Goal: Task Accomplishment & Management: Manage account settings

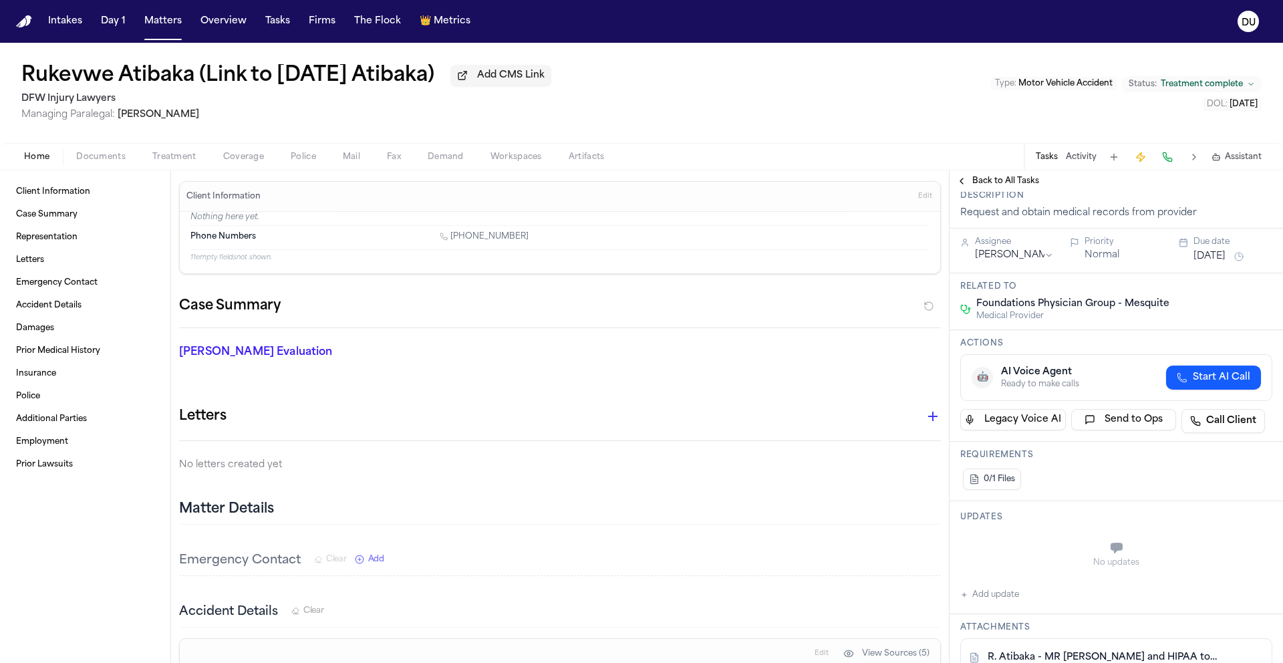
scroll to position [233, 0]
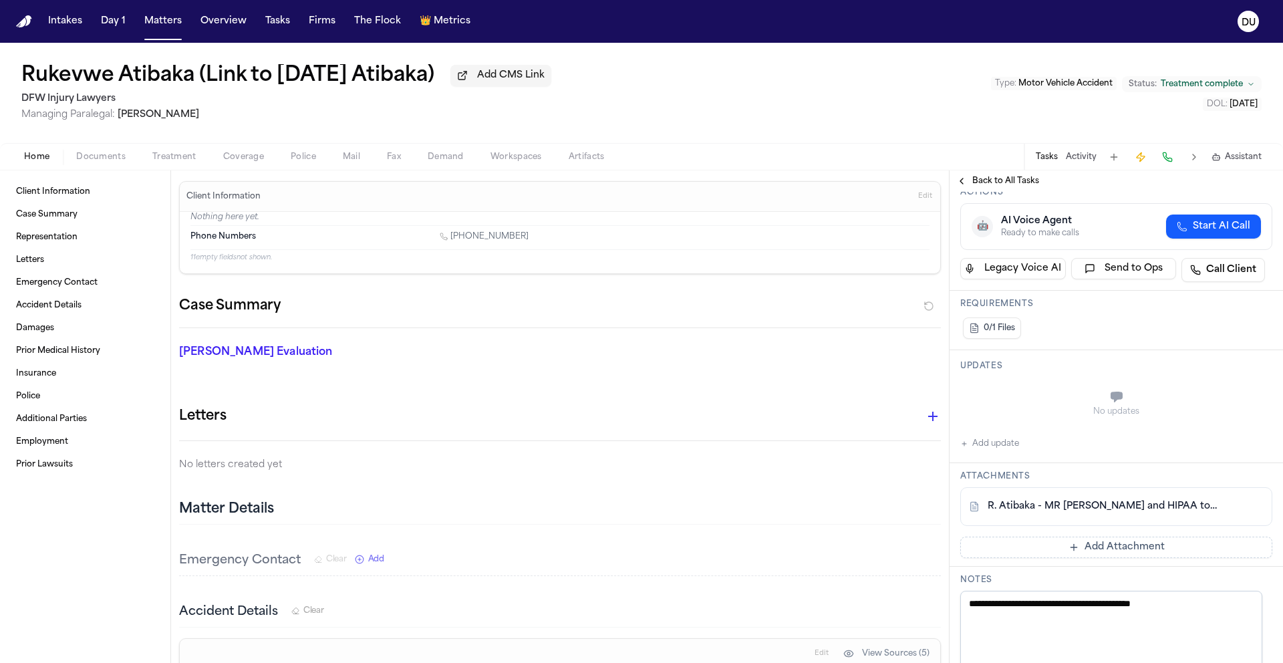
click at [1059, 510] on link "R. Atibaka - MR [PERSON_NAME] and HIPAA to Foundations Physicians Group - [DATE]" at bounding box center [1103, 506] width 231 height 13
click at [27, 20] on img "Home" at bounding box center [24, 21] width 16 height 13
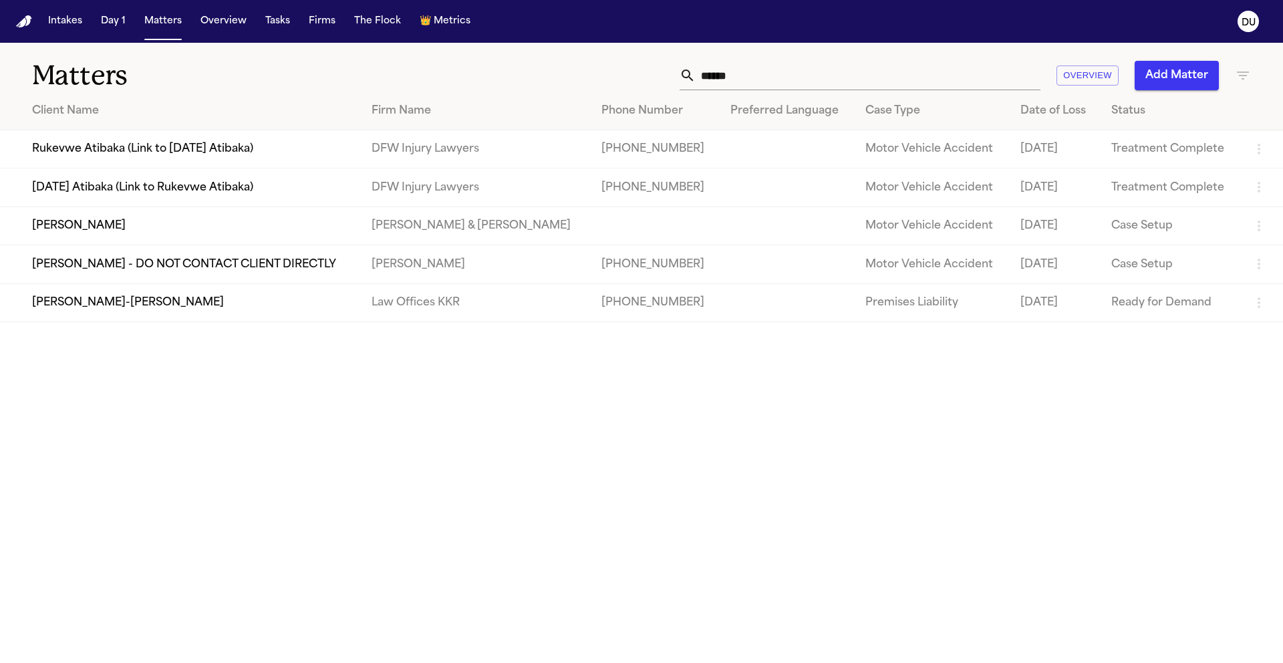
click at [196, 187] on td "[DATE] Atibaka (Link to Rukevwe Atibaka)" at bounding box center [180, 187] width 361 height 38
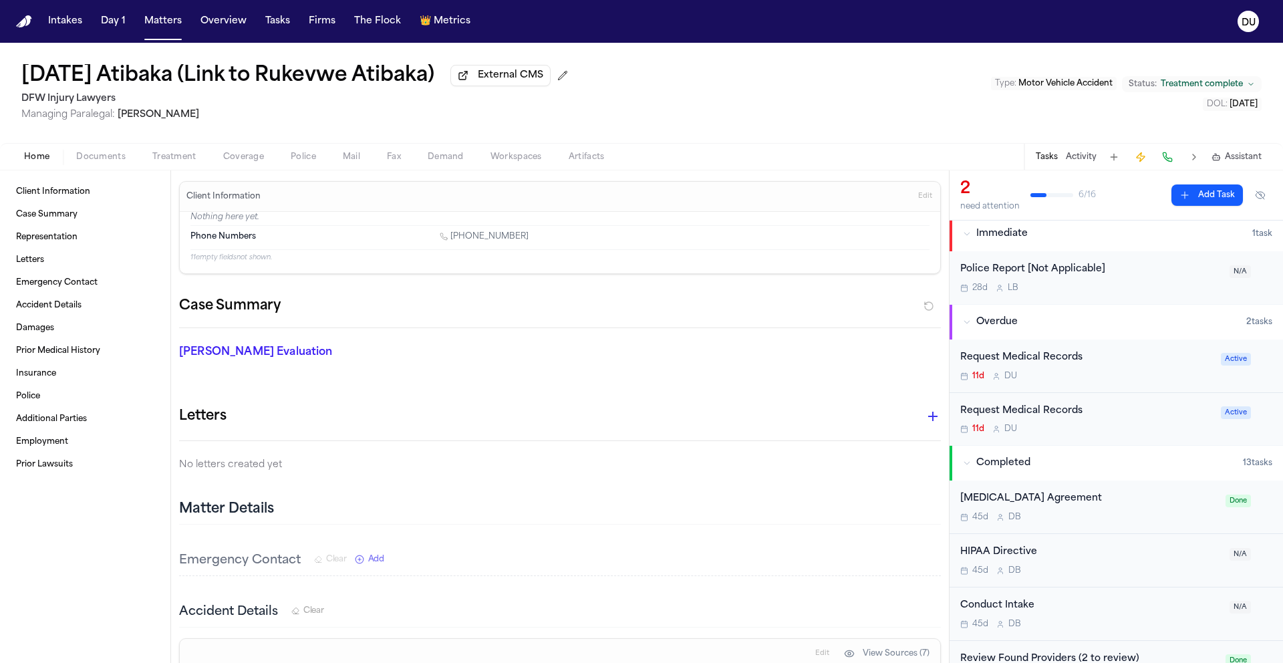
scroll to position [59, 0]
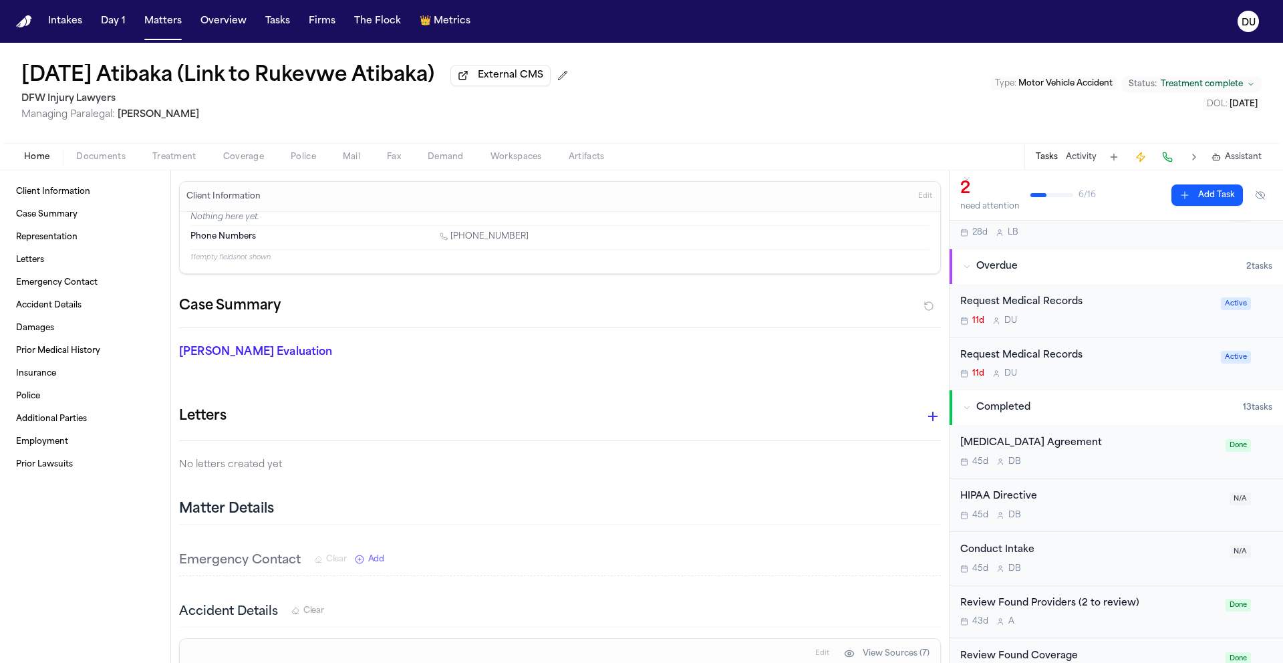
click at [1046, 308] on div "Request Medical Records" at bounding box center [1086, 302] width 253 height 15
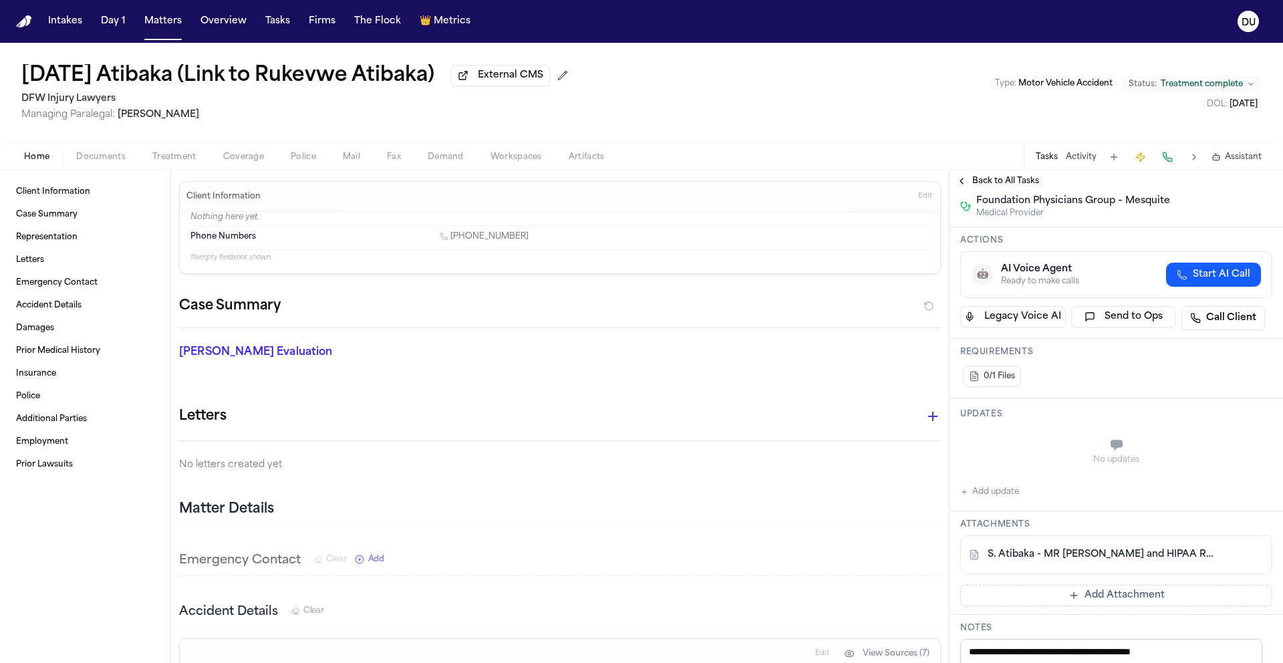
scroll to position [204, 0]
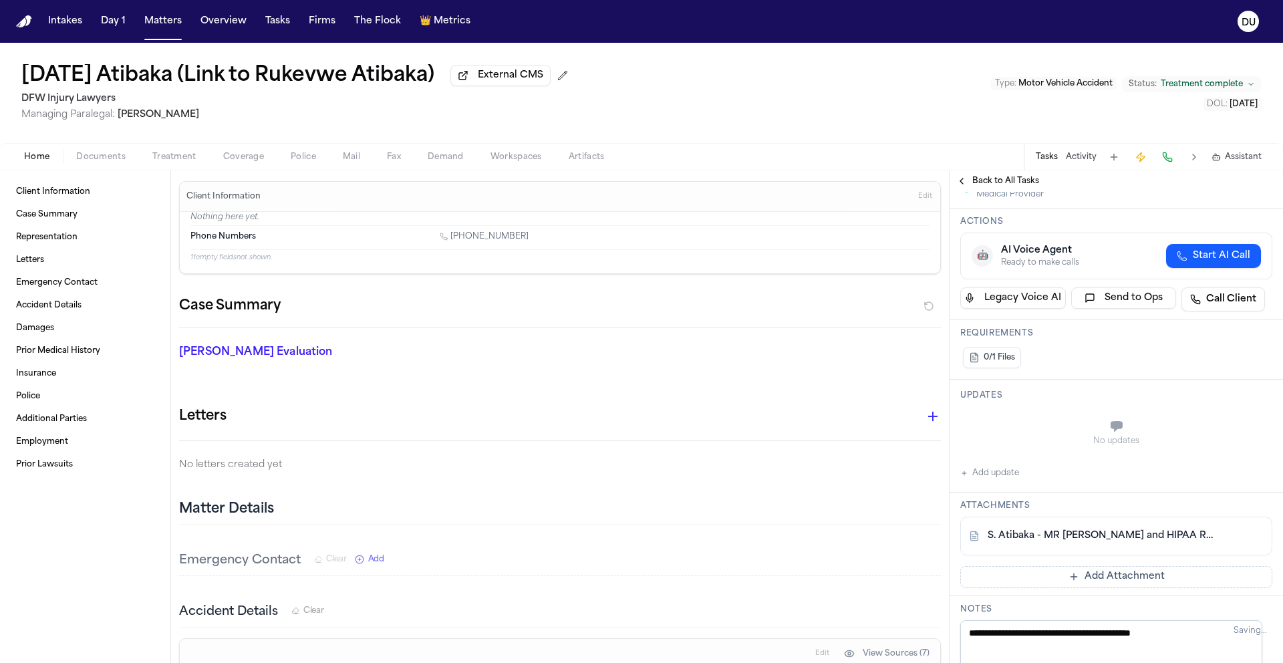
click at [1053, 547] on div "S. Atibaka - MR [PERSON_NAME] and HIPAA Release to Foundation Physicians Group …" at bounding box center [1116, 536] width 312 height 39
click at [1052, 541] on link "S. Atibaka - MR [PERSON_NAME] and HIPAA Release to Foundation Physicians Group …" at bounding box center [1103, 535] width 231 height 13
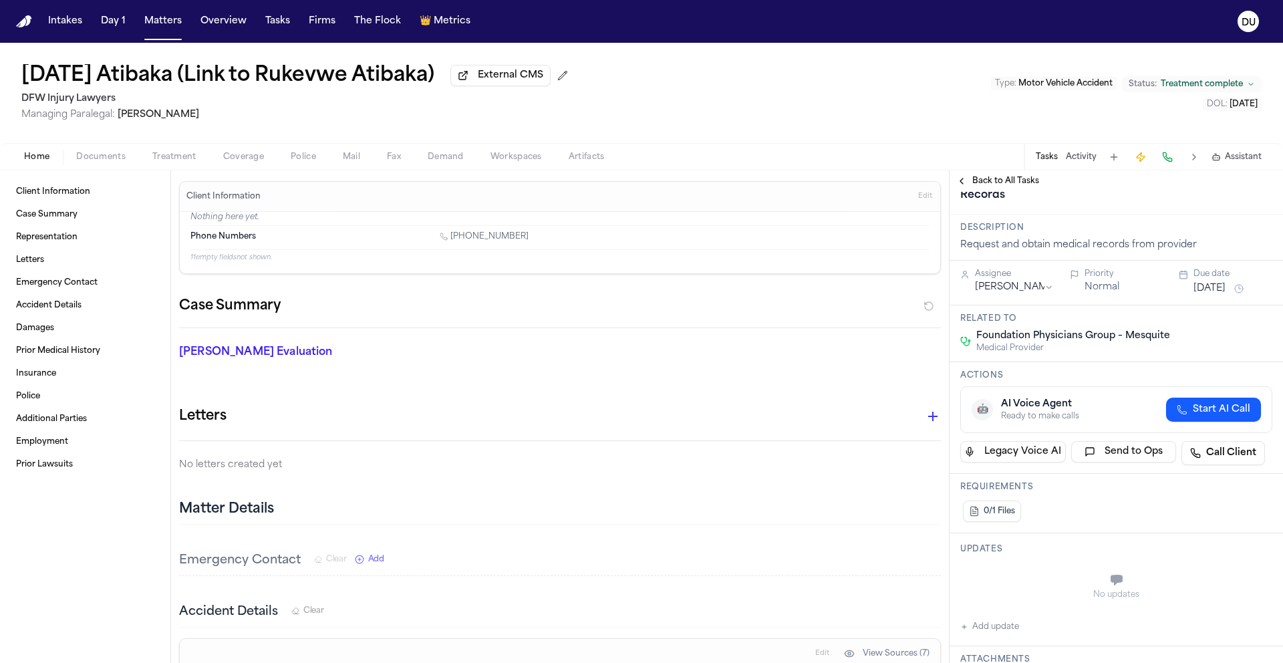
scroll to position [108, 0]
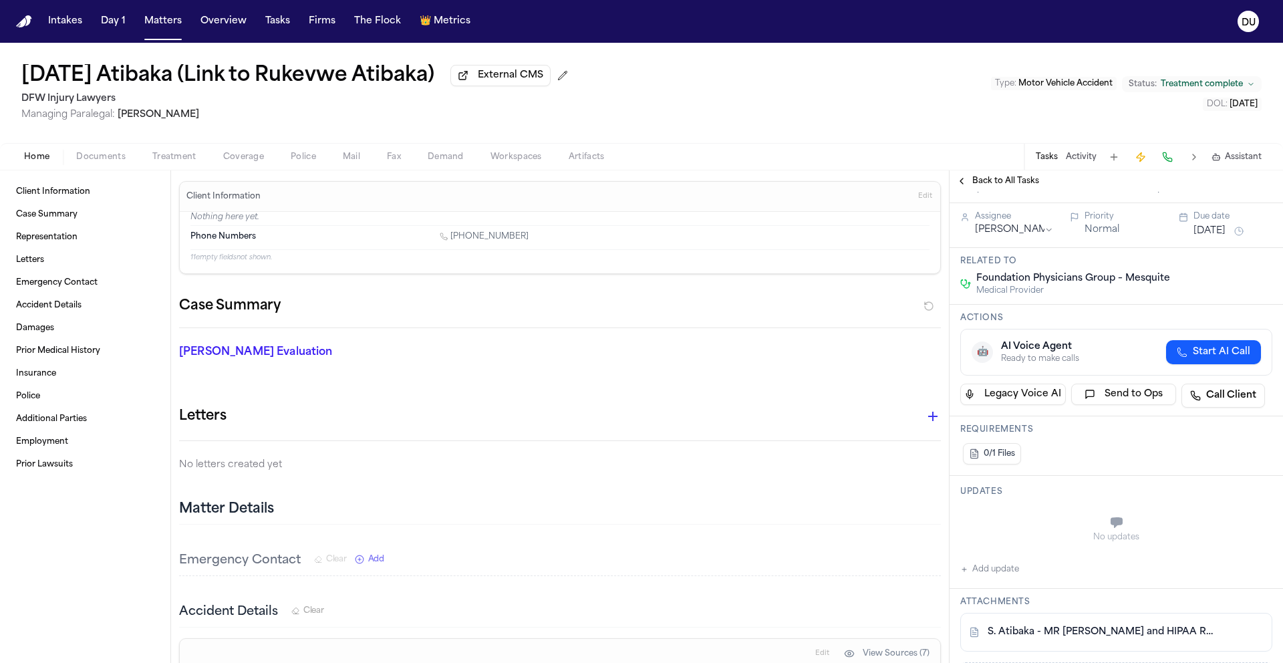
click at [1008, 181] on span "Back to All Tasks" at bounding box center [1005, 181] width 67 height 11
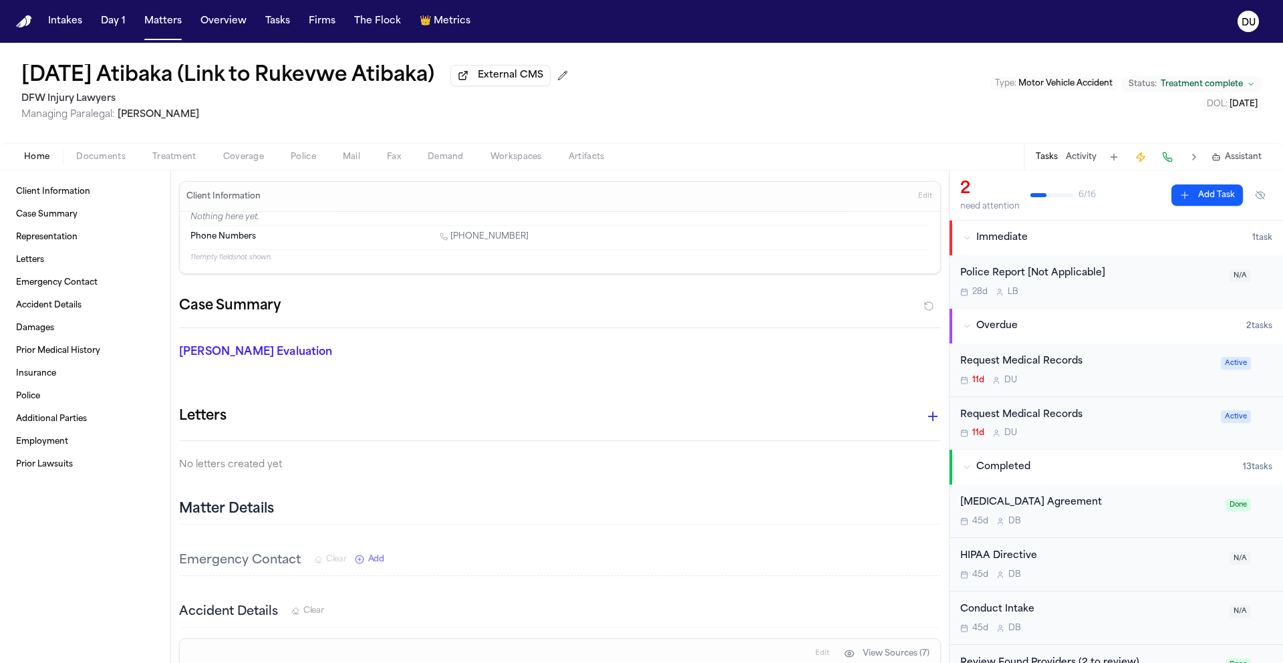
click at [997, 420] on div "Request Medical Records" at bounding box center [1086, 415] width 253 height 15
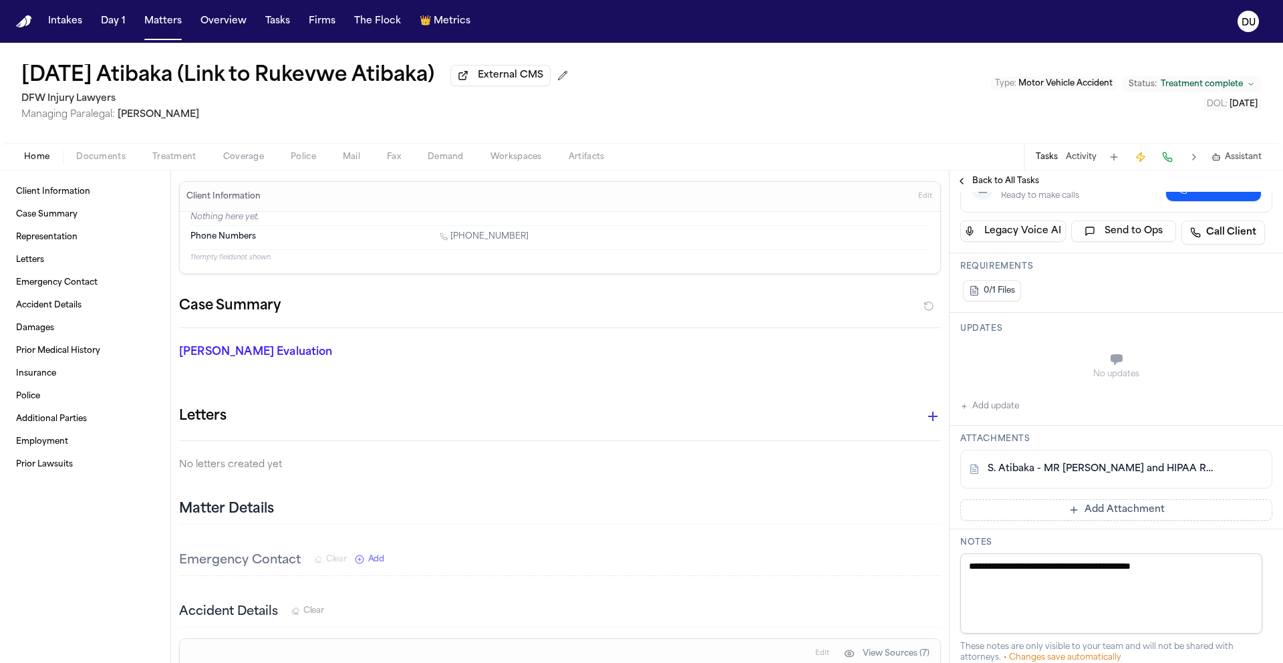
scroll to position [265, 0]
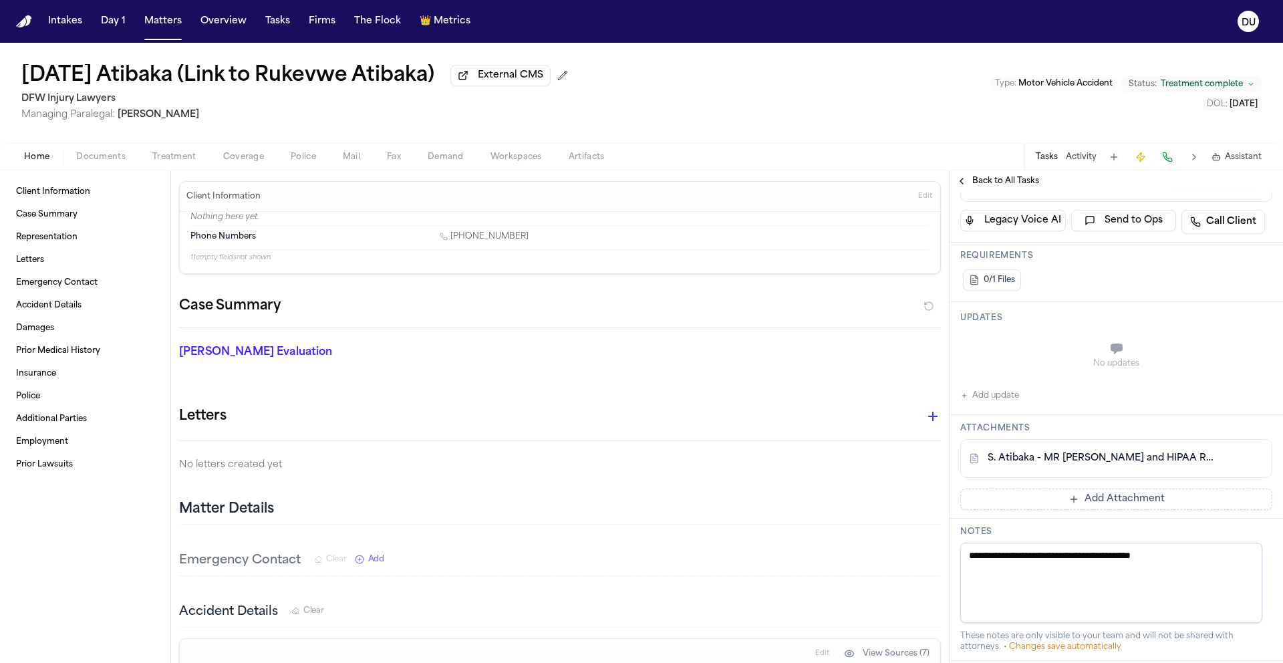
click at [1091, 465] on link "S. Atibaka - MR [PERSON_NAME] and HIPAA Release to ATI Physical Therapy - [DATE]" at bounding box center [1103, 458] width 231 height 13
click at [1067, 465] on link "S. Atibaka - MR [PERSON_NAME] and HIPAA Release to ATI Physical Therapy - [DATE]" at bounding box center [1103, 458] width 231 height 13
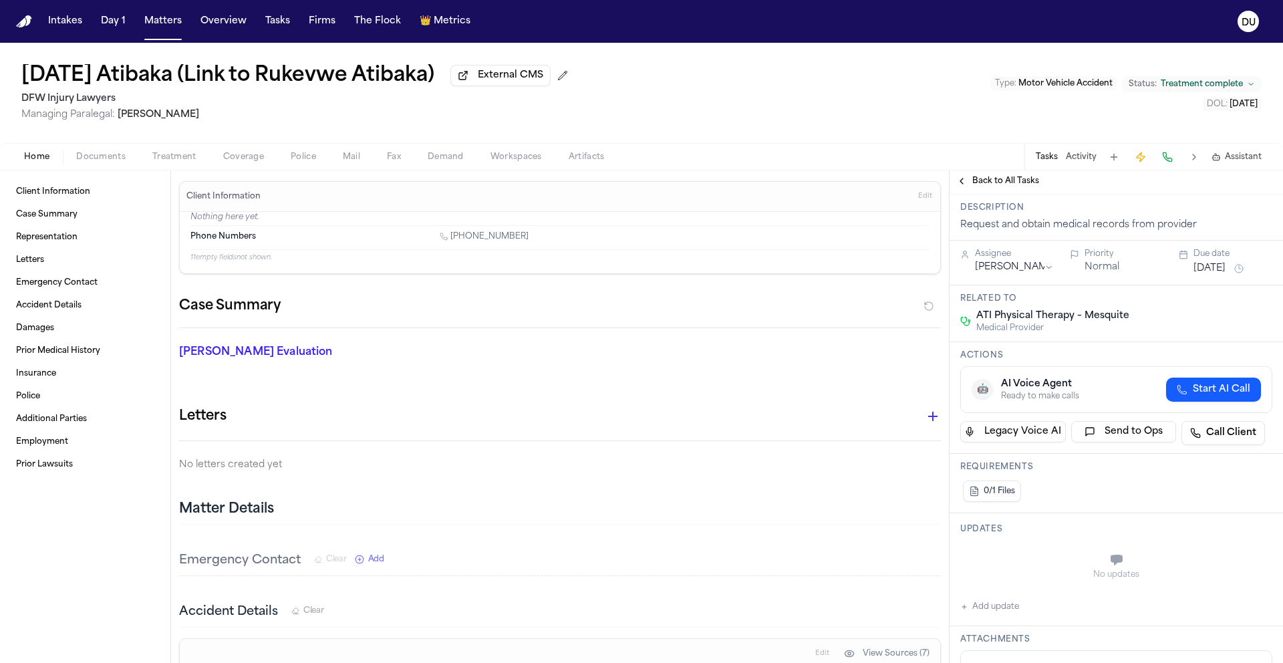
scroll to position [0, 0]
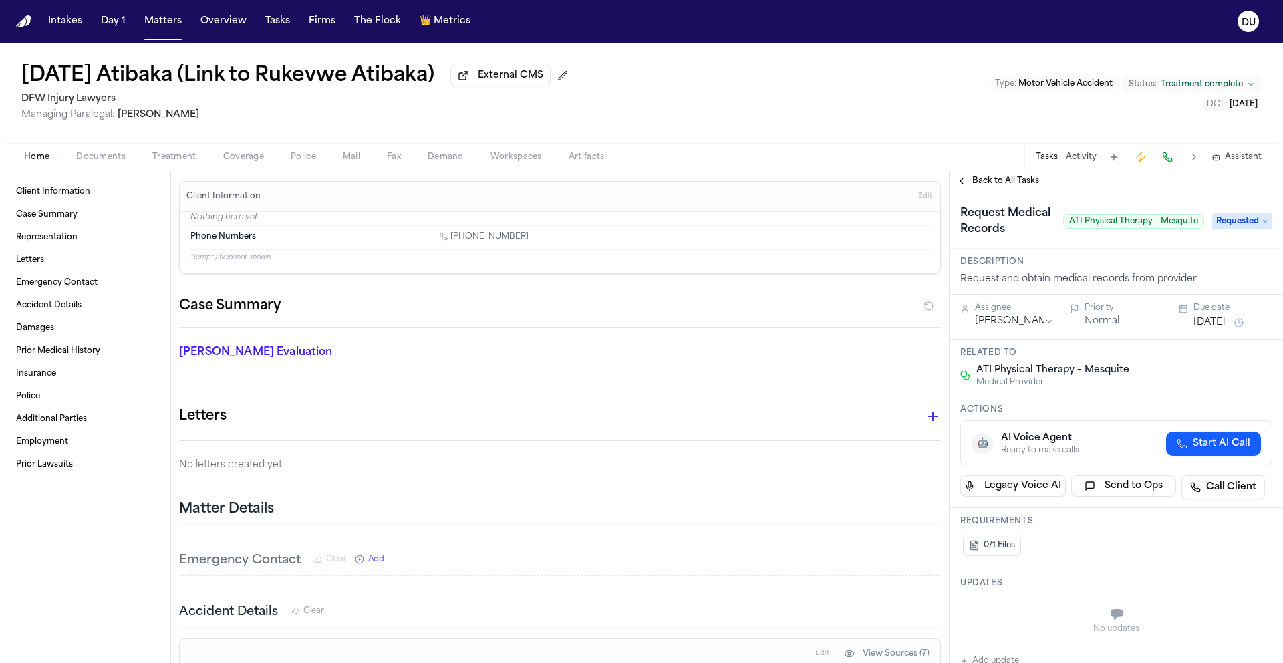
click at [1234, 228] on span "Requested" at bounding box center [1242, 221] width 60 height 16
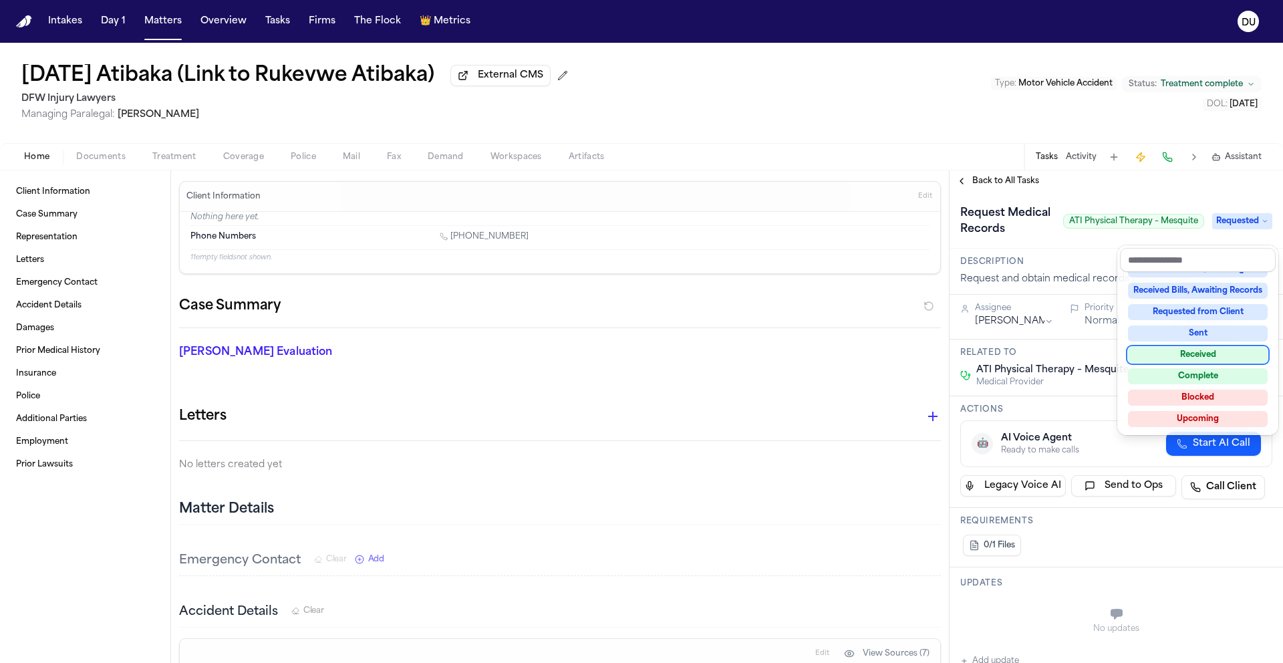
click at [1197, 358] on div "Received" at bounding box center [1198, 355] width 140 height 16
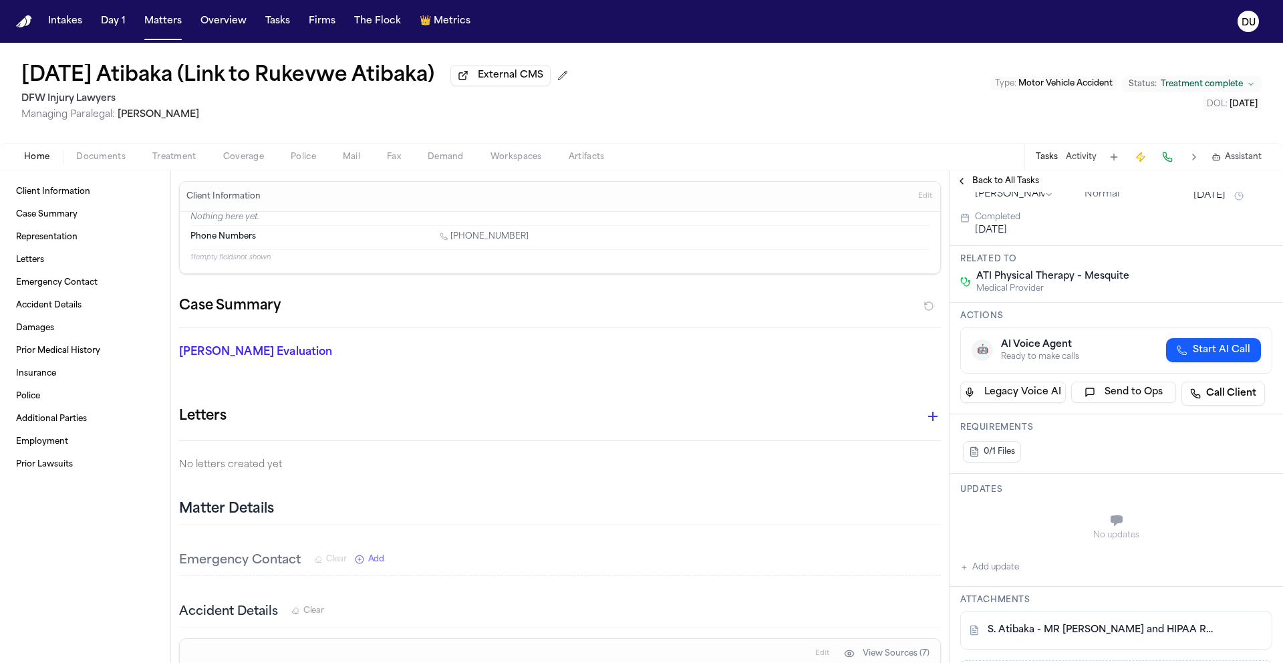
scroll to position [133, 0]
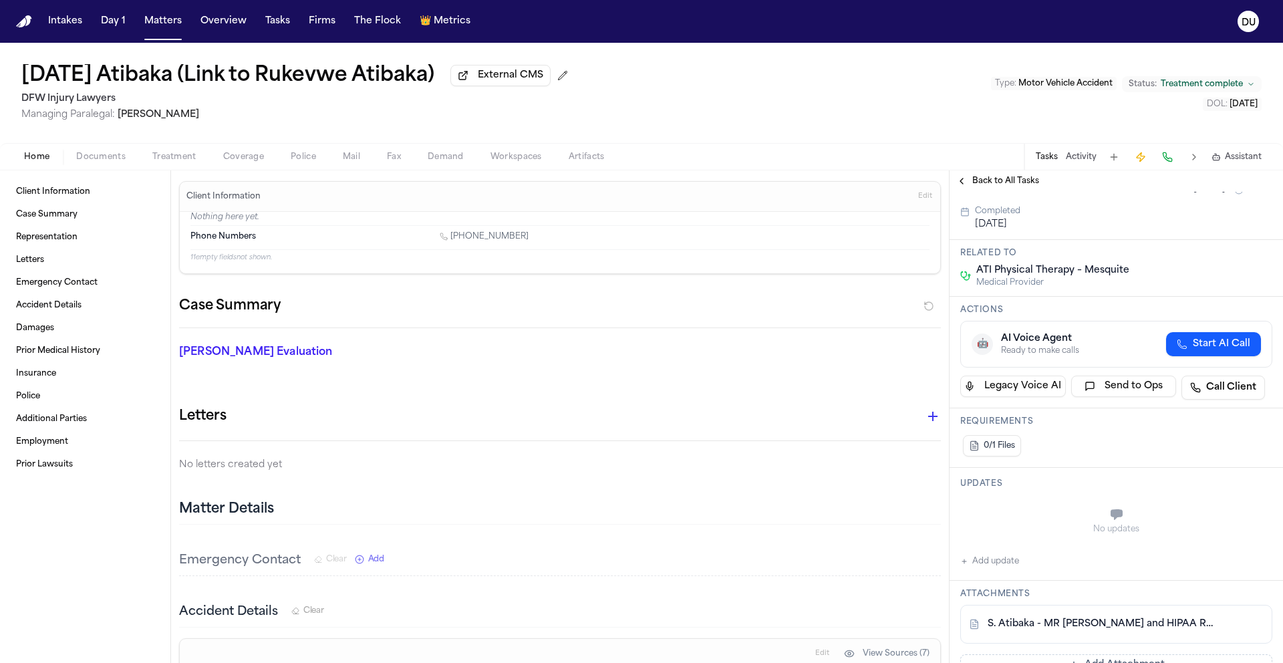
click at [984, 569] on button "Add update" at bounding box center [989, 561] width 59 height 16
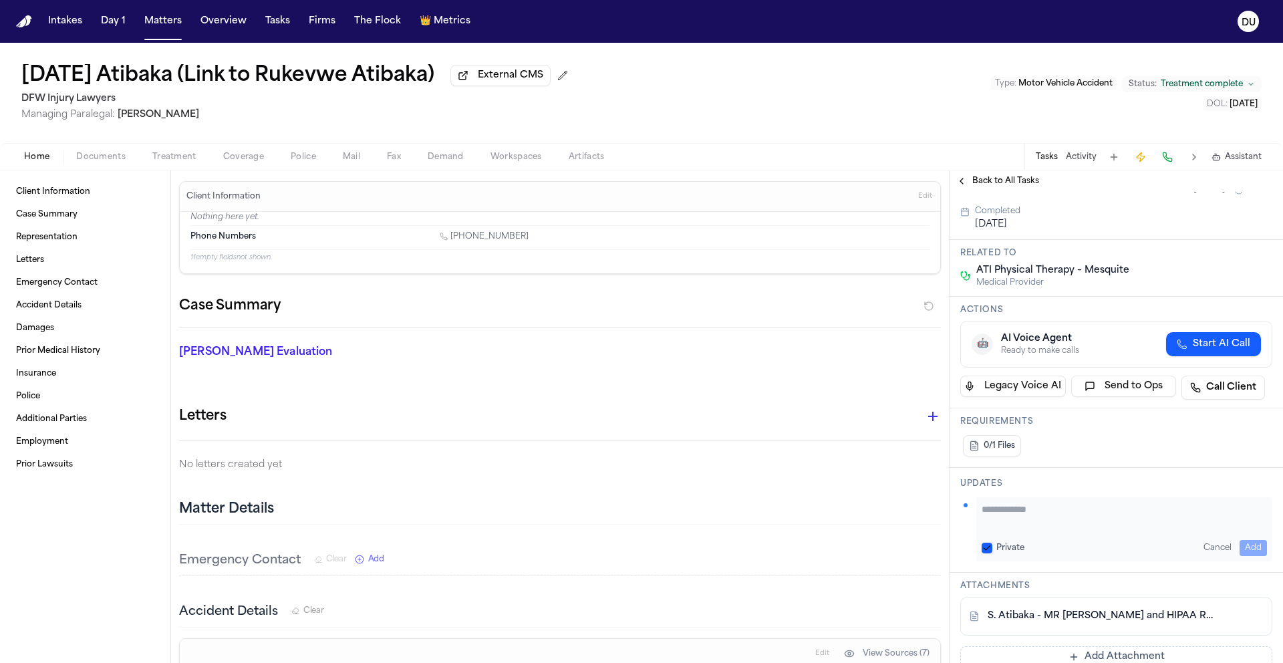
click at [1037, 529] on textarea "Add your update" at bounding box center [1124, 516] width 285 height 27
type textarea "**********"
click at [1246, 556] on button "Add" at bounding box center [1253, 548] width 27 height 16
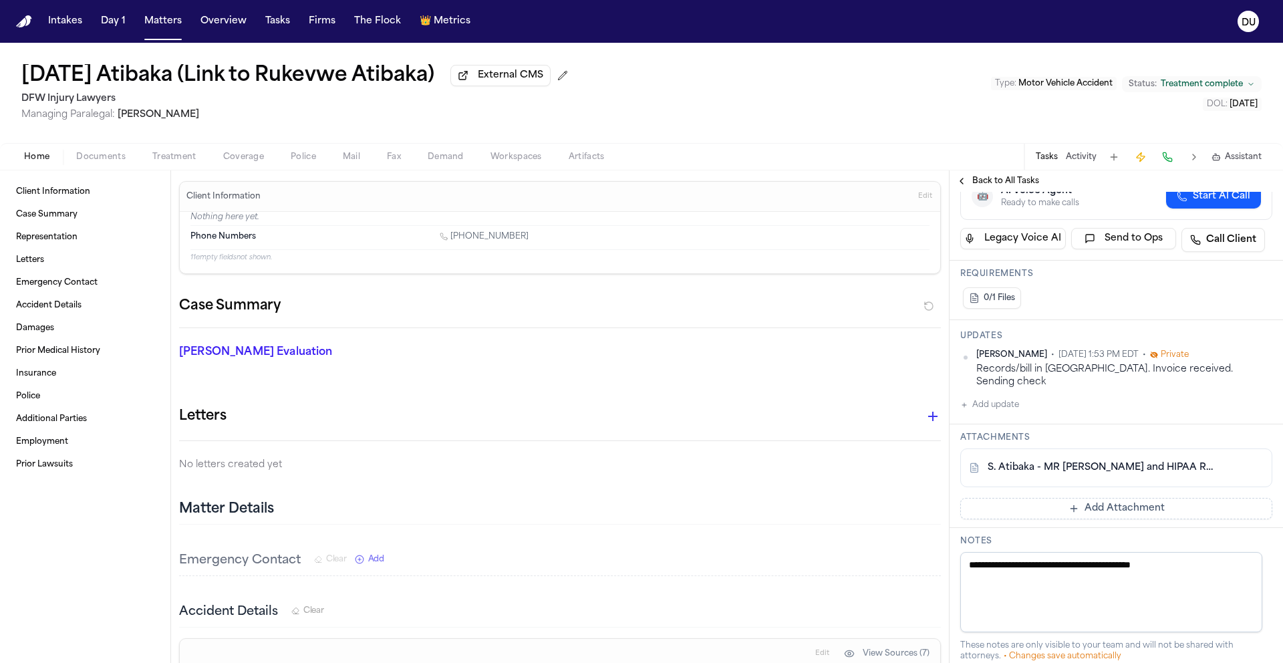
scroll to position [331, 0]
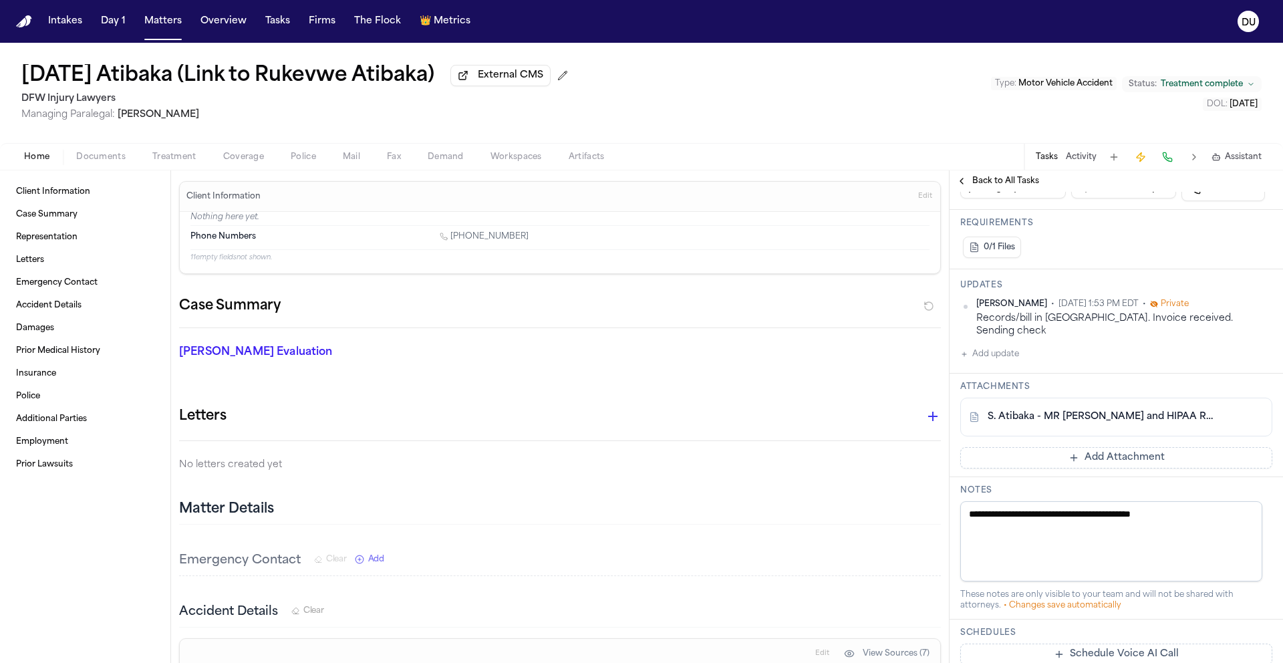
click at [1097, 462] on button "Add Attachment" at bounding box center [1116, 457] width 312 height 21
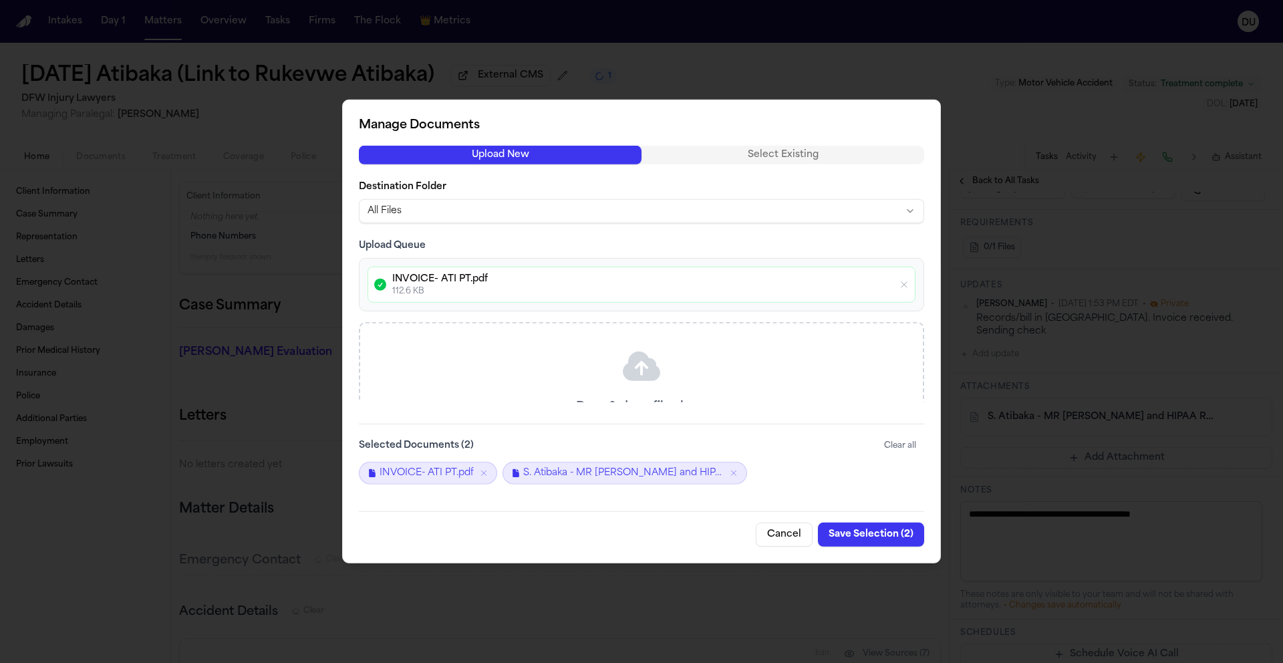
click at [889, 535] on button "Save Selection ( 2 )" at bounding box center [871, 535] width 106 height 24
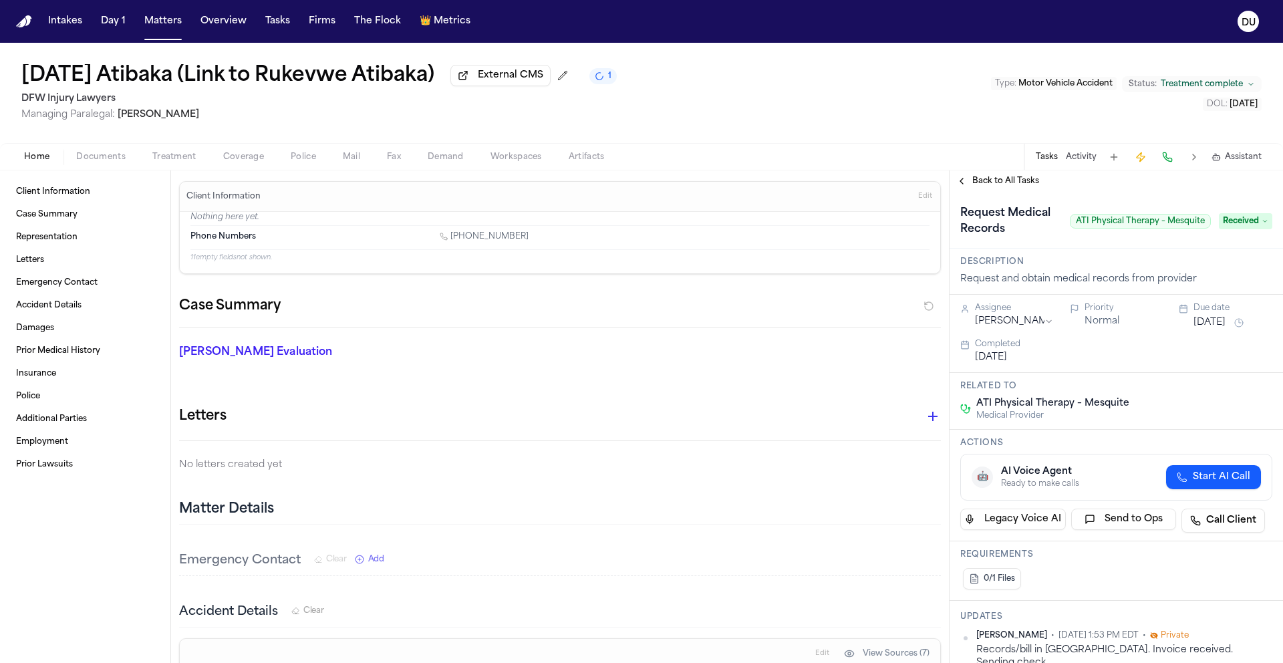
scroll to position [3, 0]
click at [489, 158] on button "Workspaces" at bounding box center [516, 157] width 78 height 16
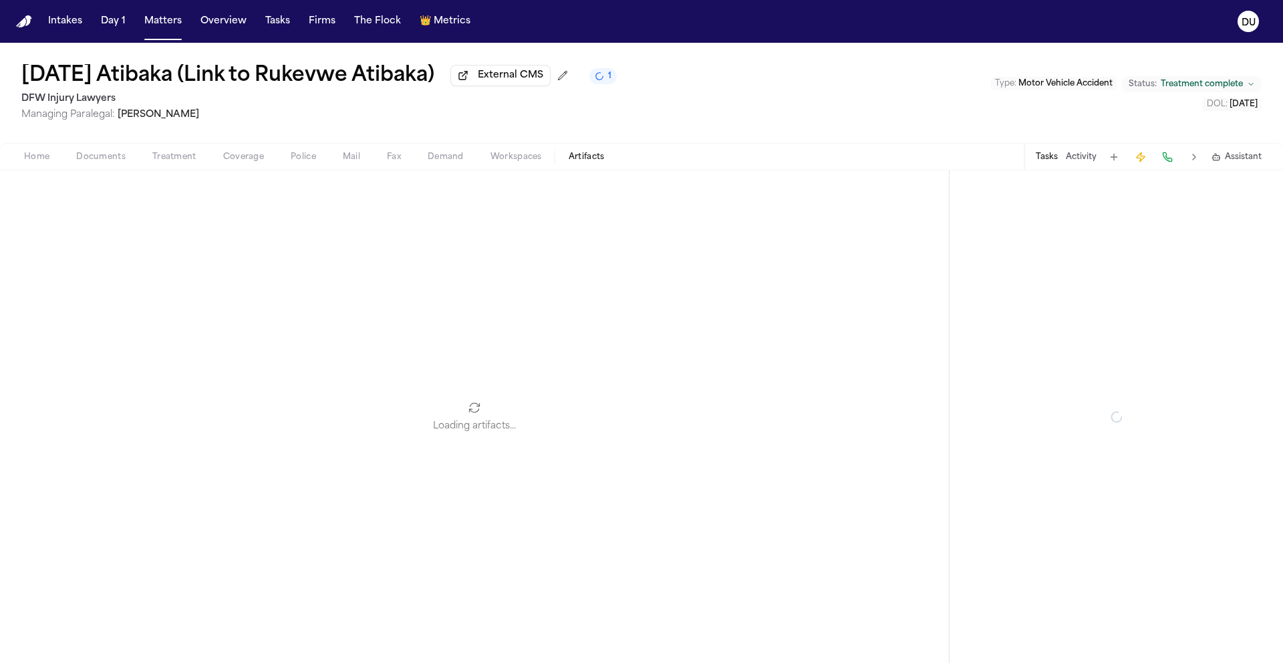
click at [608, 159] on button "Artifacts" at bounding box center [586, 157] width 63 height 16
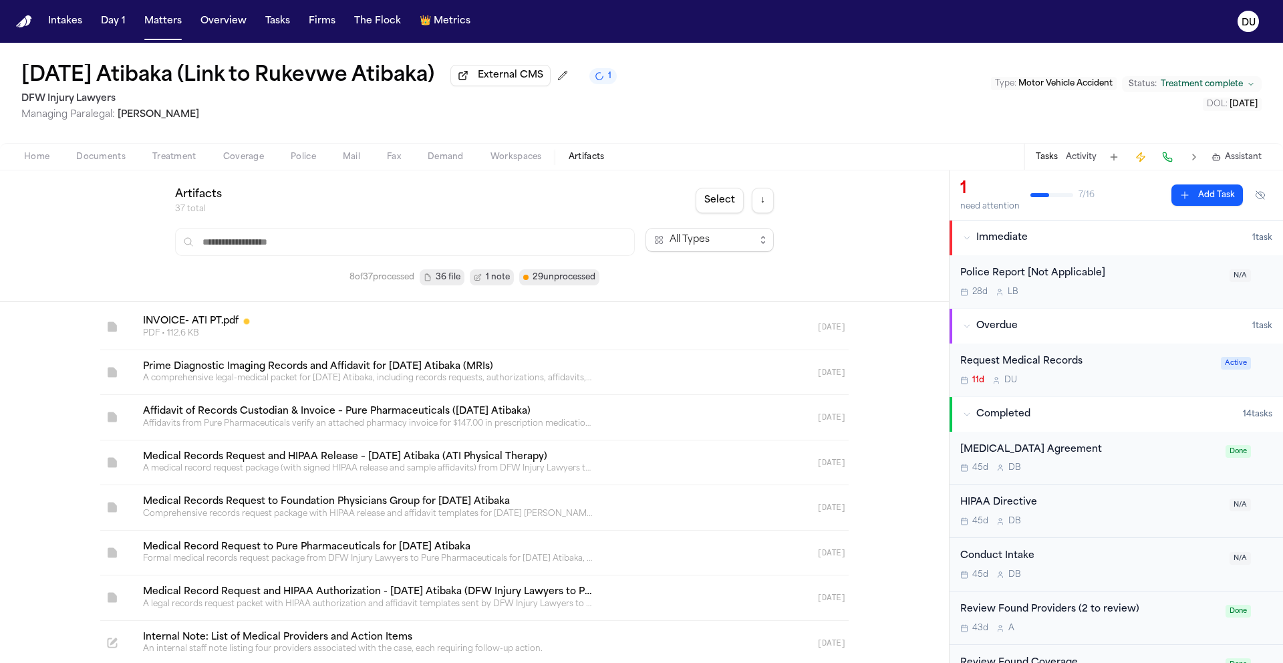
click at [471, 160] on button "Demand" at bounding box center [445, 157] width 63 height 16
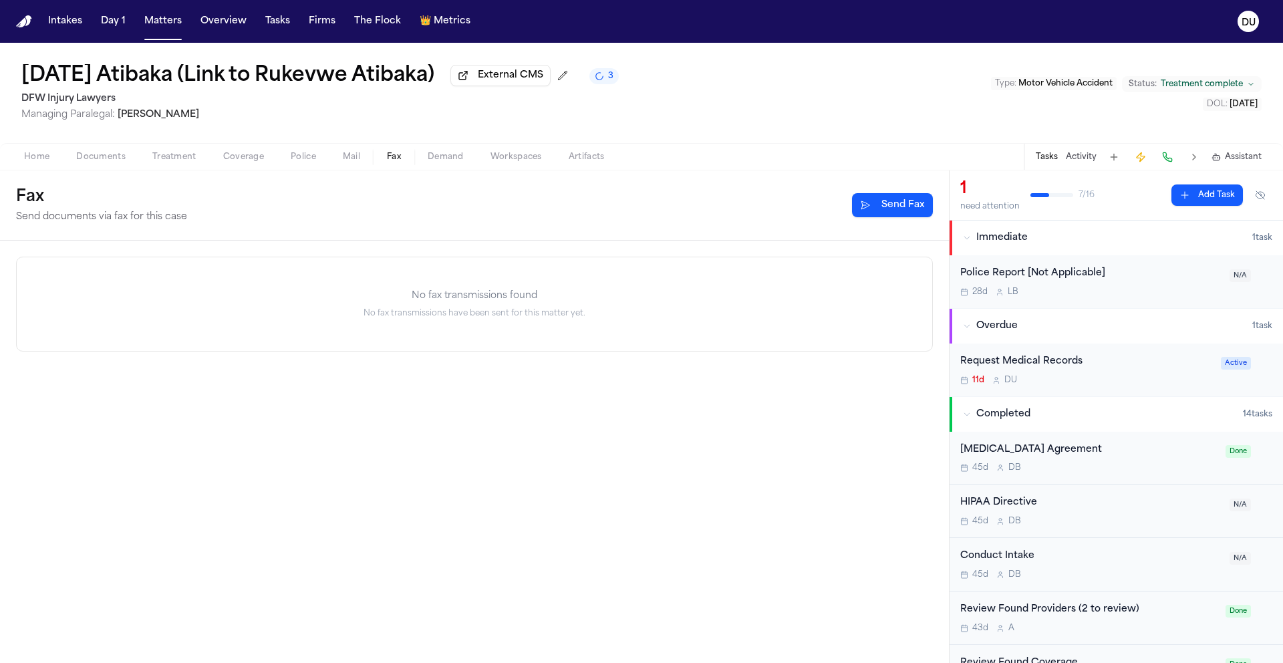
click at [380, 156] on button "Fax" at bounding box center [394, 157] width 41 height 16
click at [343, 162] on span "Mail" at bounding box center [351, 157] width 17 height 11
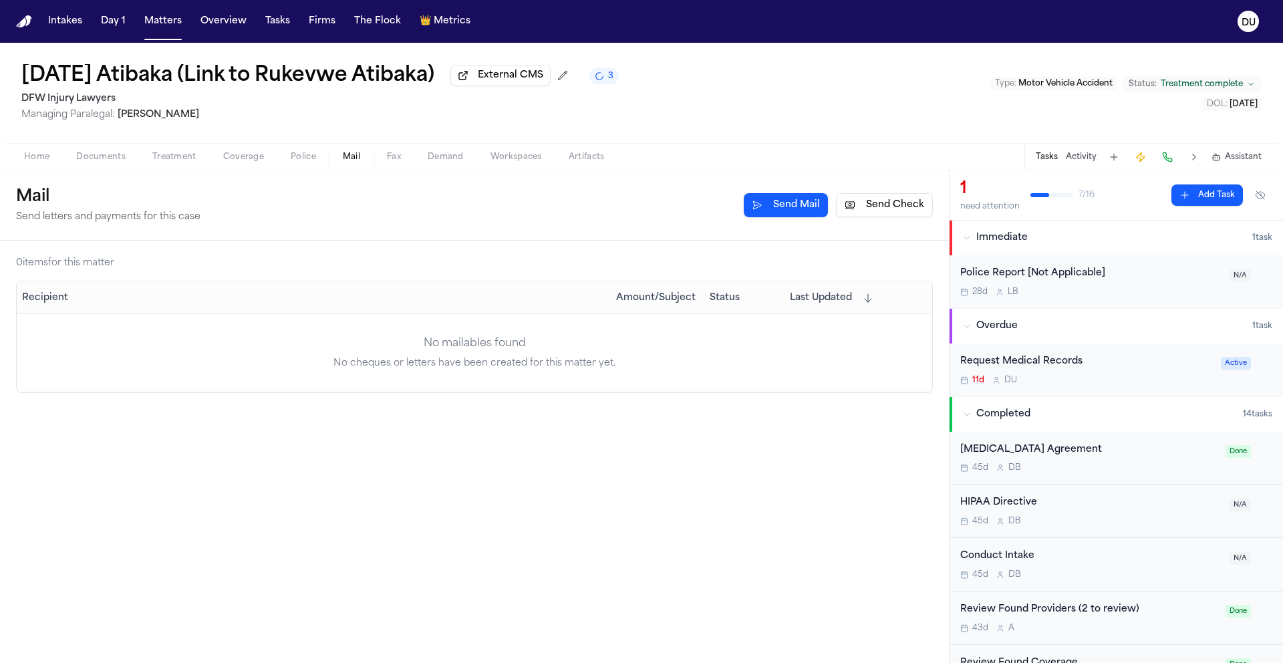
click at [902, 211] on button "Send Check" at bounding box center [884, 205] width 97 height 24
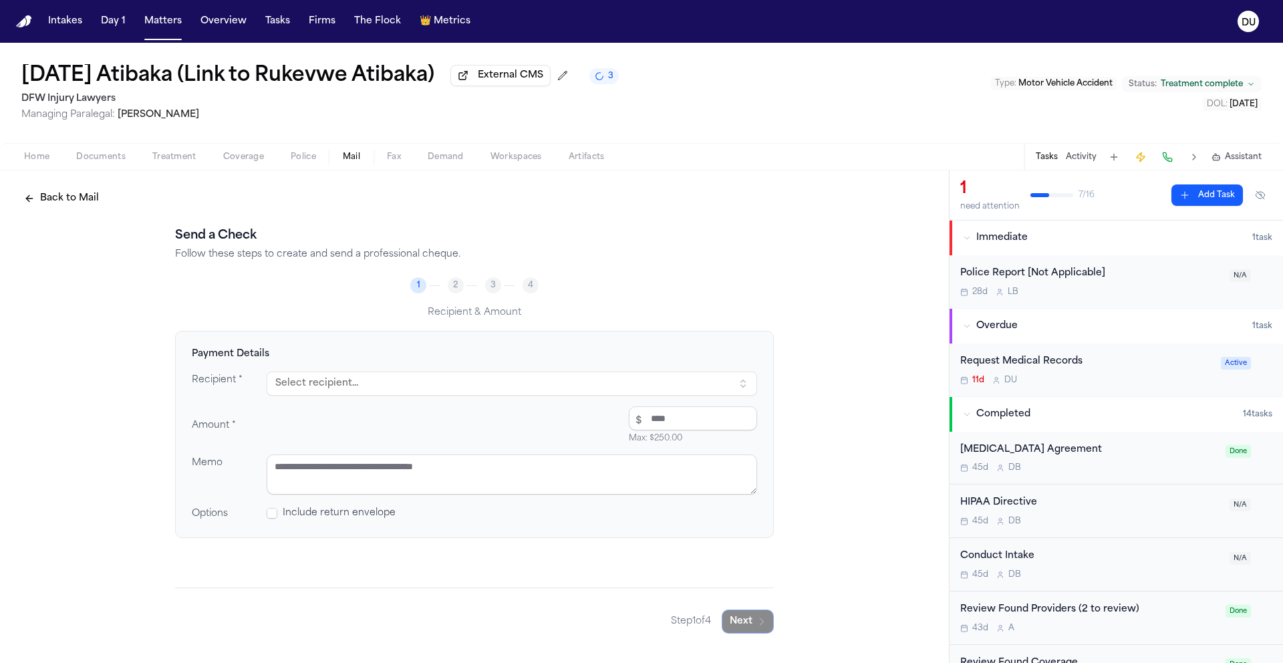
click at [399, 391] on button "Select recipient..." at bounding box center [512, 384] width 491 height 24
type input "*"
click at [767, 267] on div "Send a Check Follow these steps to create and send a professional cheque. 1 2 3…" at bounding box center [474, 430] width 599 height 407
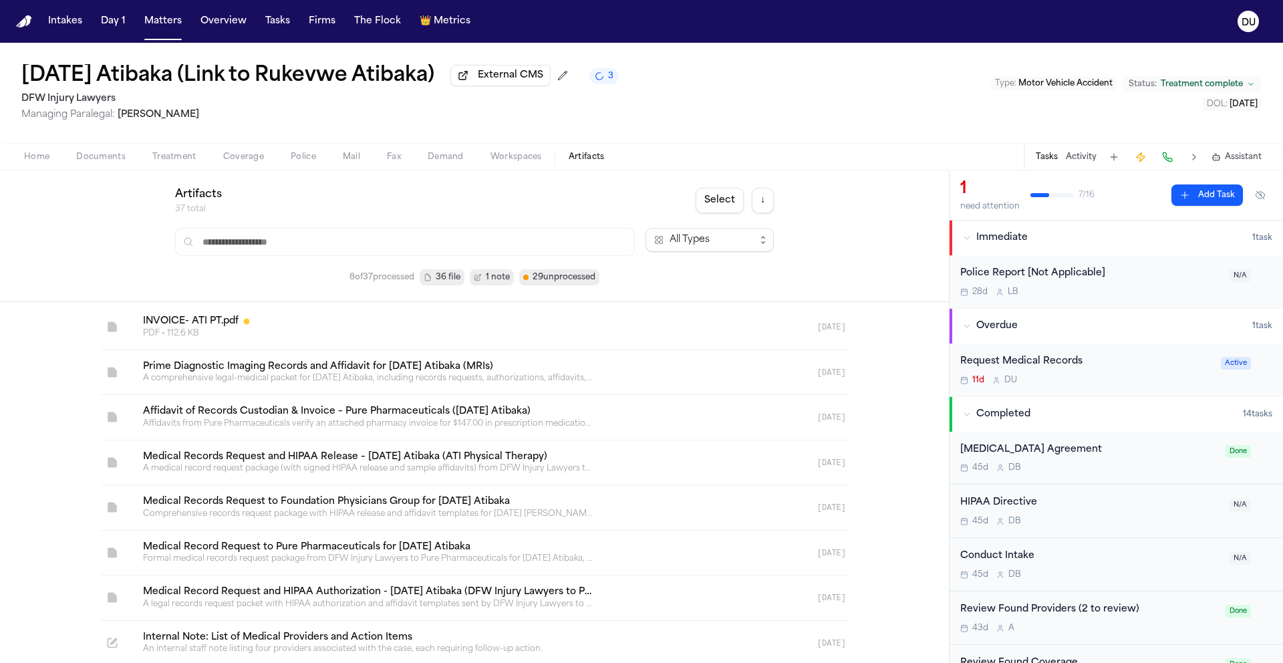
click at [591, 162] on span "Artifacts" at bounding box center [587, 157] width 36 height 11
click at [537, 162] on span "Workspaces" at bounding box center [516, 157] width 51 height 11
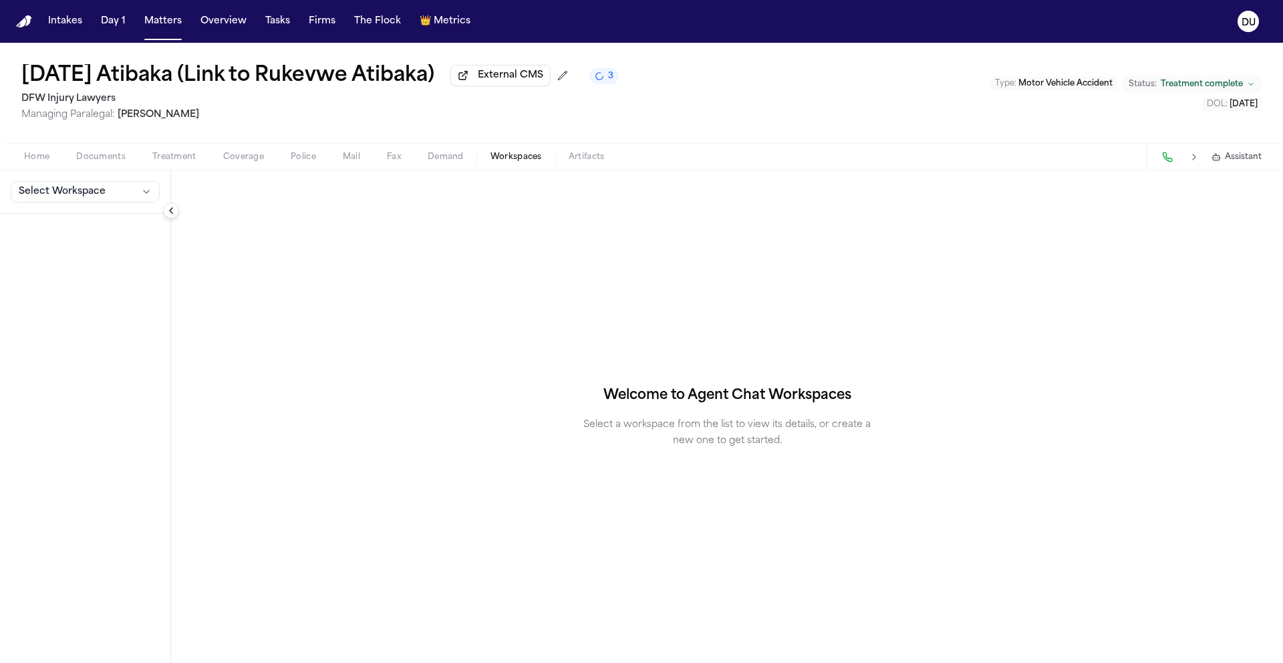
click at [452, 162] on span "Demand" at bounding box center [446, 157] width 36 height 11
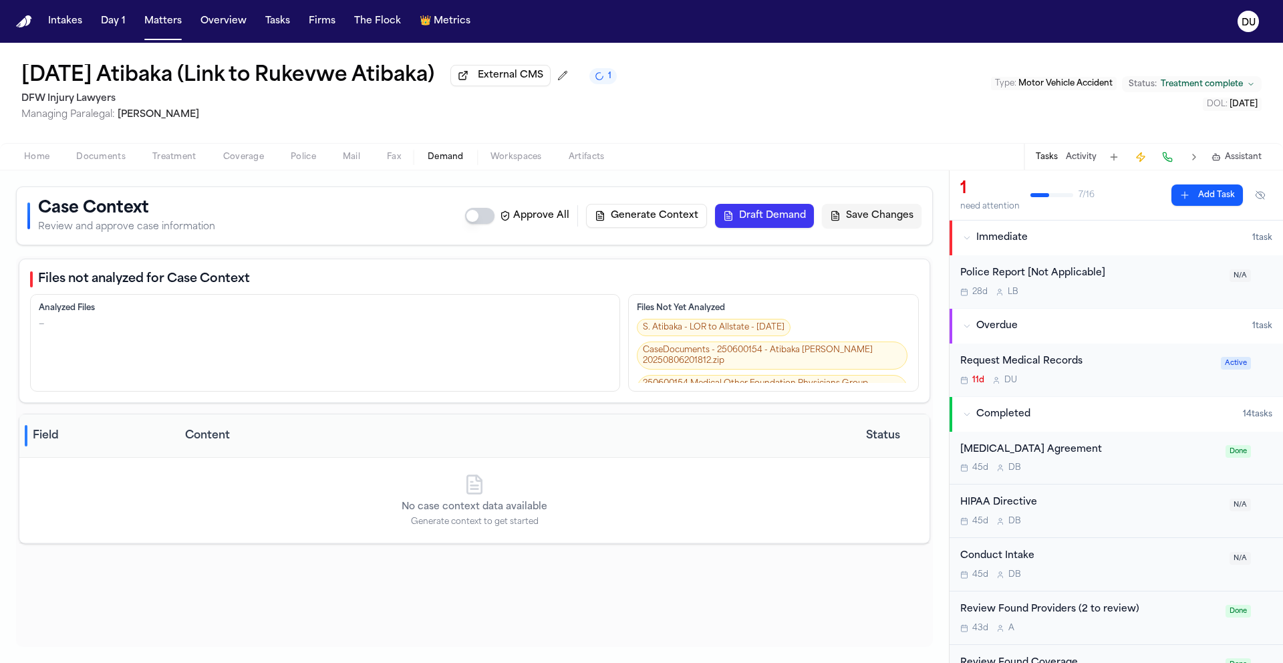
click at [398, 162] on span "Fax" at bounding box center [394, 157] width 14 height 11
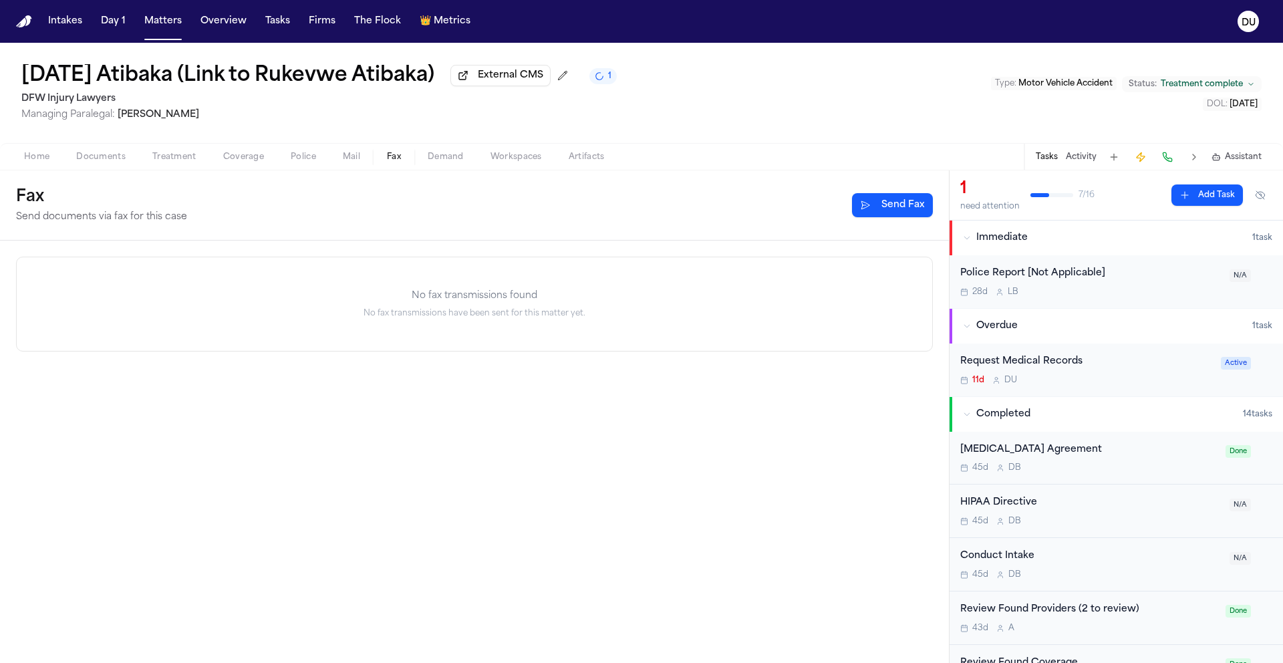
click at [346, 160] on span "Mail" at bounding box center [351, 157] width 17 height 11
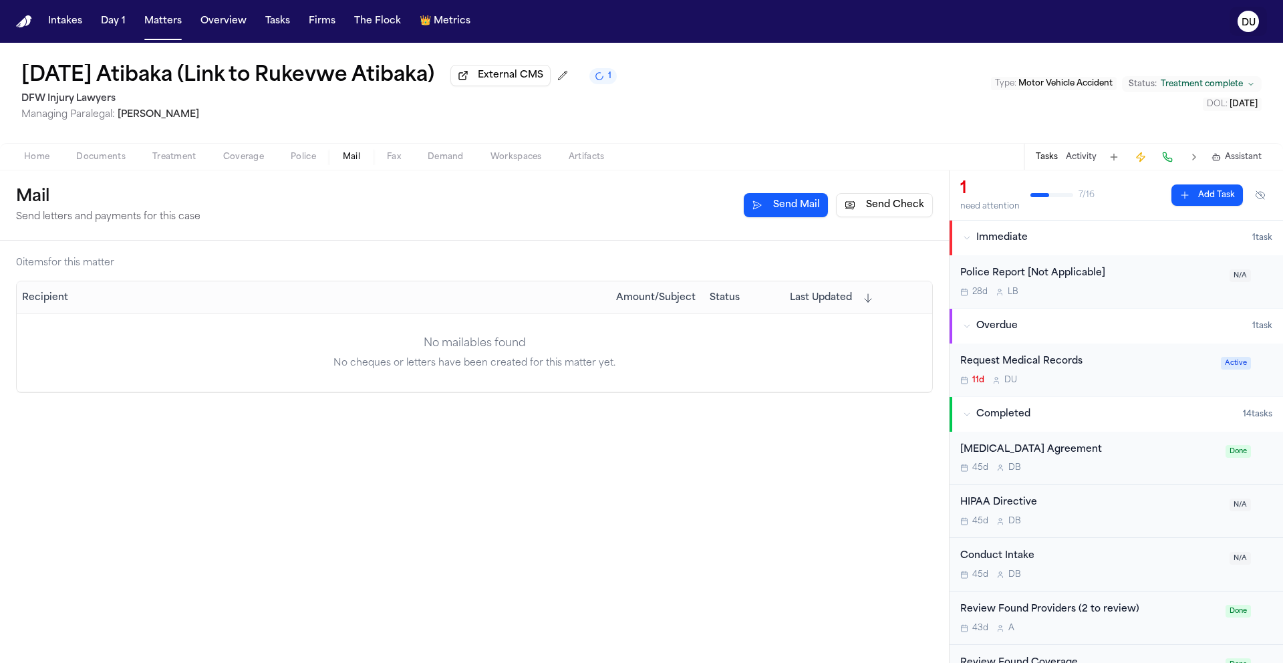
click at [1257, 24] on icon "DU" at bounding box center [1248, 21] width 21 height 21
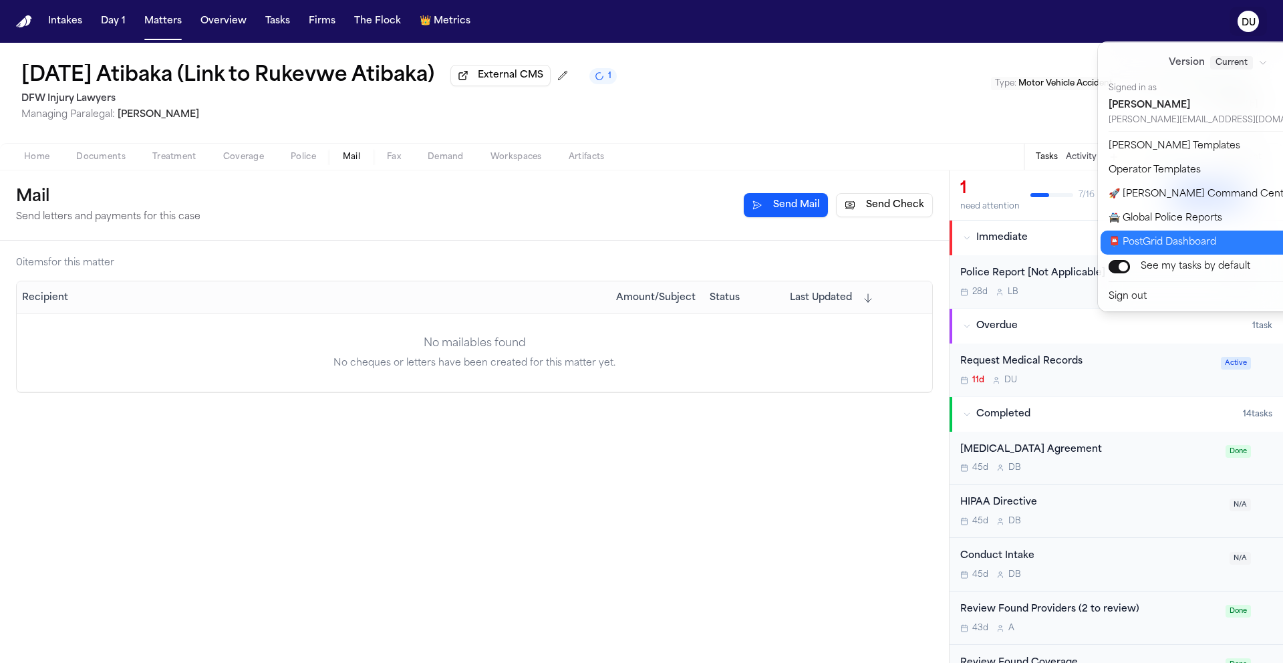
click at [1162, 244] on button "📮 PostGrid Dashboard" at bounding box center [1226, 243] width 251 height 24
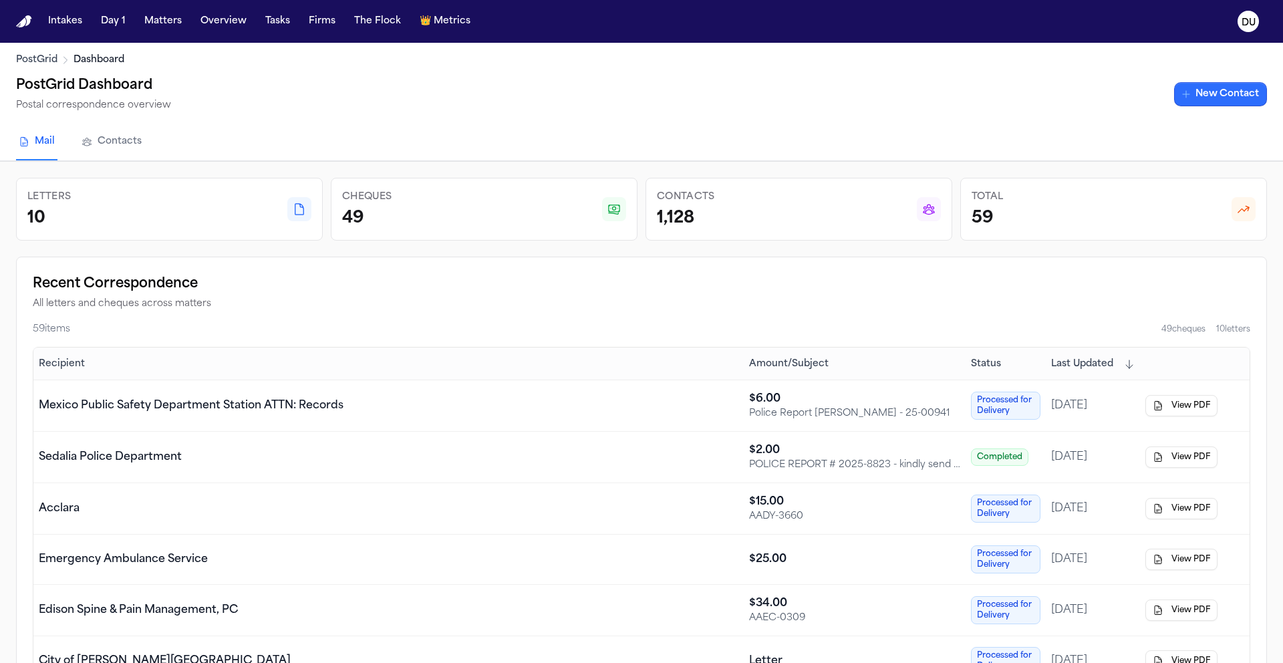
click at [1223, 96] on link "New Contact" at bounding box center [1220, 94] width 93 height 24
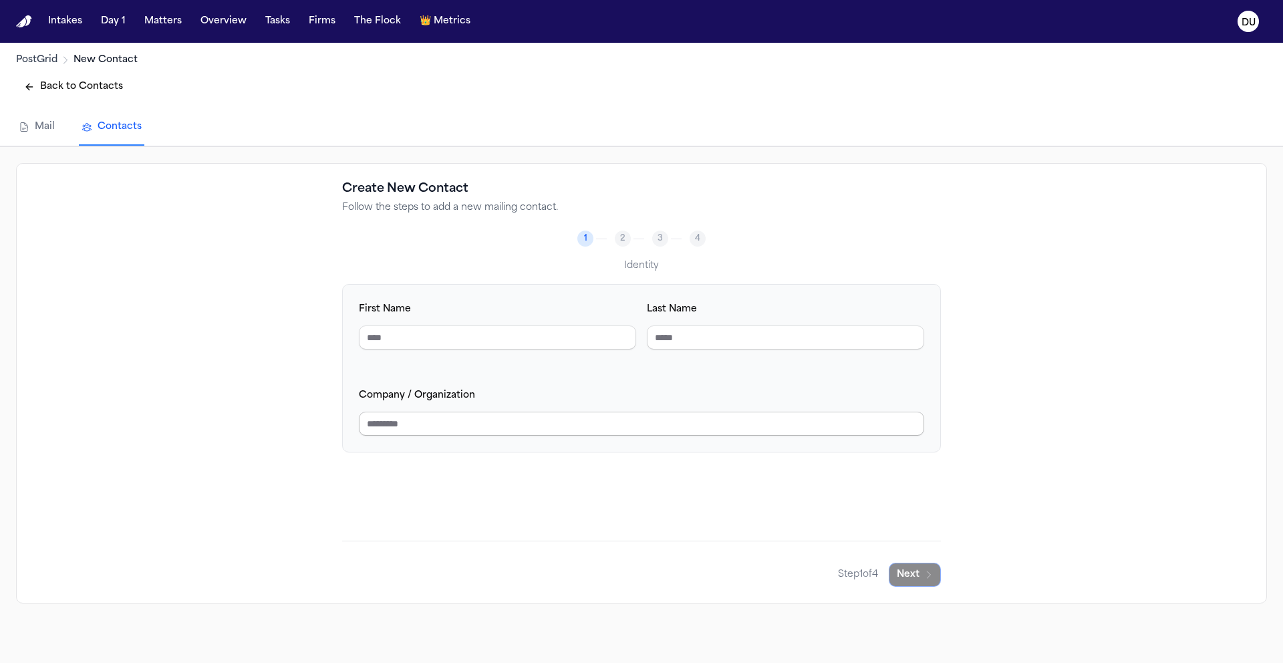
click at [443, 420] on input "Company / Organization" at bounding box center [641, 424] width 565 height 24
drag, startPoint x: 443, startPoint y: 427, endPoint x: 310, endPoint y: 425, distance: 133.0
click at [310, 425] on div "Create New Contact Follow the steps to add a new mailing contact. 1 2 3 4 Ident…" at bounding box center [641, 383] width 1251 height 440
type input "**********"
click at [924, 577] on icon "button" at bounding box center [929, 574] width 11 height 11
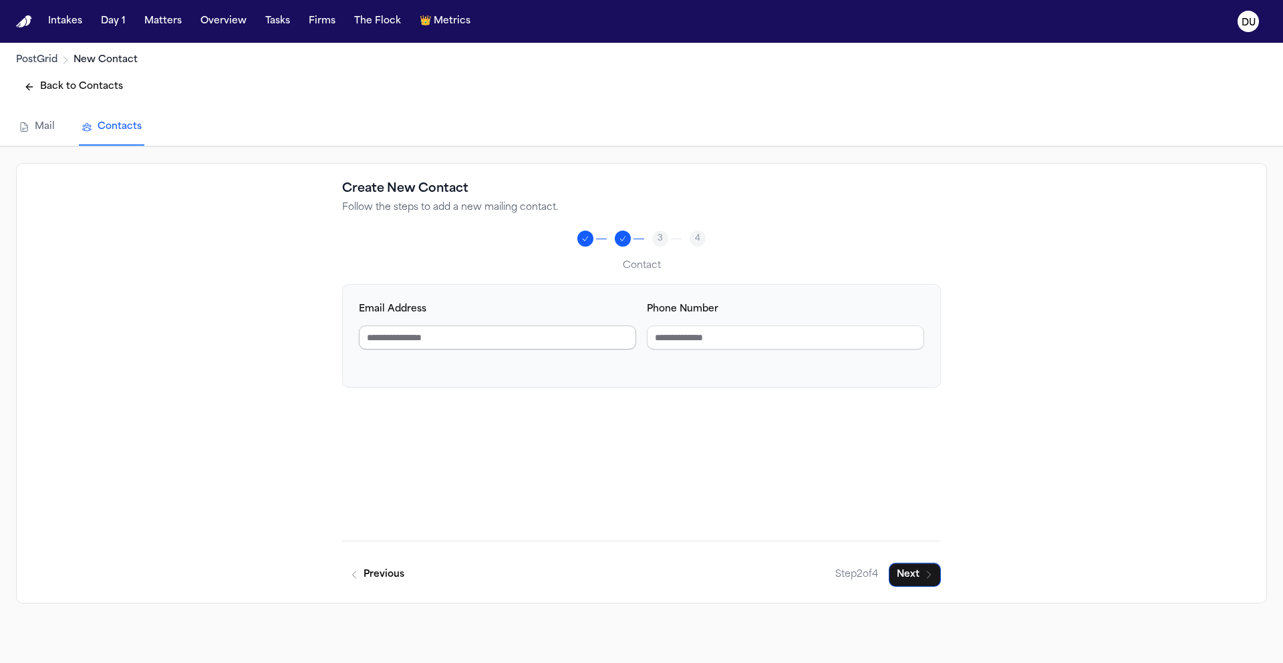
click at [501, 343] on input "Email Address" at bounding box center [497, 337] width 277 height 24
click at [771, 340] on input "Phone Number" at bounding box center [785, 337] width 277 height 24
type input "**********"
click at [912, 575] on button "Next" at bounding box center [915, 575] width 52 height 24
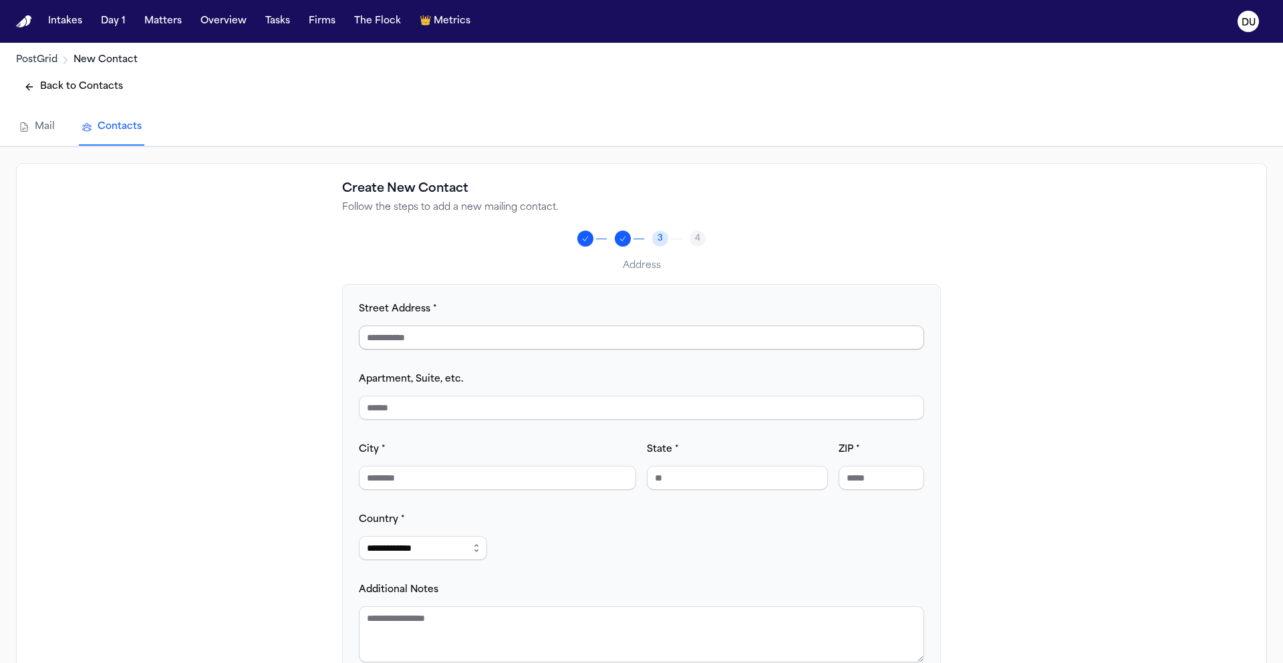
click at [465, 341] on input "Street Address *" at bounding box center [641, 337] width 565 height 24
type input "**********"
click at [412, 475] on input "City *" at bounding box center [497, 478] width 277 height 24
type input "*******"
click at [720, 483] on input "State *" at bounding box center [737, 478] width 181 height 24
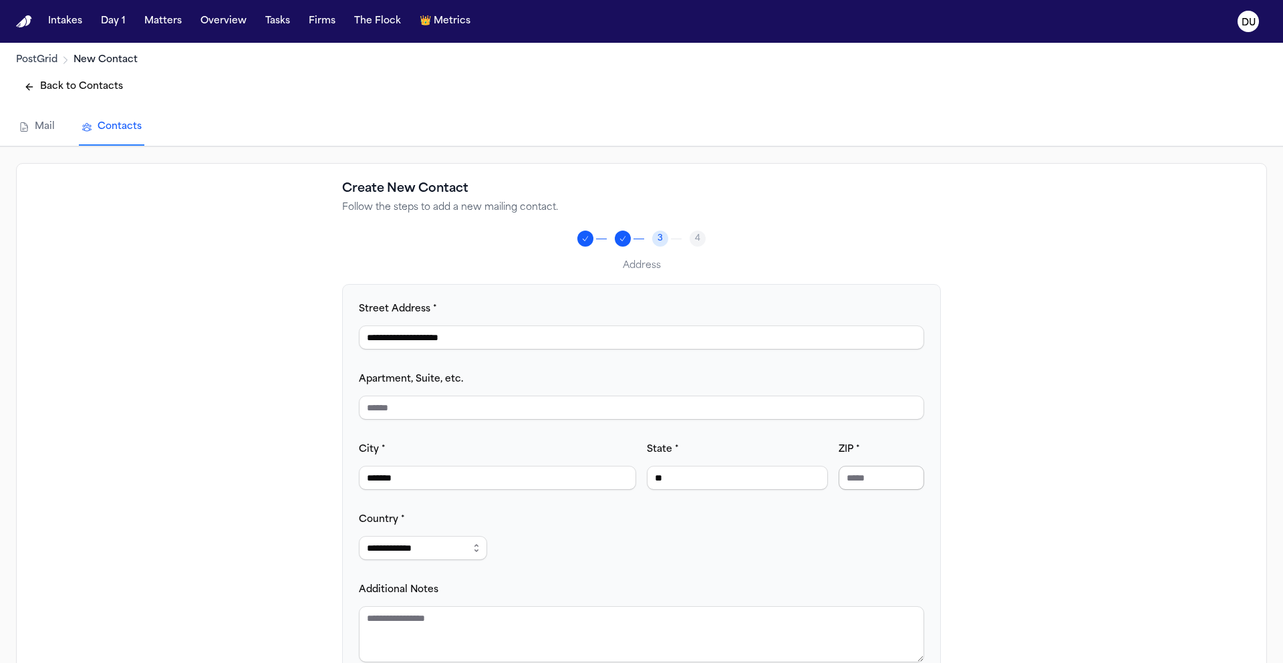
type input "**"
click at [881, 476] on input "ZIP *" at bounding box center [882, 478] width 86 height 24
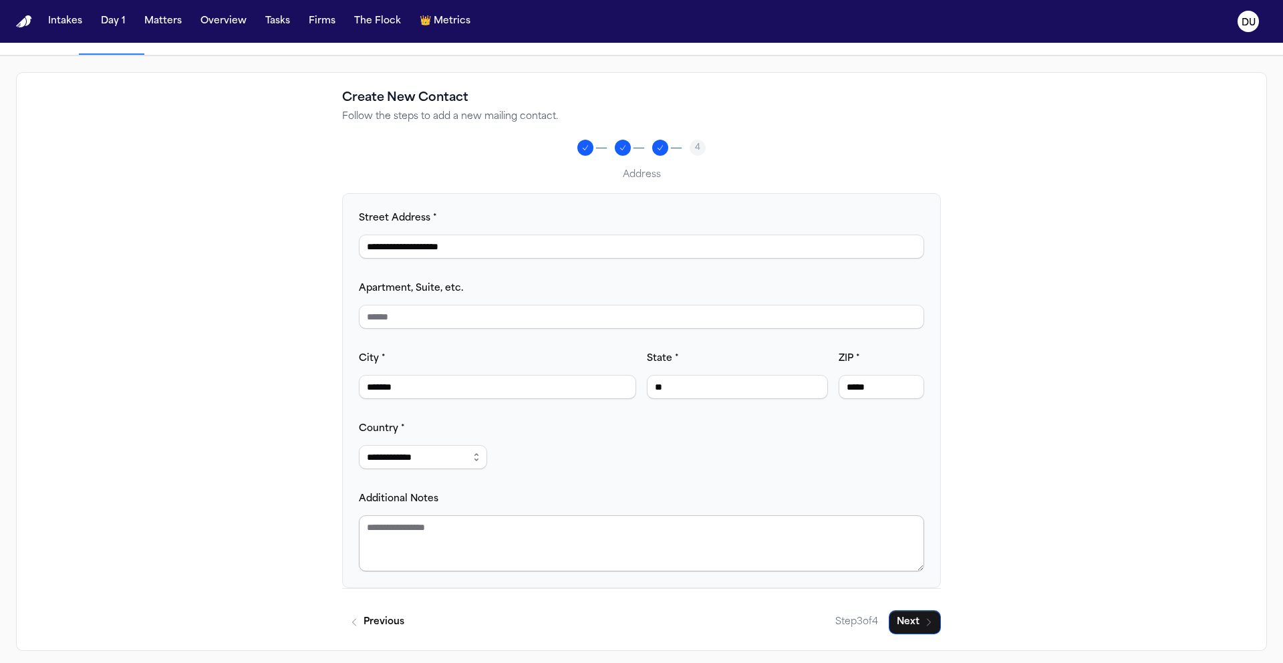
scroll to position [98, 0]
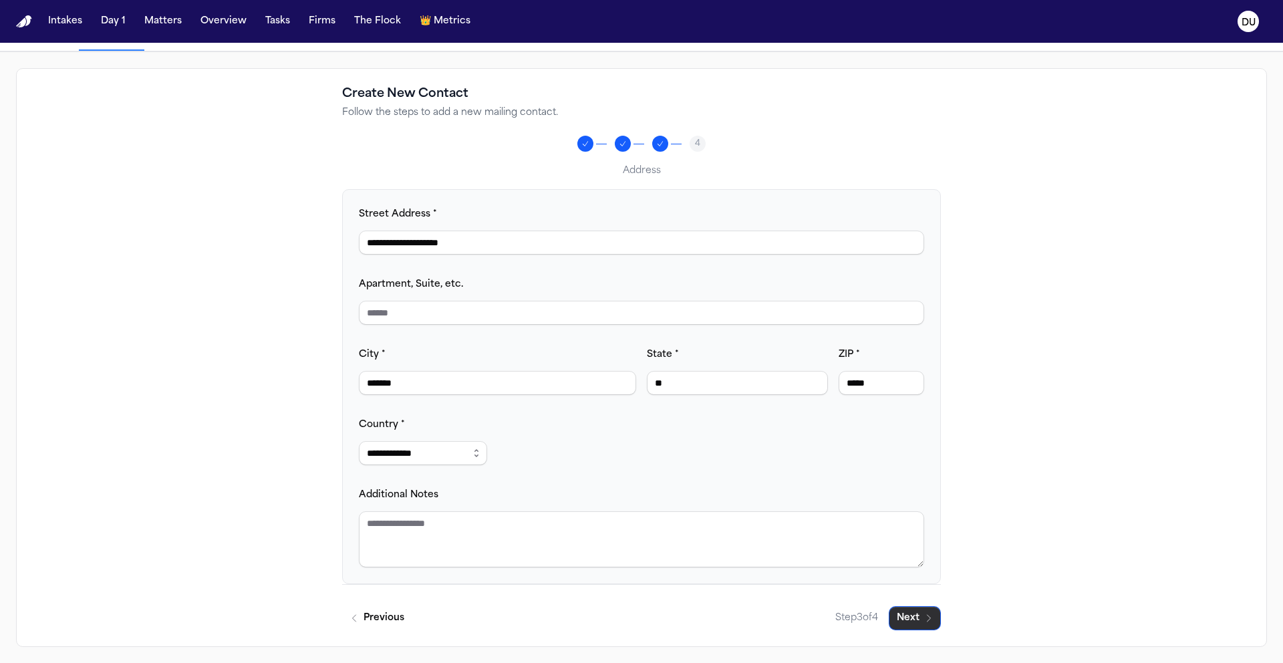
type input "*****"
click at [927, 625] on button "Next" at bounding box center [915, 618] width 52 height 24
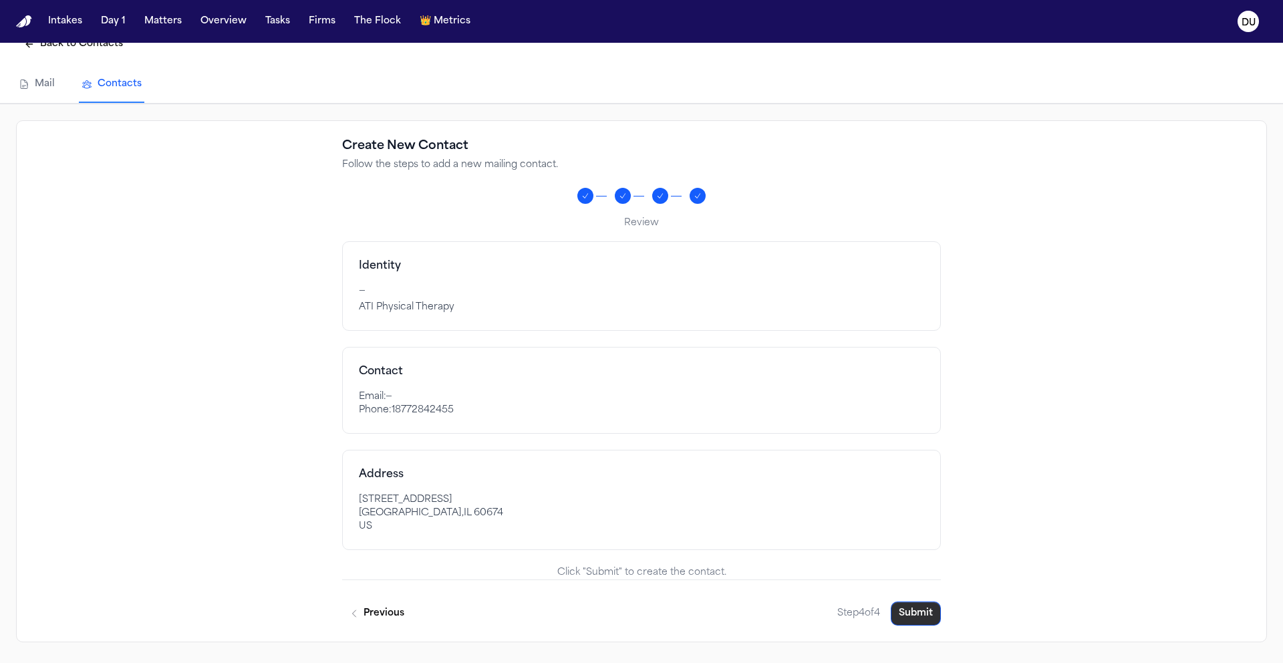
scroll to position [43, 0]
click at [916, 611] on button "Submit" at bounding box center [916, 613] width 50 height 24
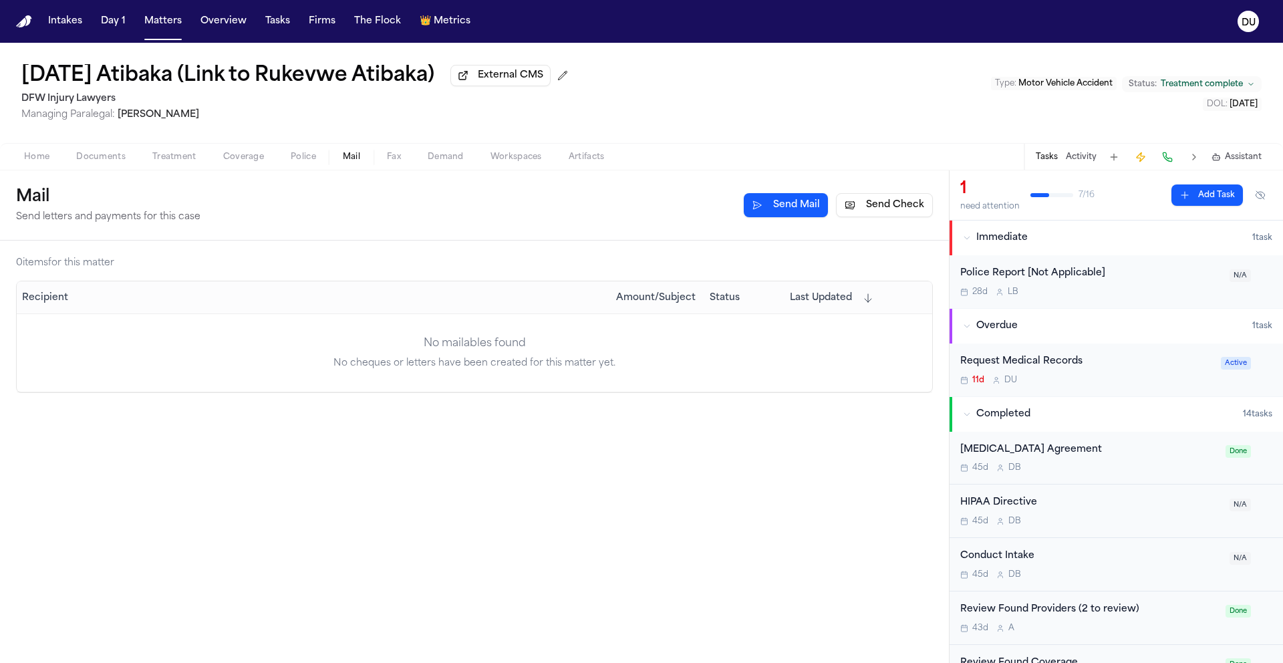
click at [891, 207] on button "Send Check" at bounding box center [884, 205] width 97 height 24
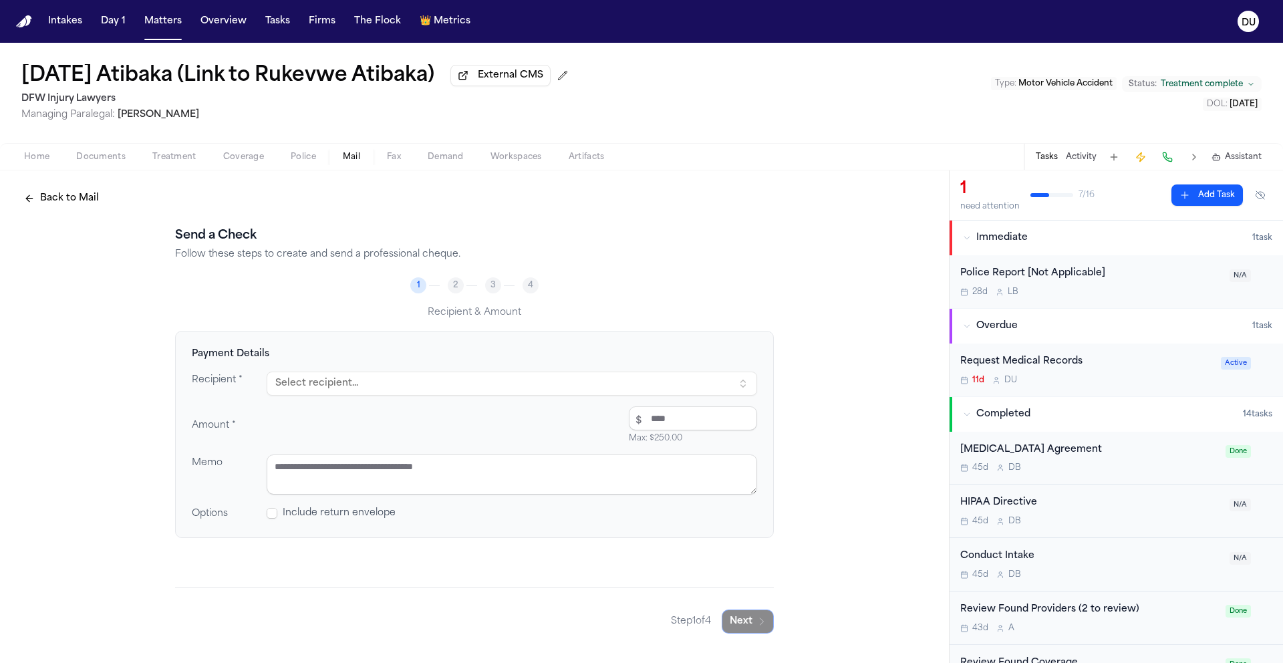
click at [446, 388] on button "Select recipient..." at bounding box center [512, 384] width 491 height 24
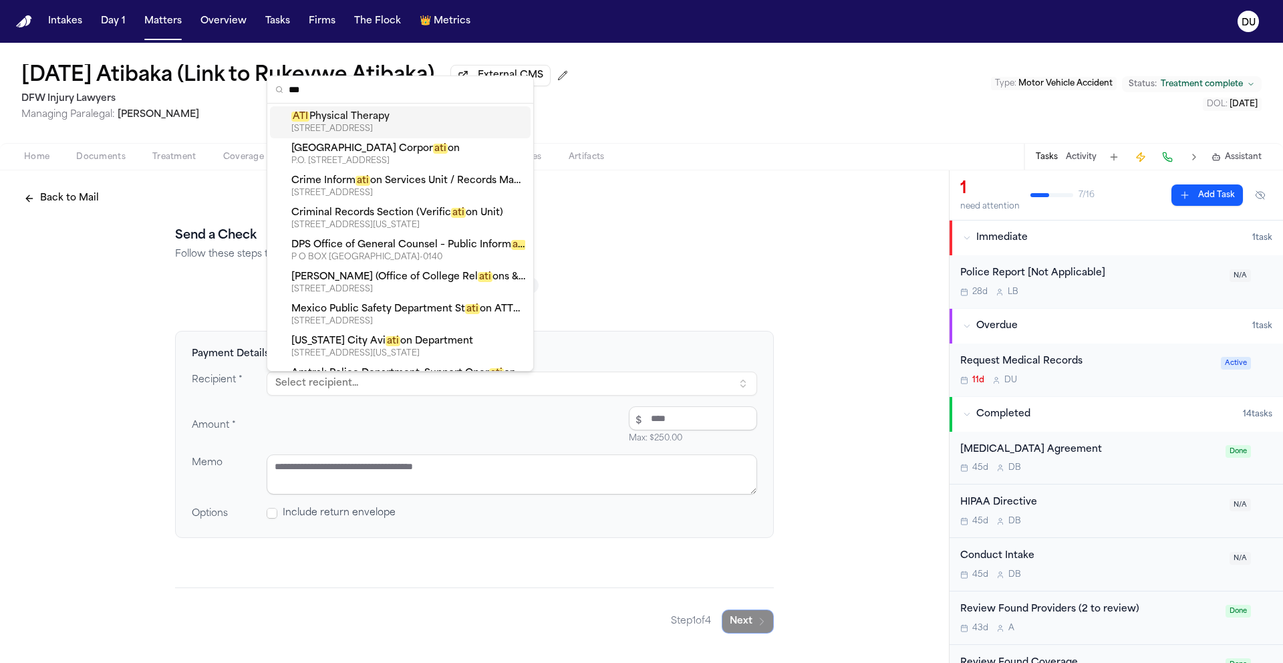
type input "***"
click at [403, 125] on div "[STREET_ADDRESS]" at bounding box center [408, 129] width 234 height 11
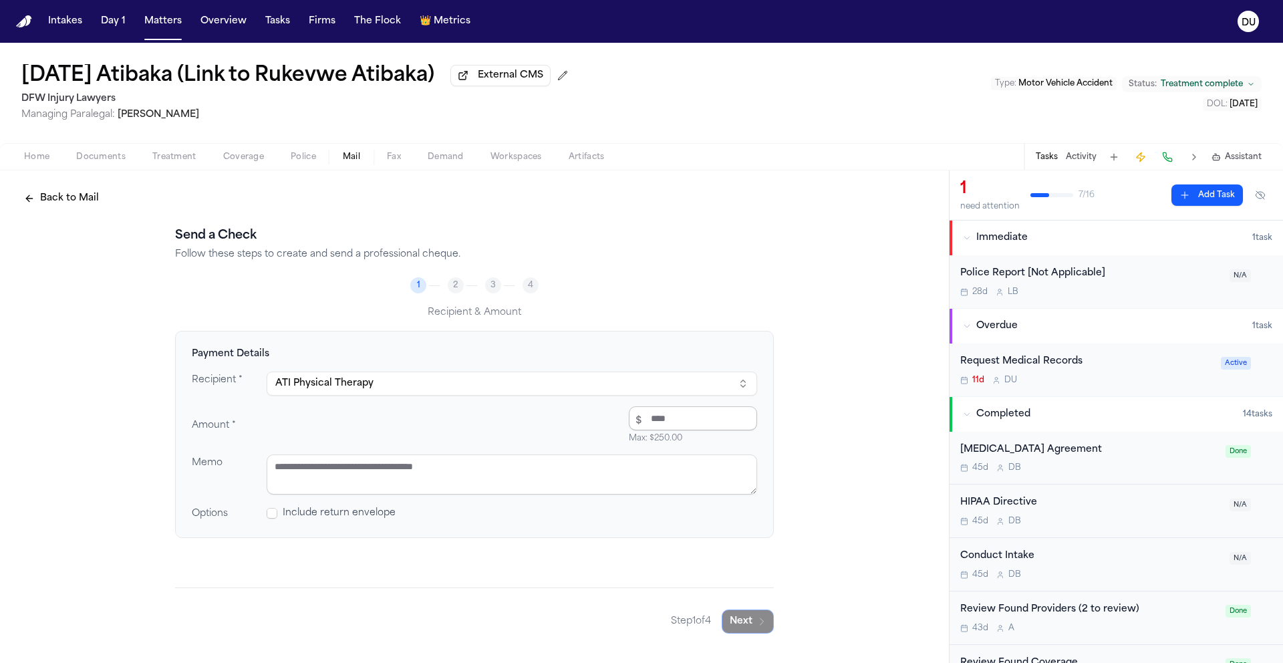
click at [655, 422] on input "number" at bounding box center [693, 418] width 128 height 24
type input "*****"
click at [468, 476] on textarea at bounding box center [512, 474] width 491 height 40
type textarea "**********"
click at [752, 627] on button "Next" at bounding box center [748, 621] width 52 height 24
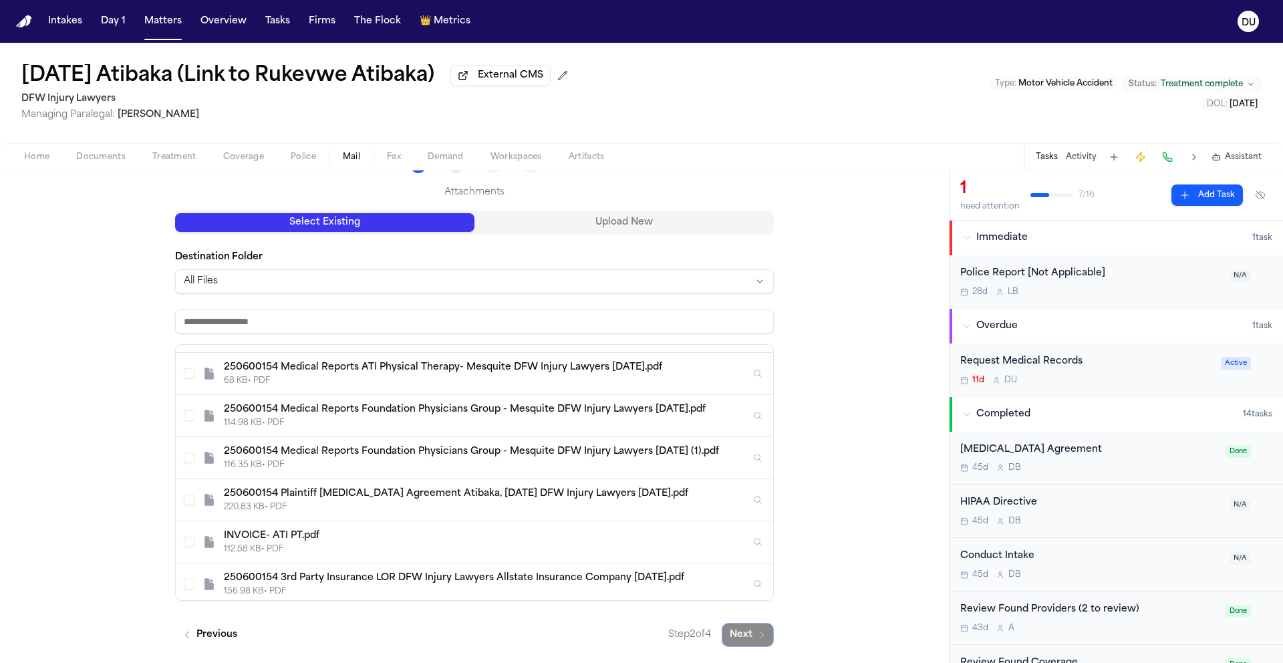
scroll to position [731, 0]
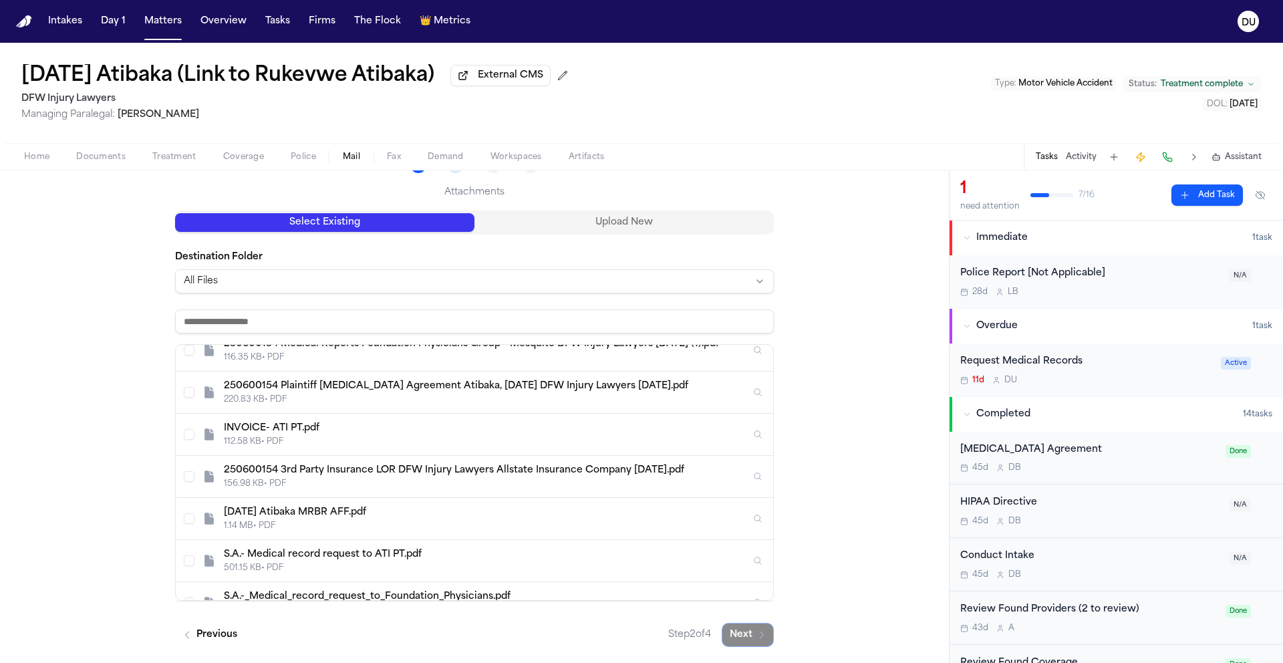
click at [363, 433] on div "INVOICE- ATI PT.pdf" at bounding box center [487, 428] width 527 height 13
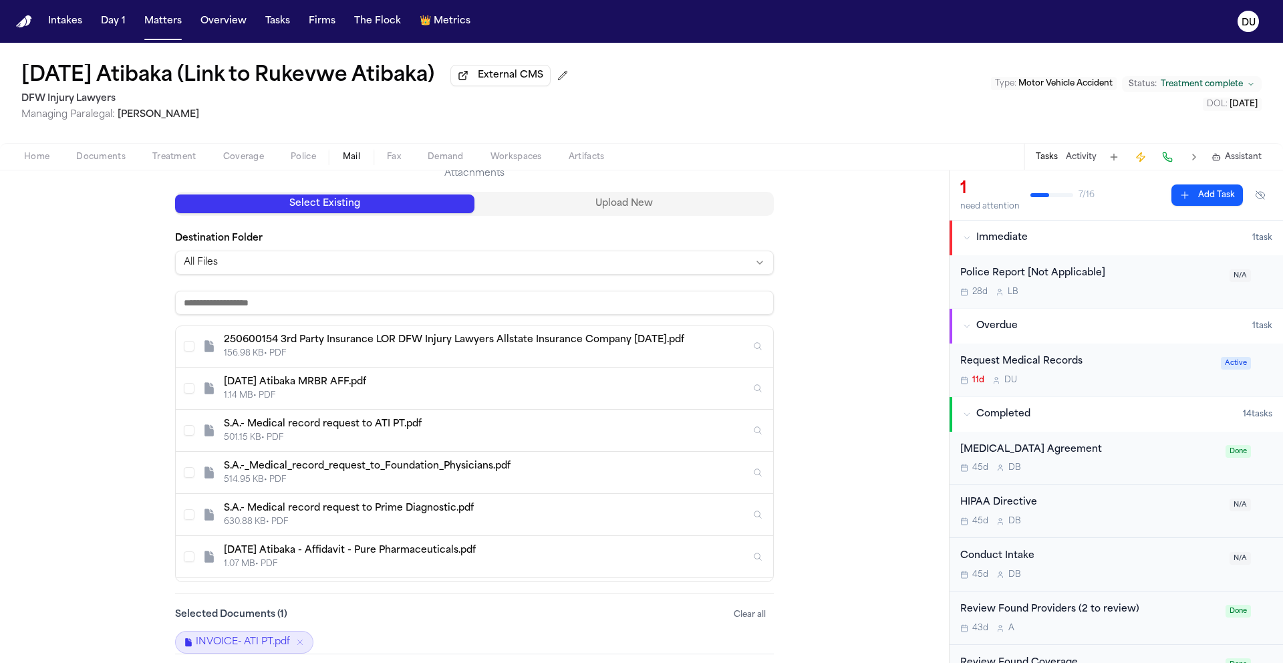
scroll to position [194, 0]
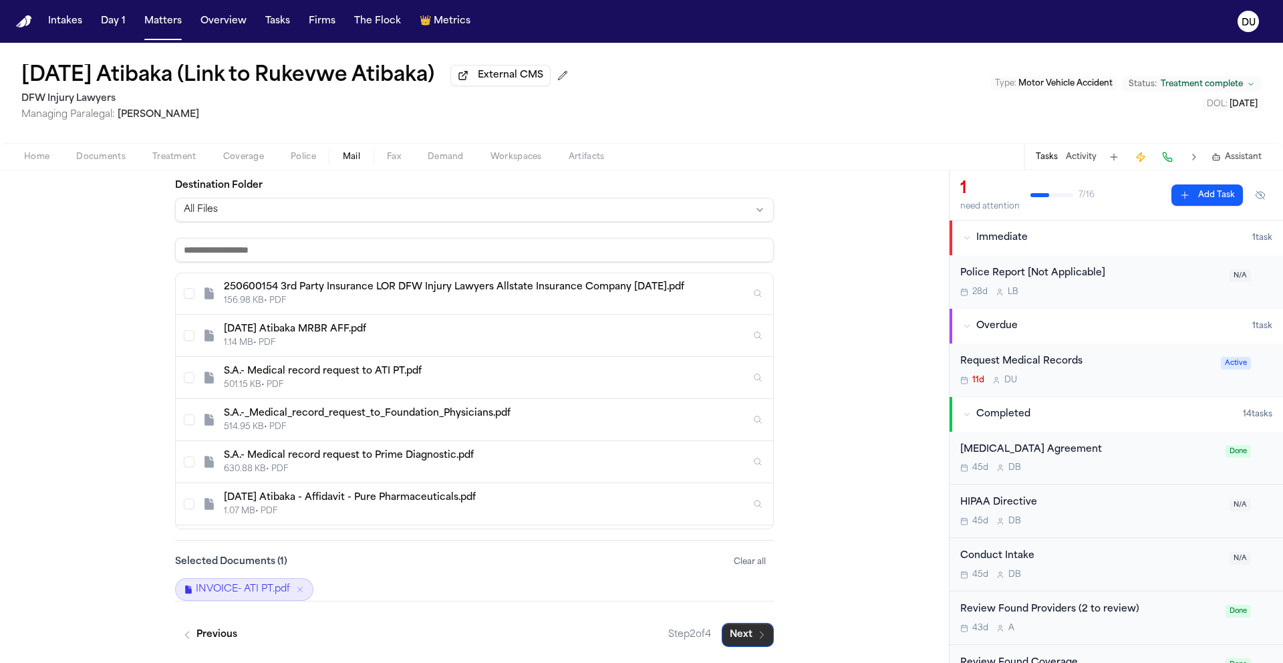
click at [746, 634] on button "Next" at bounding box center [748, 635] width 52 height 24
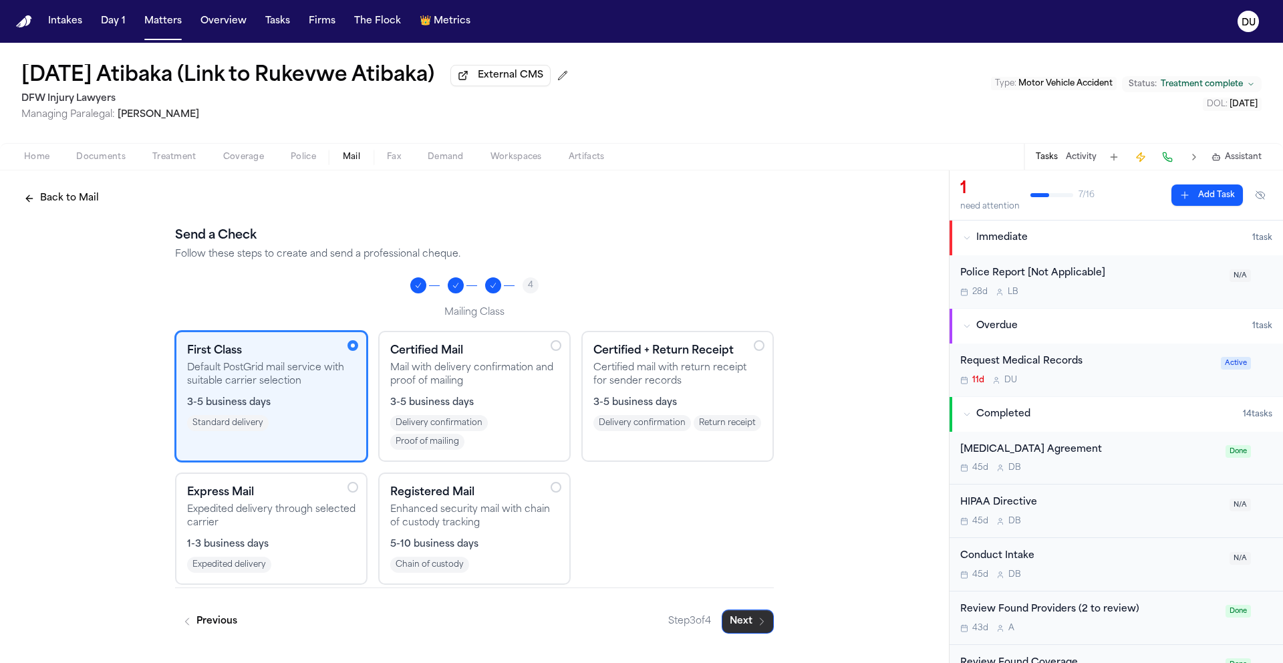
click at [748, 623] on button "Next" at bounding box center [748, 621] width 52 height 24
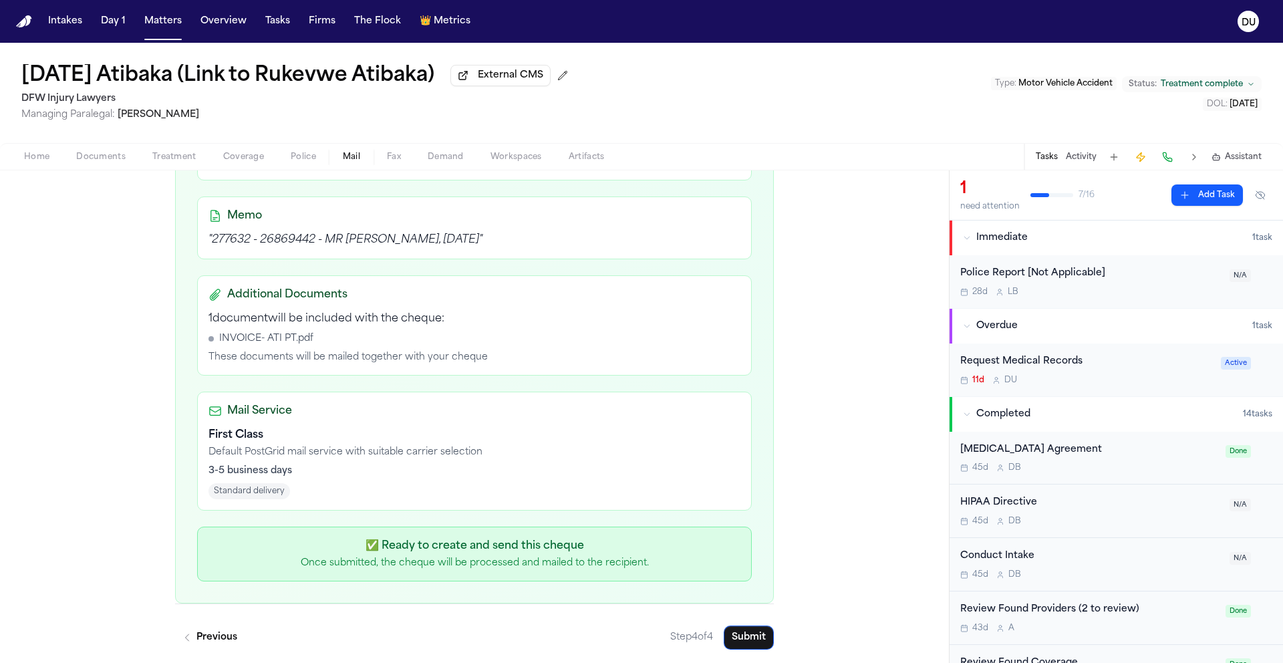
scroll to position [378, 0]
click at [753, 640] on button "Submit" at bounding box center [749, 635] width 50 height 24
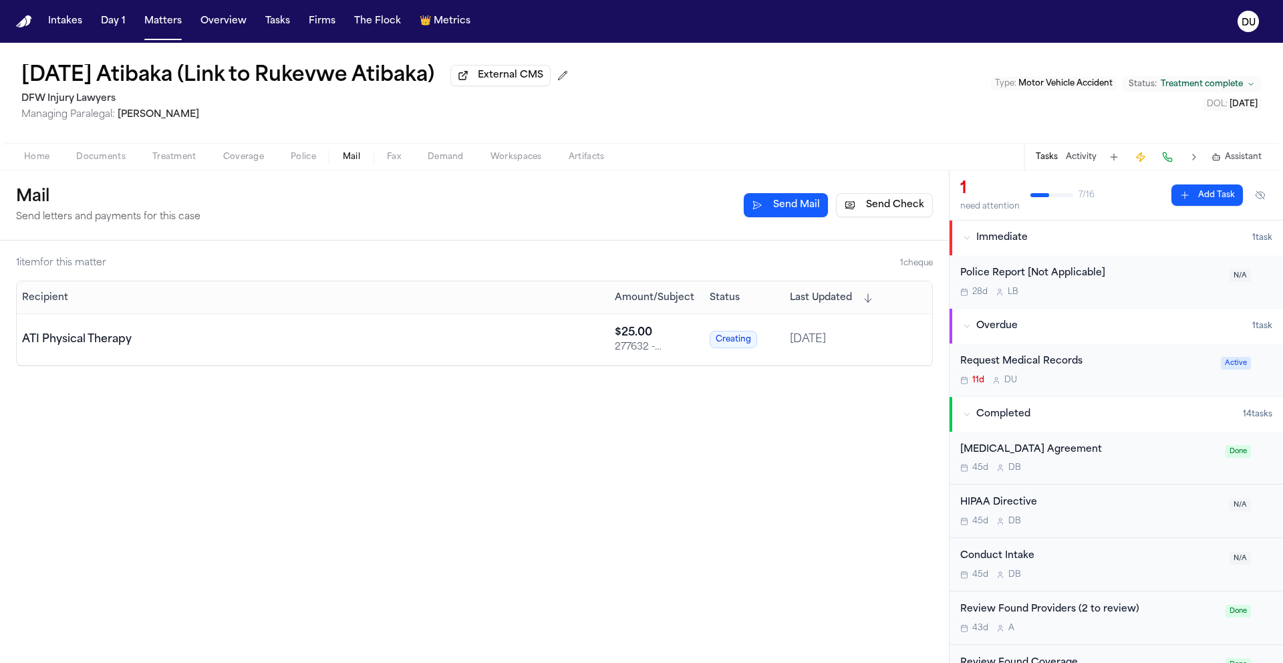
click at [23, 24] on img "Home" at bounding box center [24, 21] width 16 height 13
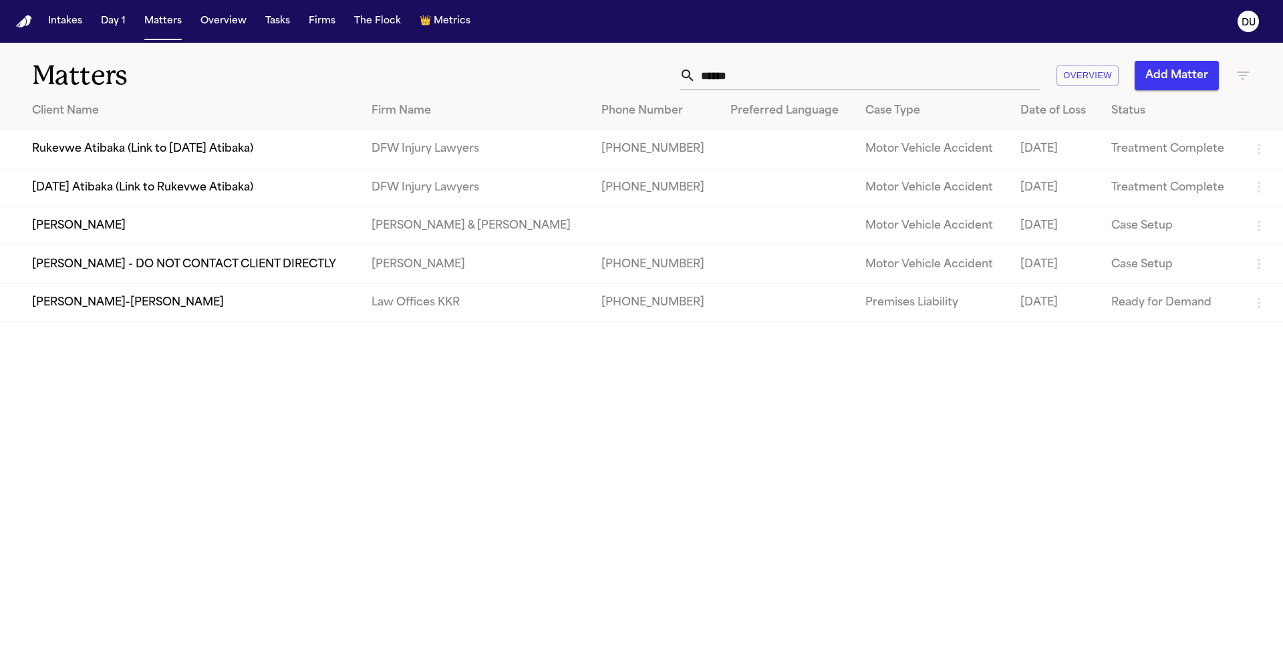
click at [128, 152] on td "Rukevwe Atibaka (Link to [DATE] Atibaka)" at bounding box center [180, 149] width 361 height 38
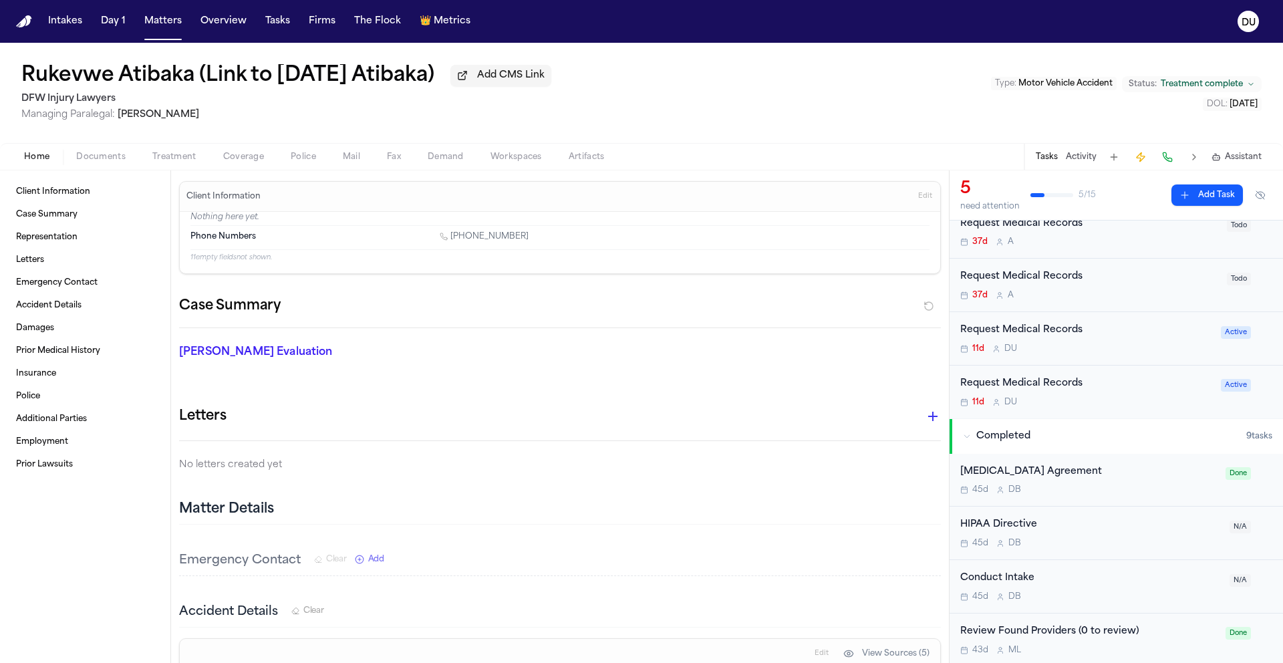
scroll to position [163, 0]
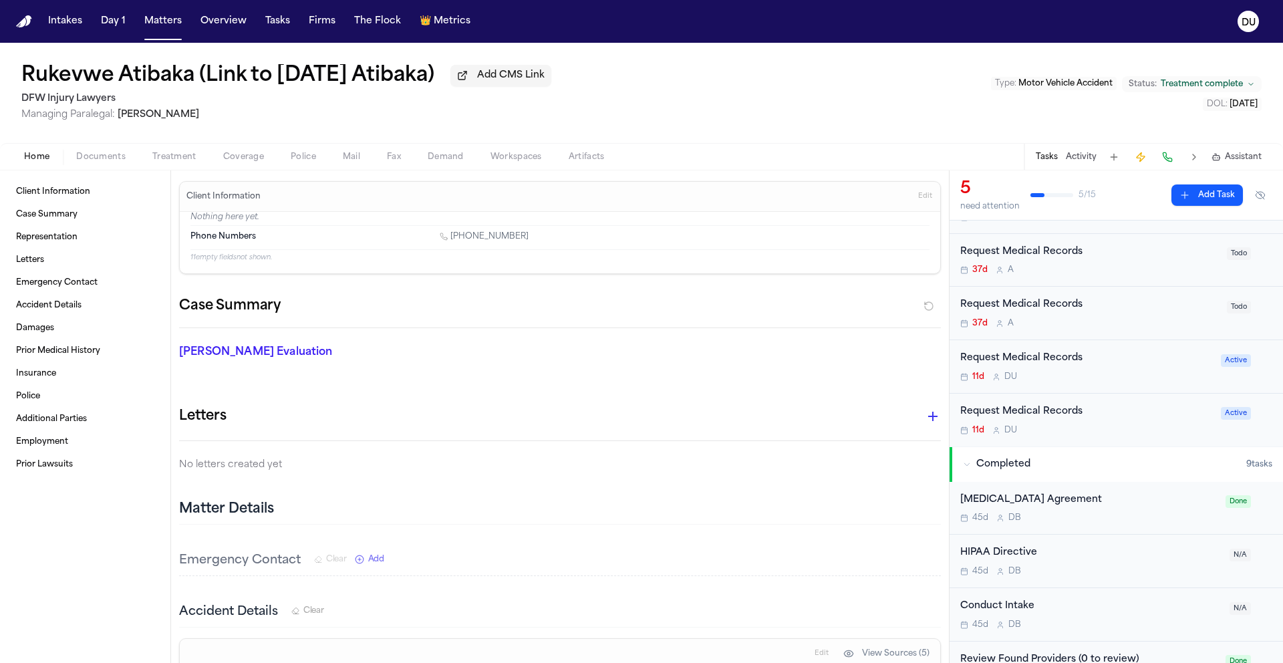
click at [1048, 360] on div "Request Medical Records" at bounding box center [1086, 358] width 253 height 15
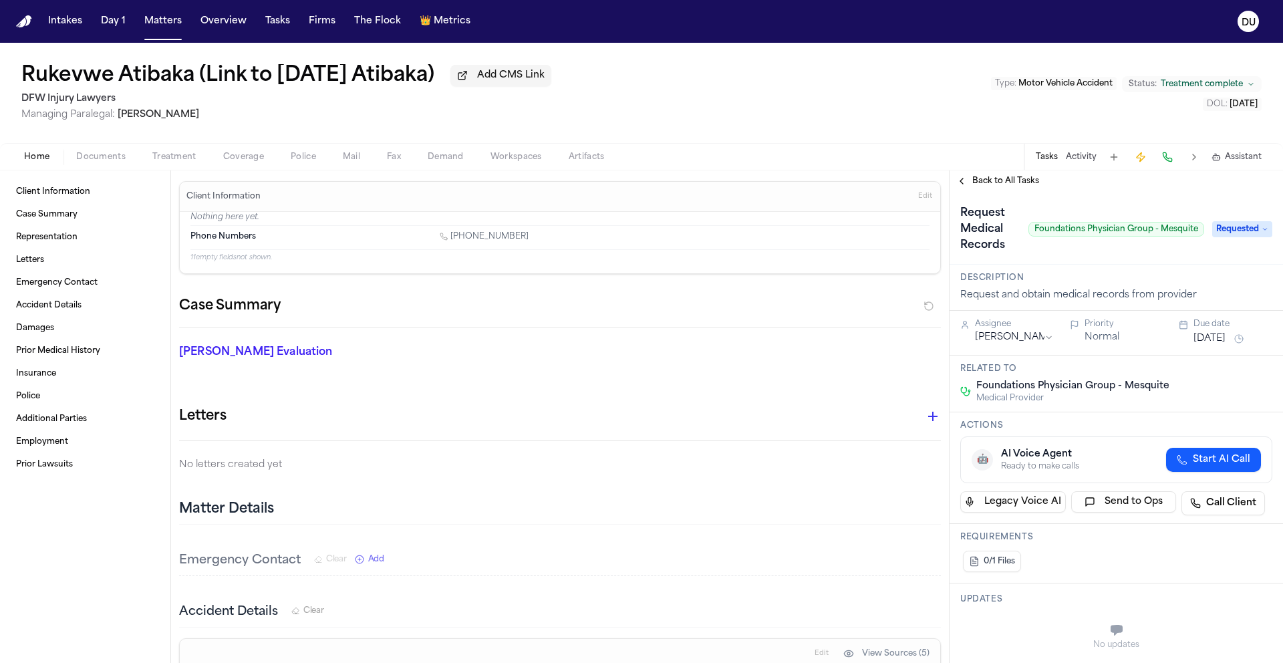
click at [1233, 232] on span "Requested" at bounding box center [1242, 229] width 60 height 16
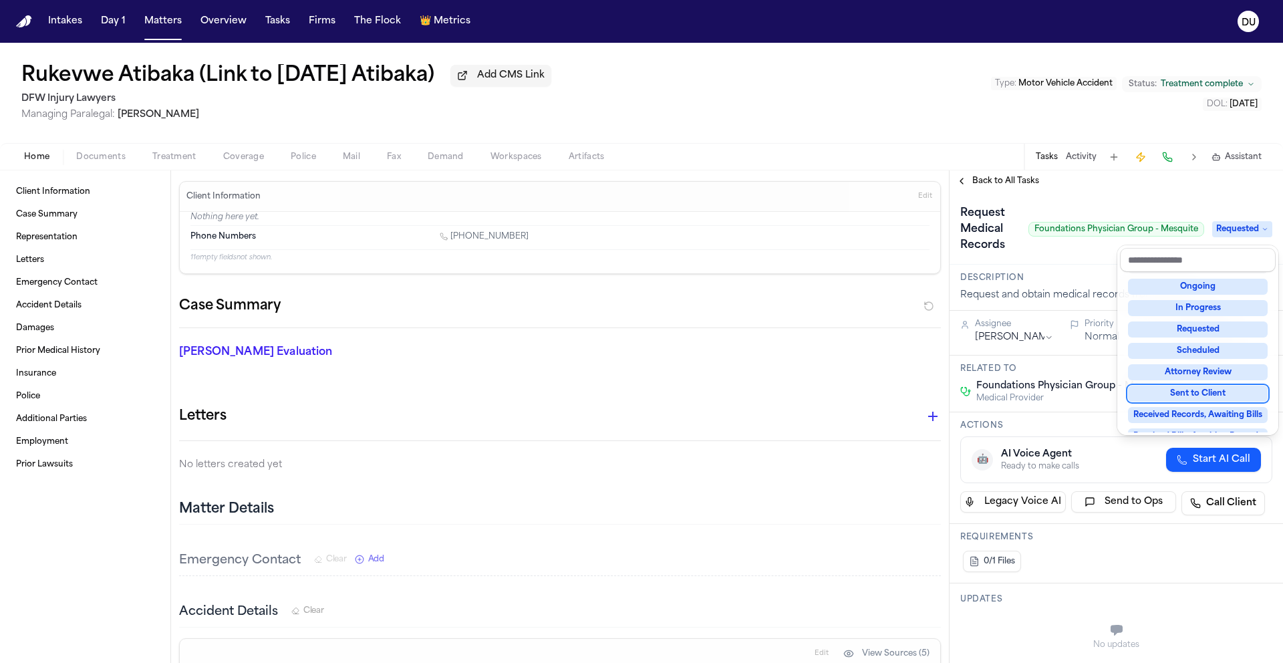
scroll to position [69, 0]
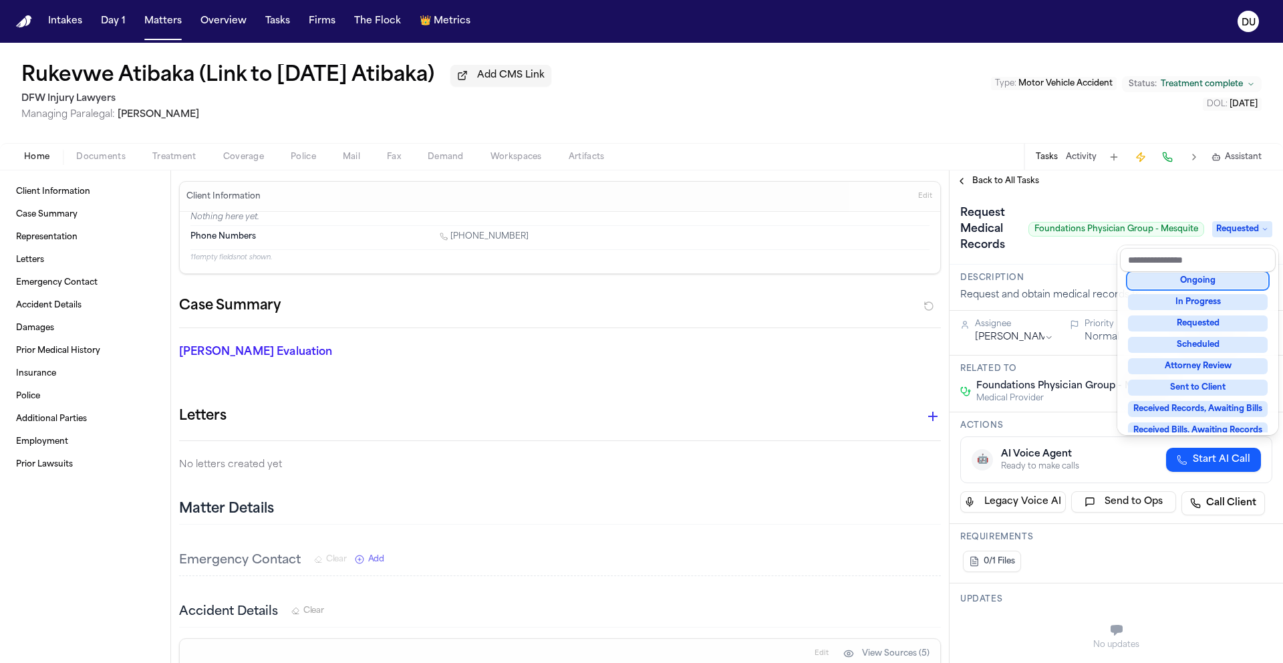
click at [994, 186] on div "**********" at bounding box center [1116, 416] width 333 height 493
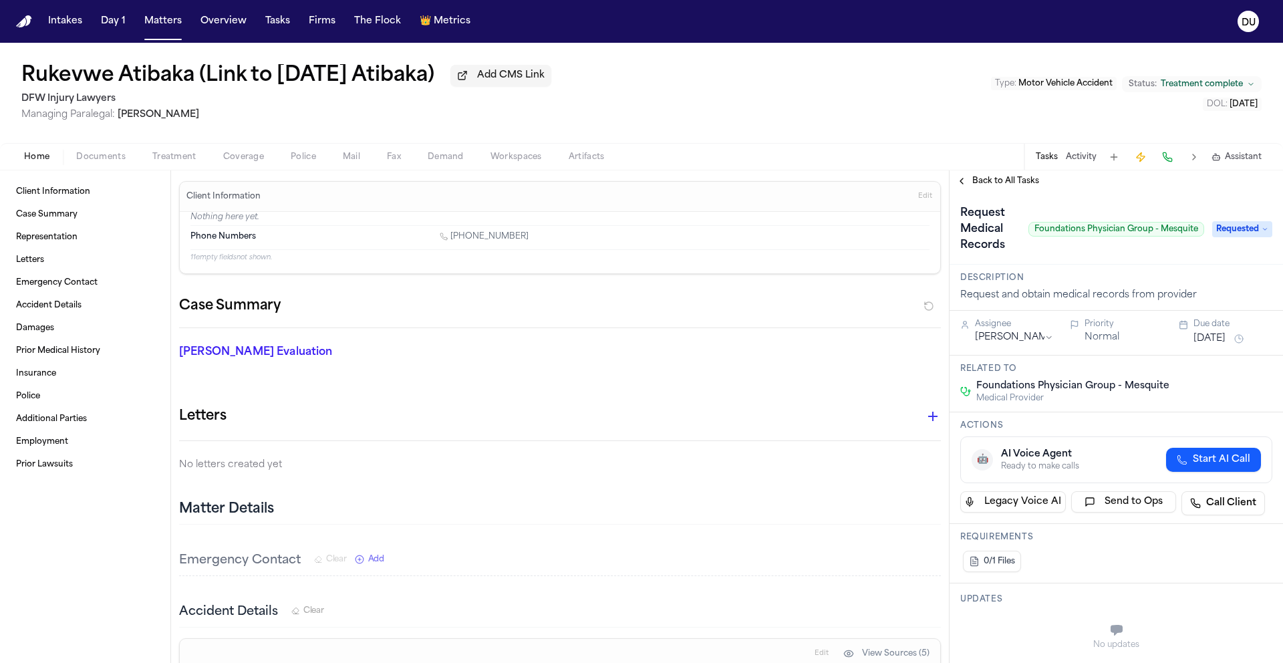
click at [999, 184] on span "Back to All Tasks" at bounding box center [1005, 181] width 67 height 11
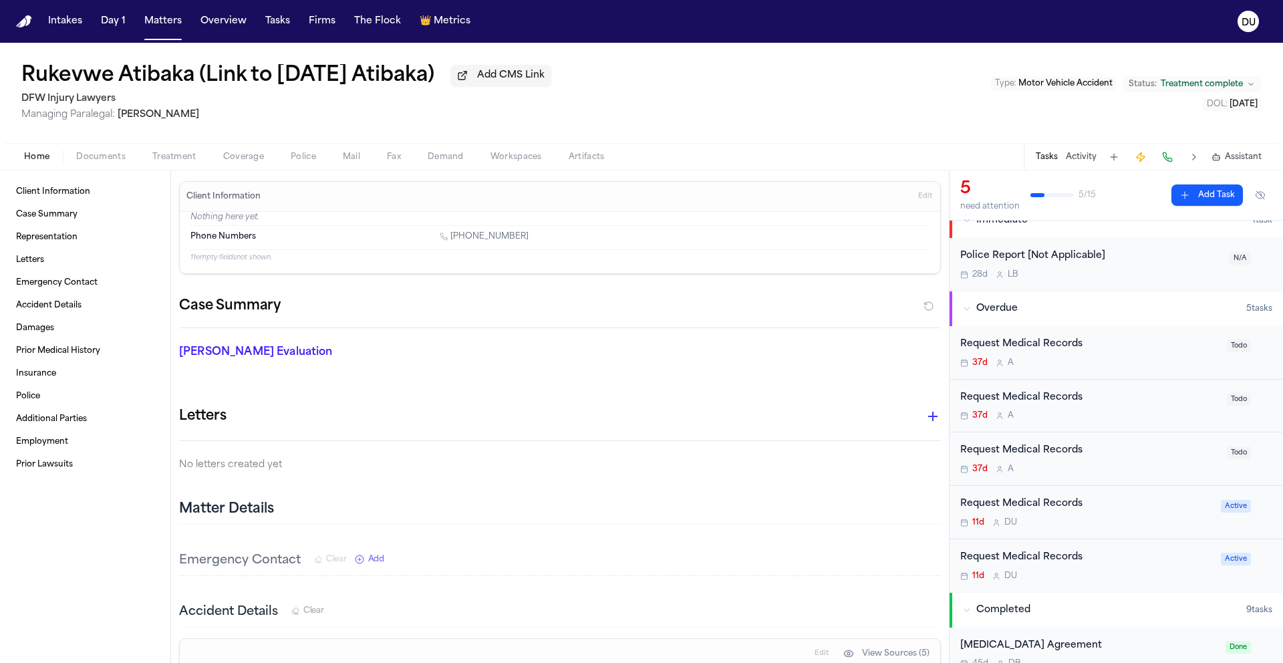
scroll to position [26, 0]
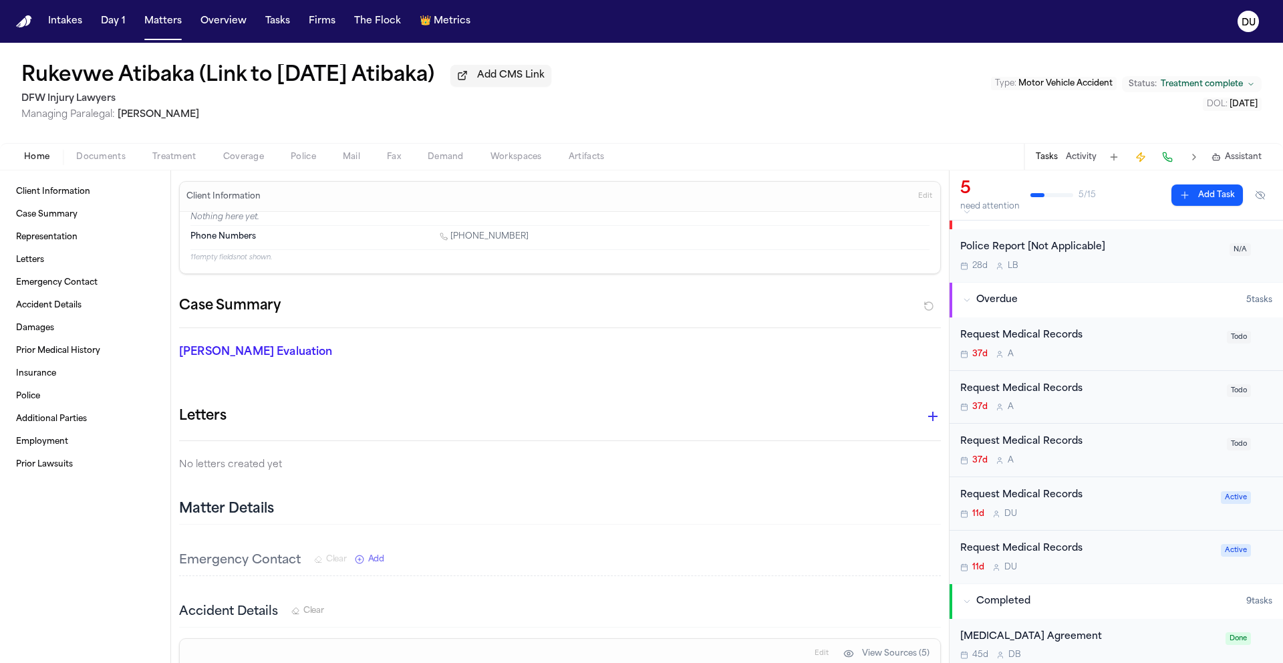
click at [1040, 557] on div "Request Medical Records" at bounding box center [1086, 548] width 253 height 15
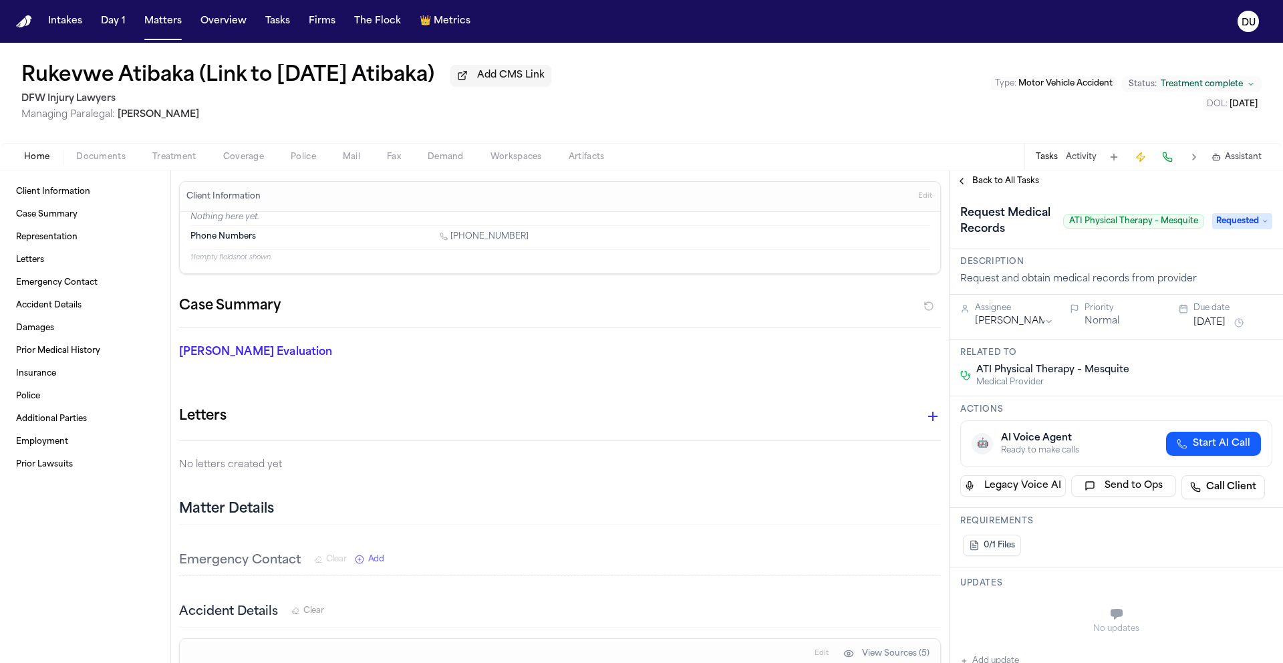
click at [1246, 226] on span "Requested" at bounding box center [1242, 221] width 60 height 16
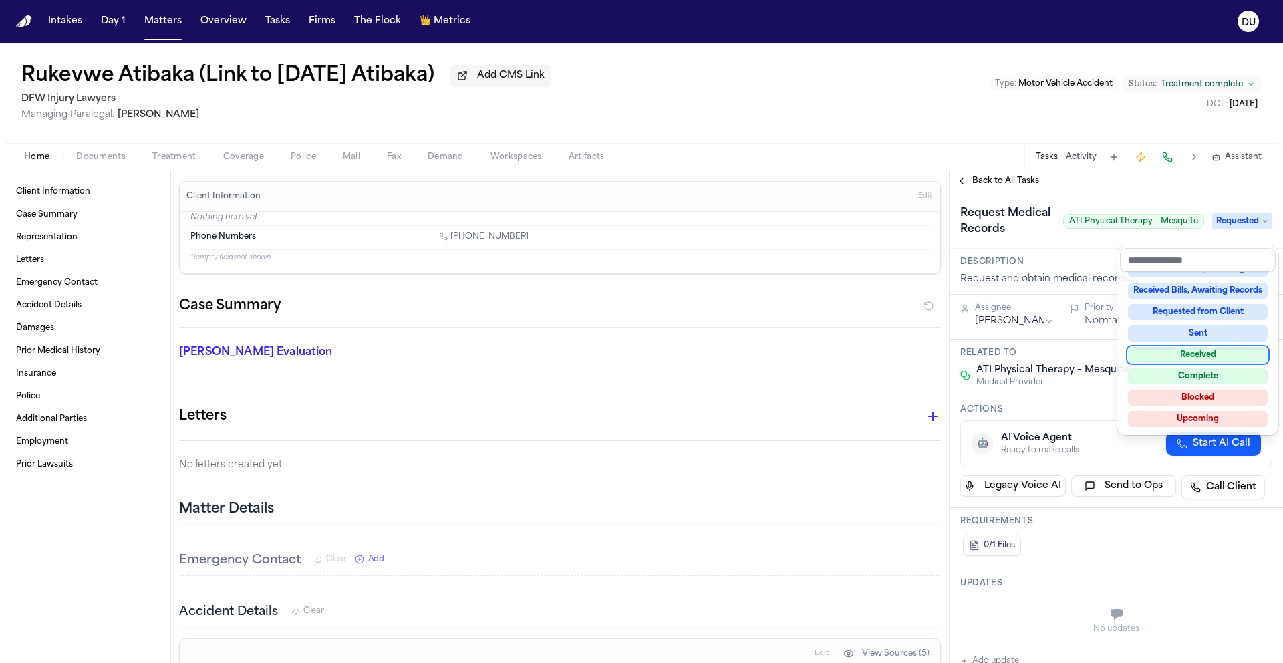
click at [1198, 352] on div "Received" at bounding box center [1198, 355] width 140 height 16
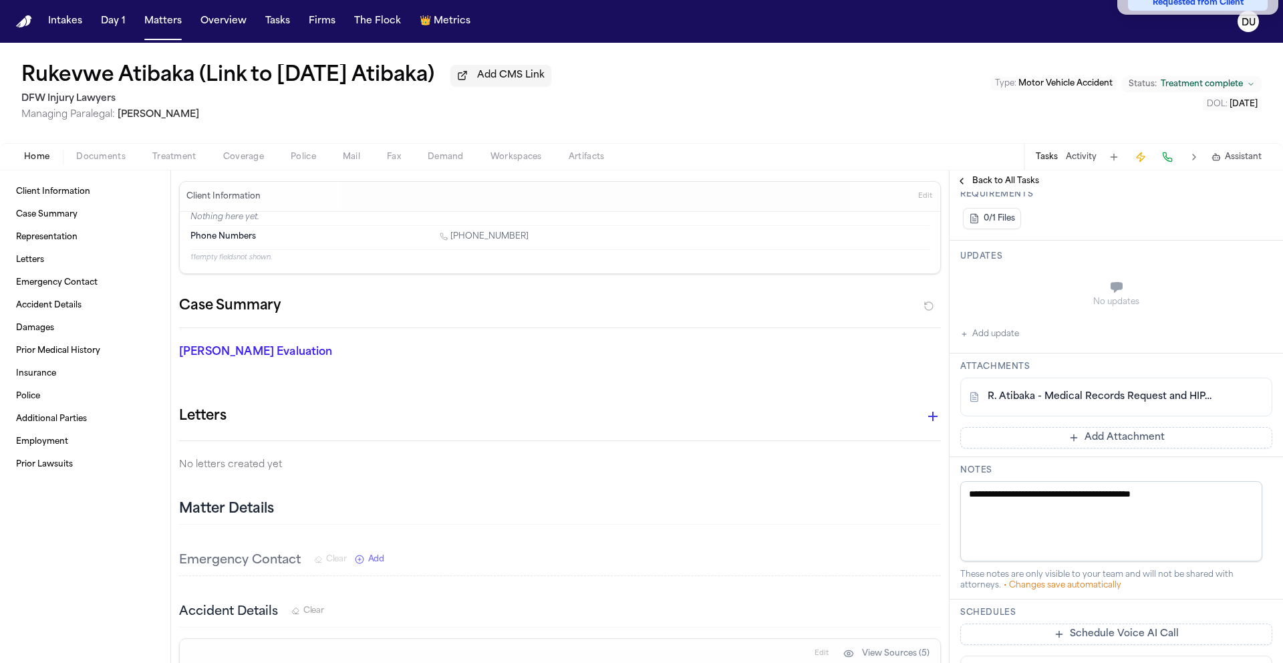
scroll to position [301, 0]
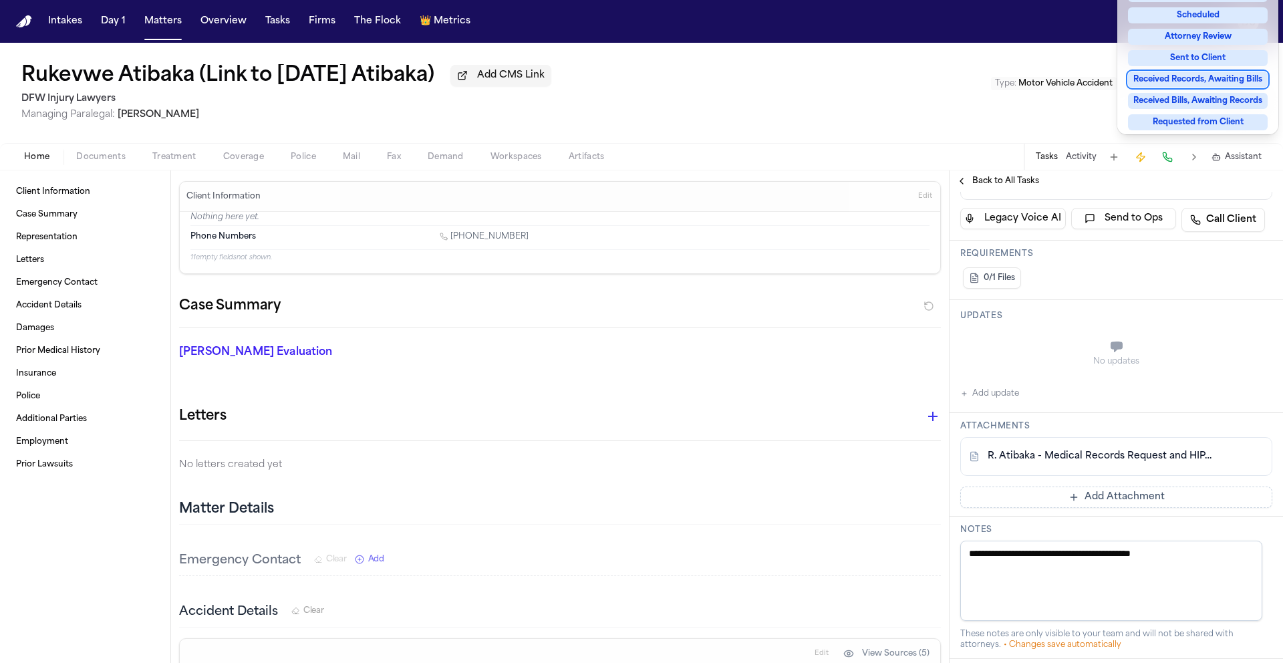
click at [986, 407] on div "**********" at bounding box center [1116, 407] width 333 height 1032
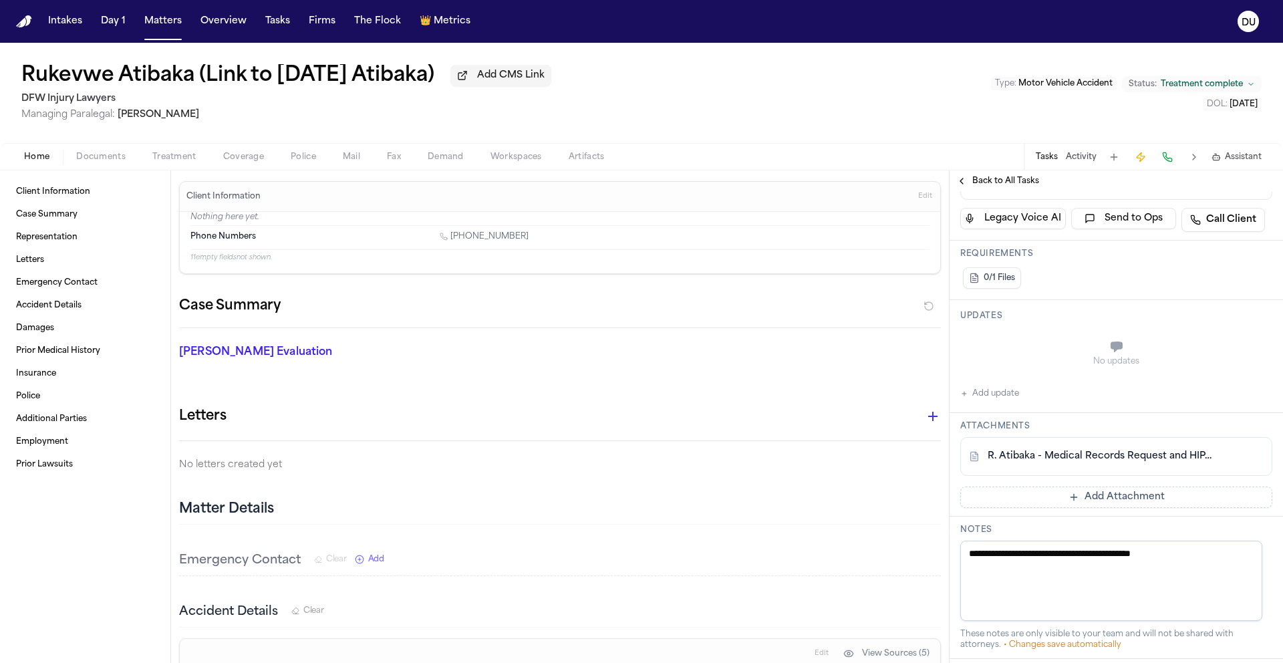
click at [985, 402] on button "Add update" at bounding box center [989, 394] width 59 height 16
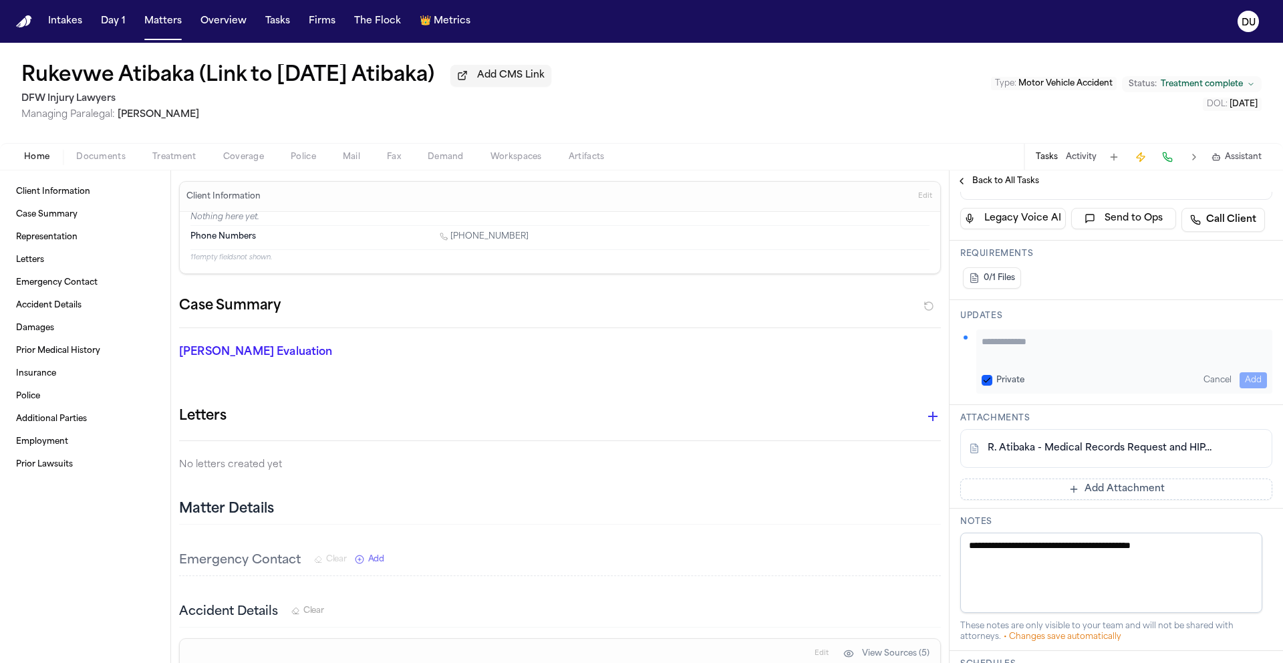
click at [1056, 362] on textarea "Add your update" at bounding box center [1124, 348] width 285 height 27
type textarea "**********"
click at [1244, 388] on button "Add" at bounding box center [1253, 380] width 27 height 16
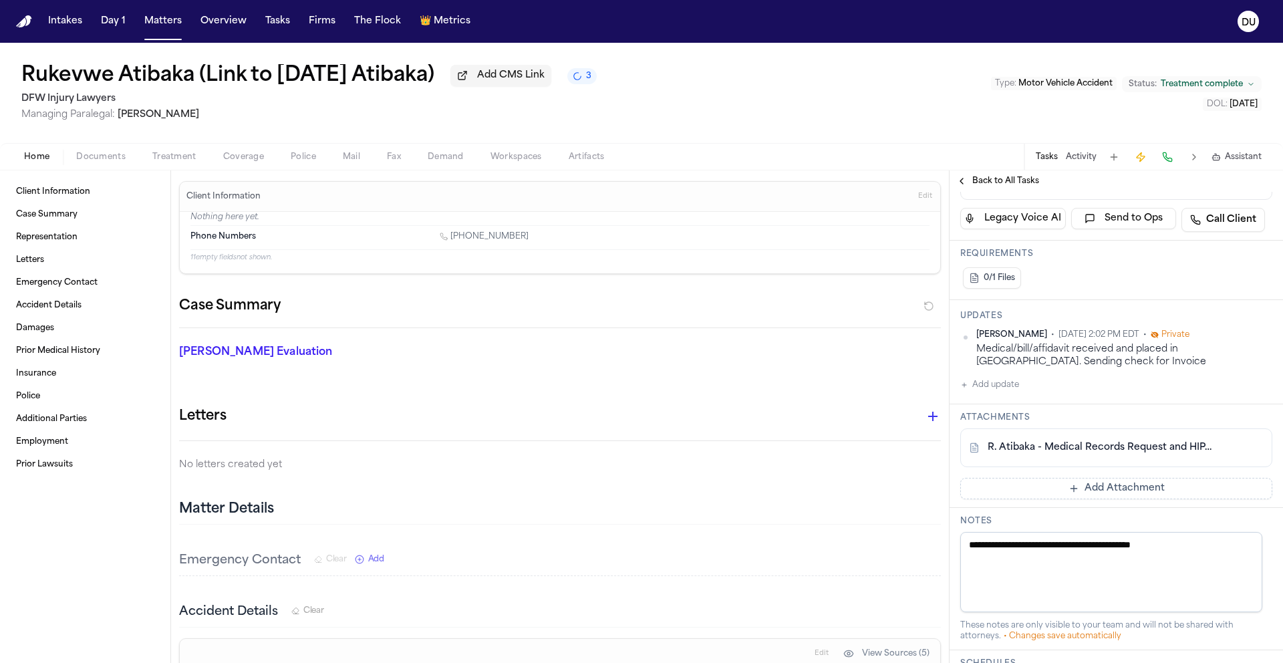
click at [1063, 499] on button "Add Attachment" at bounding box center [1116, 488] width 312 height 21
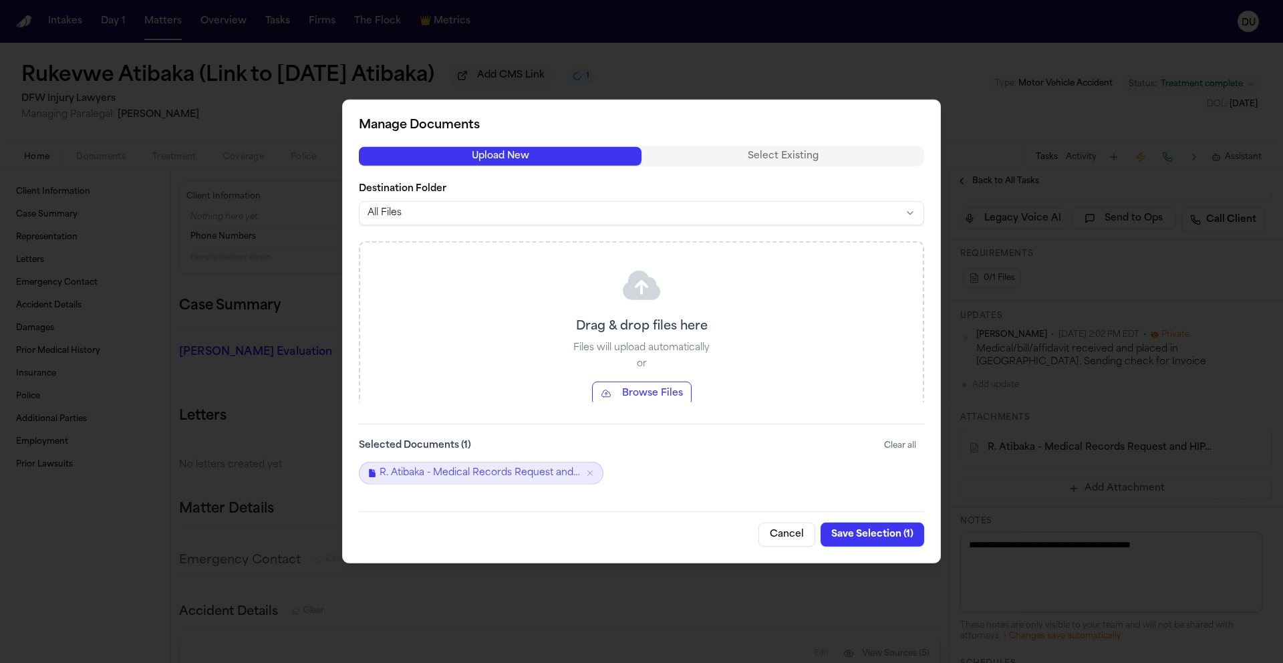
scroll to position [301, 0]
click at [880, 535] on button "Save Selection ( 2 )" at bounding box center [871, 535] width 106 height 24
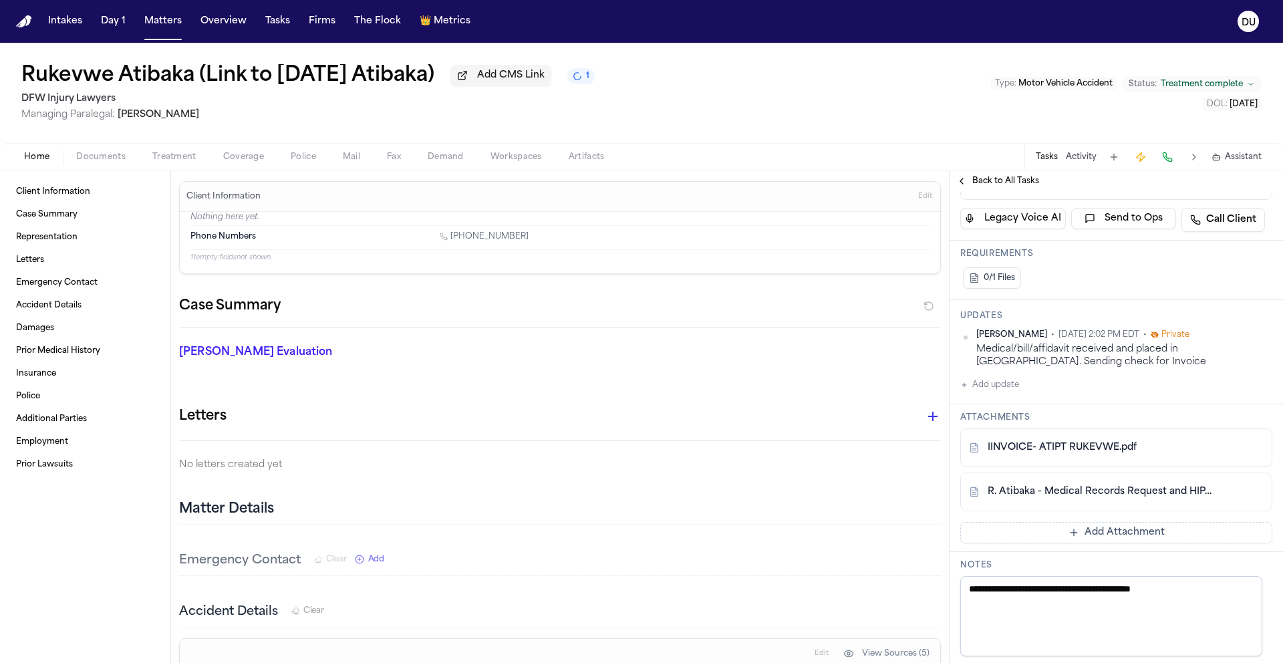
click at [359, 161] on span "Mail" at bounding box center [351, 157] width 17 height 11
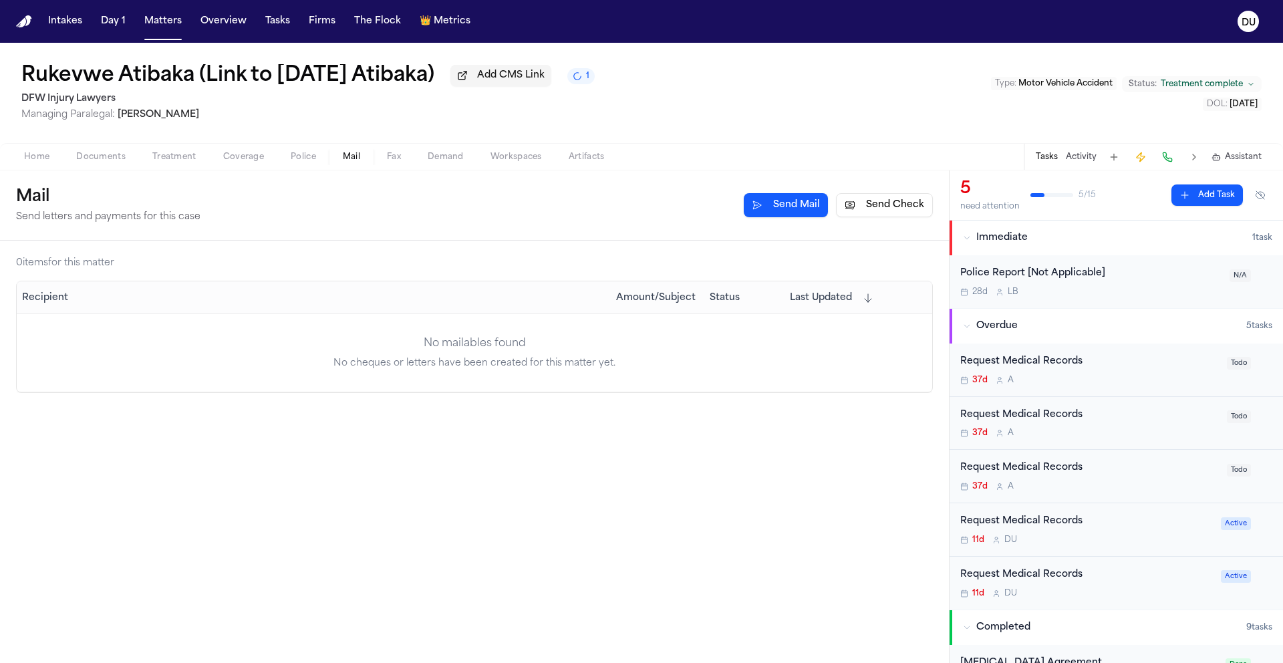
click at [904, 205] on button "Send Check" at bounding box center [884, 205] width 97 height 24
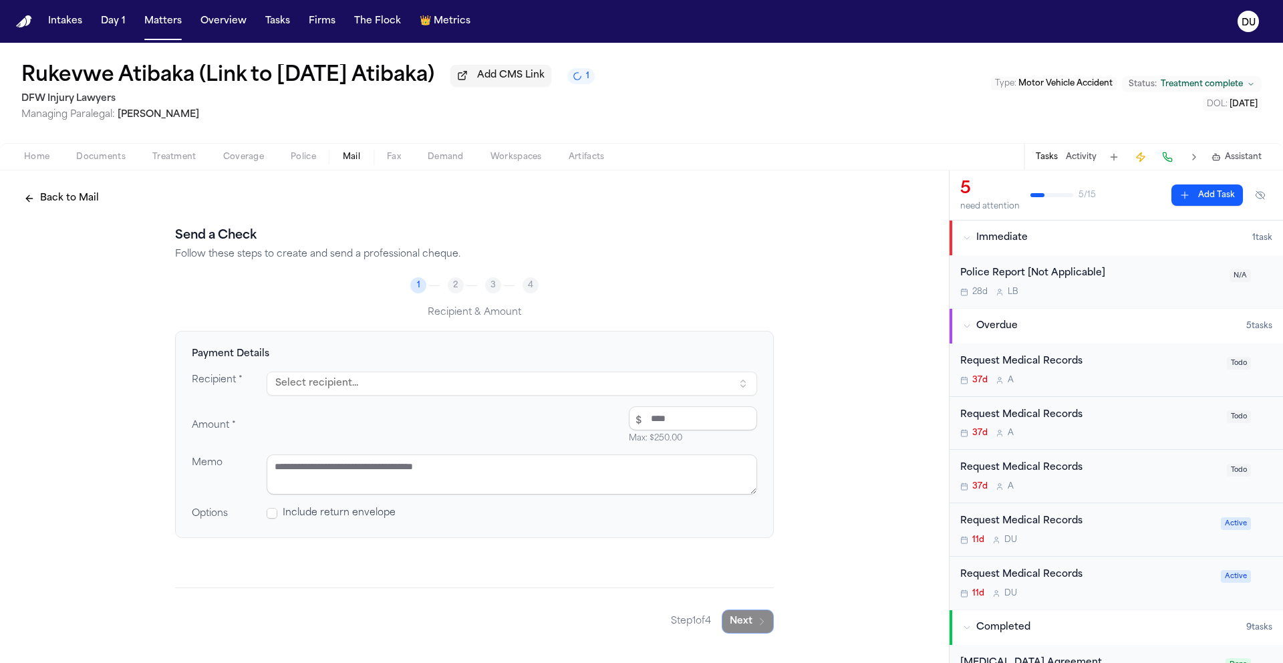
click at [434, 387] on button "Select recipient..." at bounding box center [512, 384] width 491 height 24
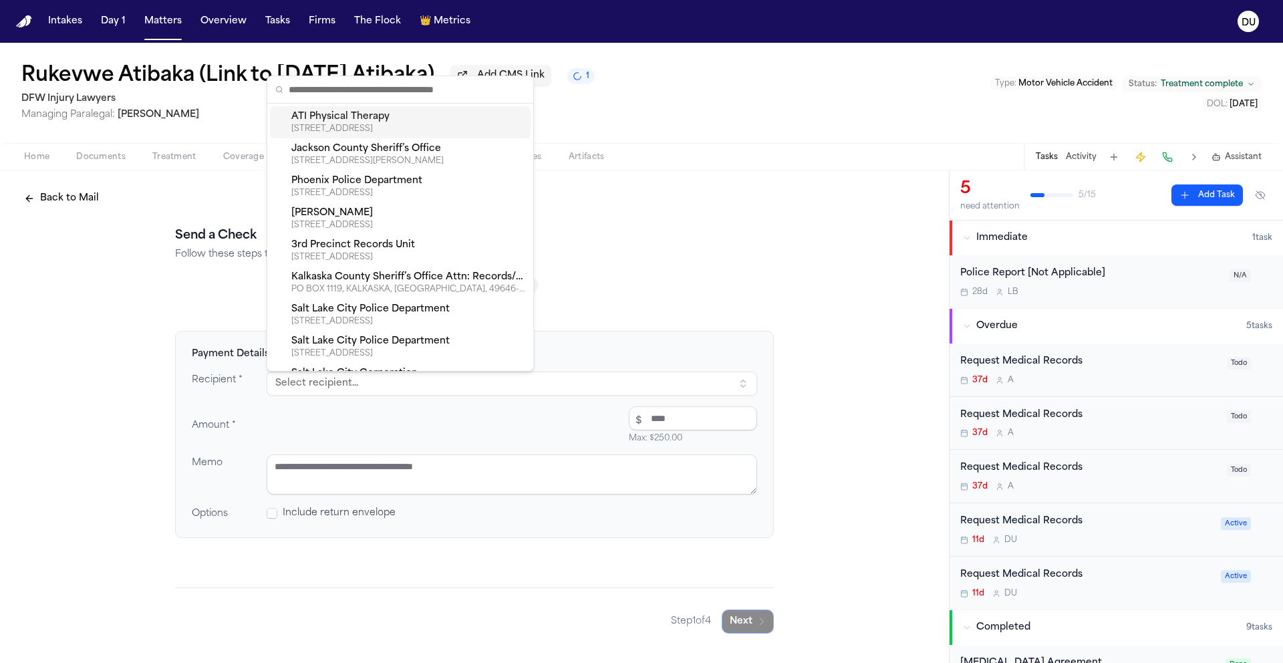
click at [438, 118] on div "ATI Physical Therapy" at bounding box center [408, 116] width 234 height 13
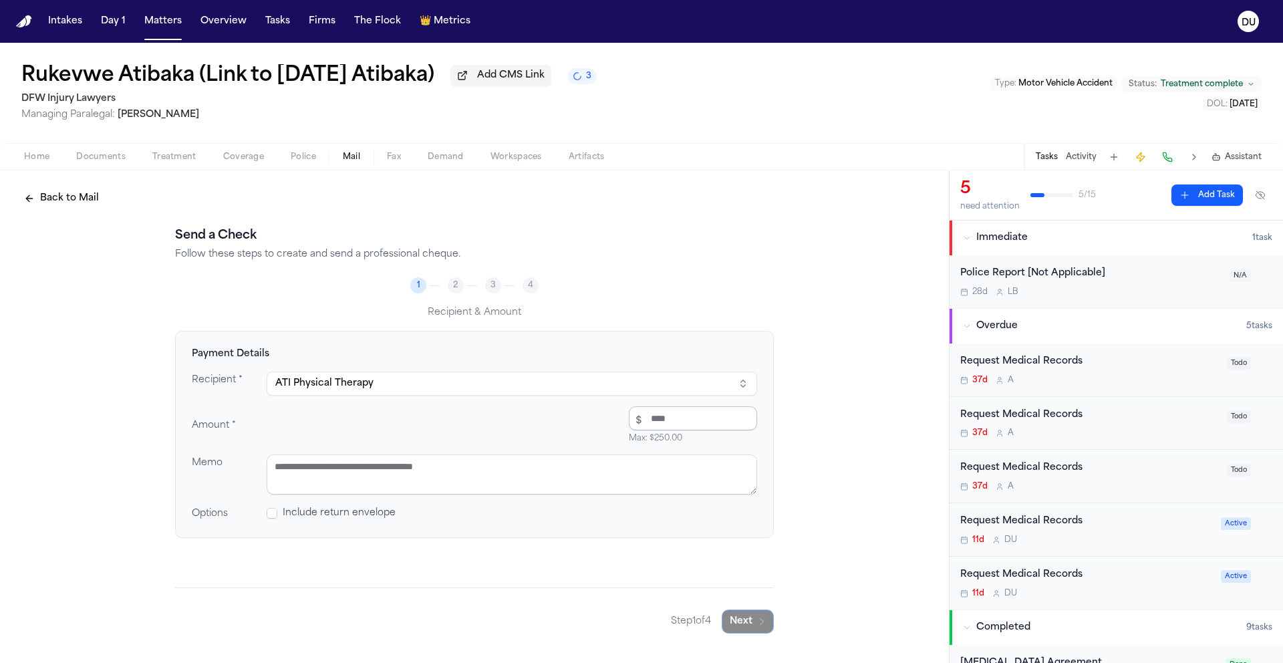
click at [659, 422] on input "number" at bounding box center [693, 418] width 128 height 24
type input "*****"
click at [537, 490] on textarea at bounding box center [512, 474] width 491 height 40
type textarea "**********"
click at [748, 622] on button "Next" at bounding box center [748, 621] width 52 height 24
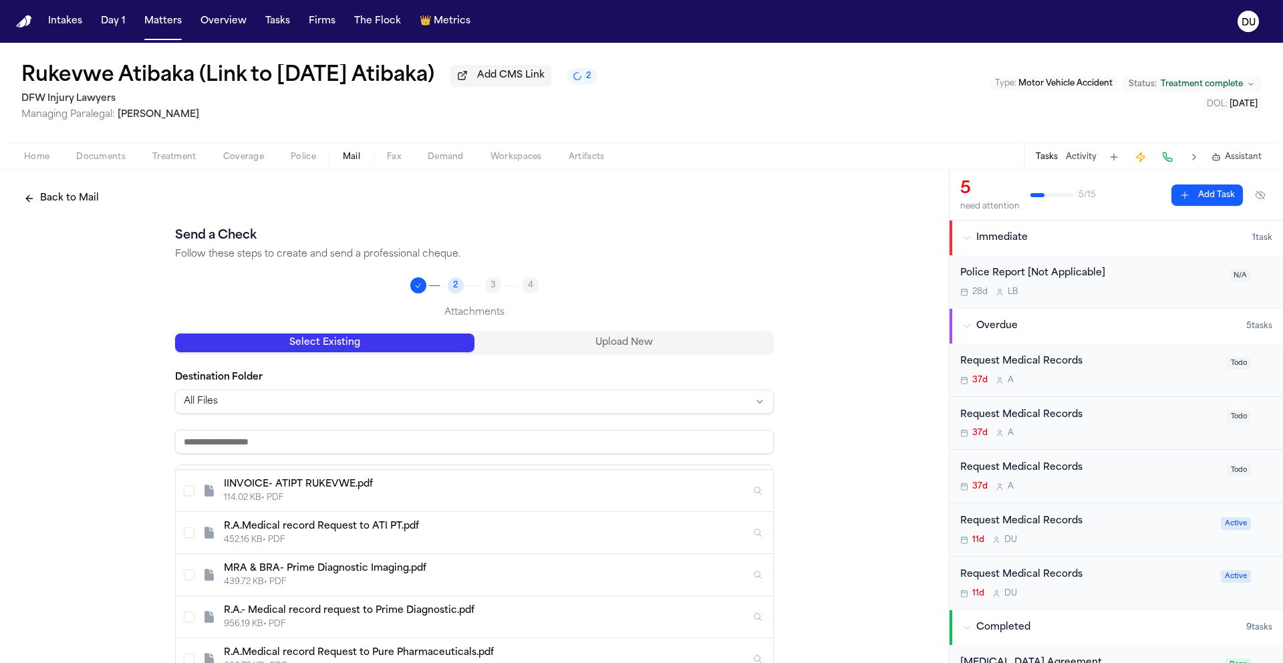
scroll to position [333, 0]
click at [177, 491] on div "IINVOICE- ATIPT RUKEVWE.pdf 114.02 KB • PDF" at bounding box center [474, 489] width 597 height 42
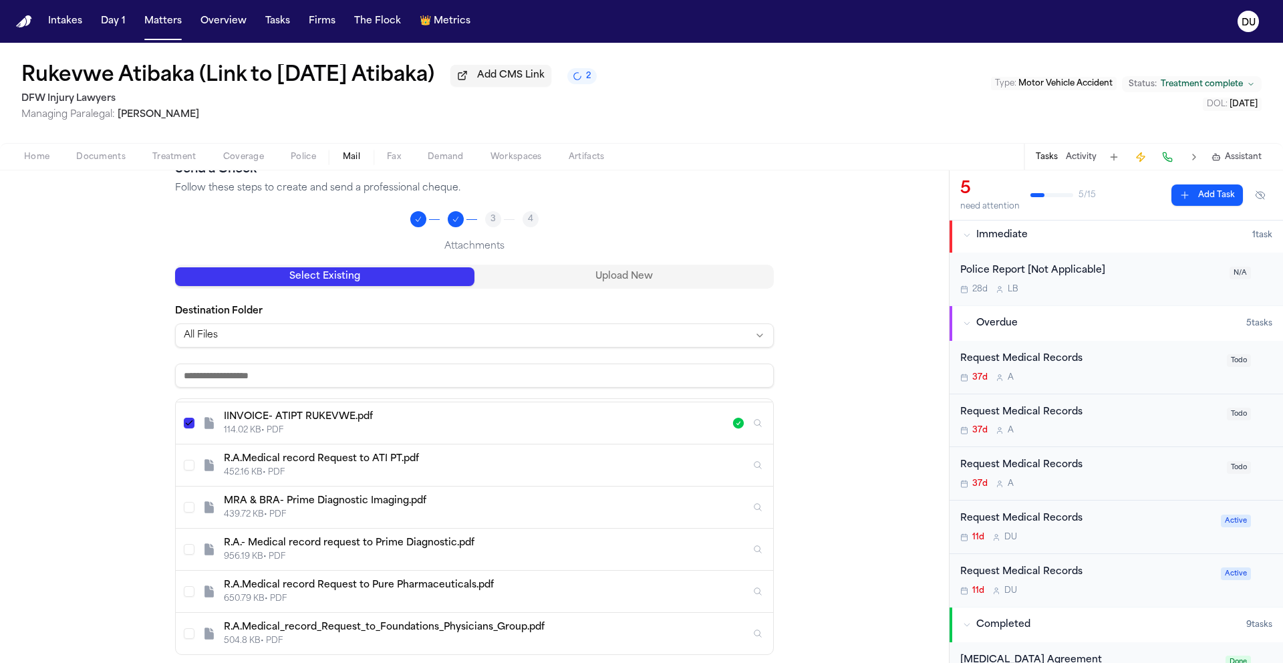
scroll to position [194, 0]
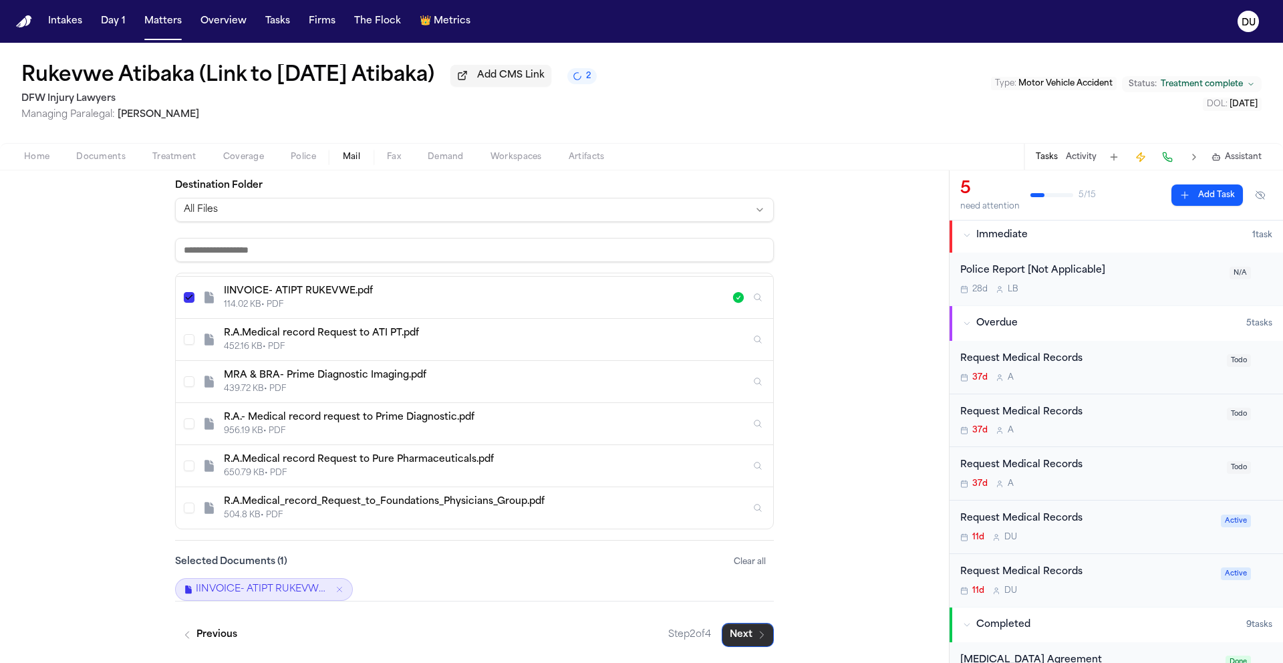
click at [749, 636] on button "Next" at bounding box center [748, 635] width 52 height 24
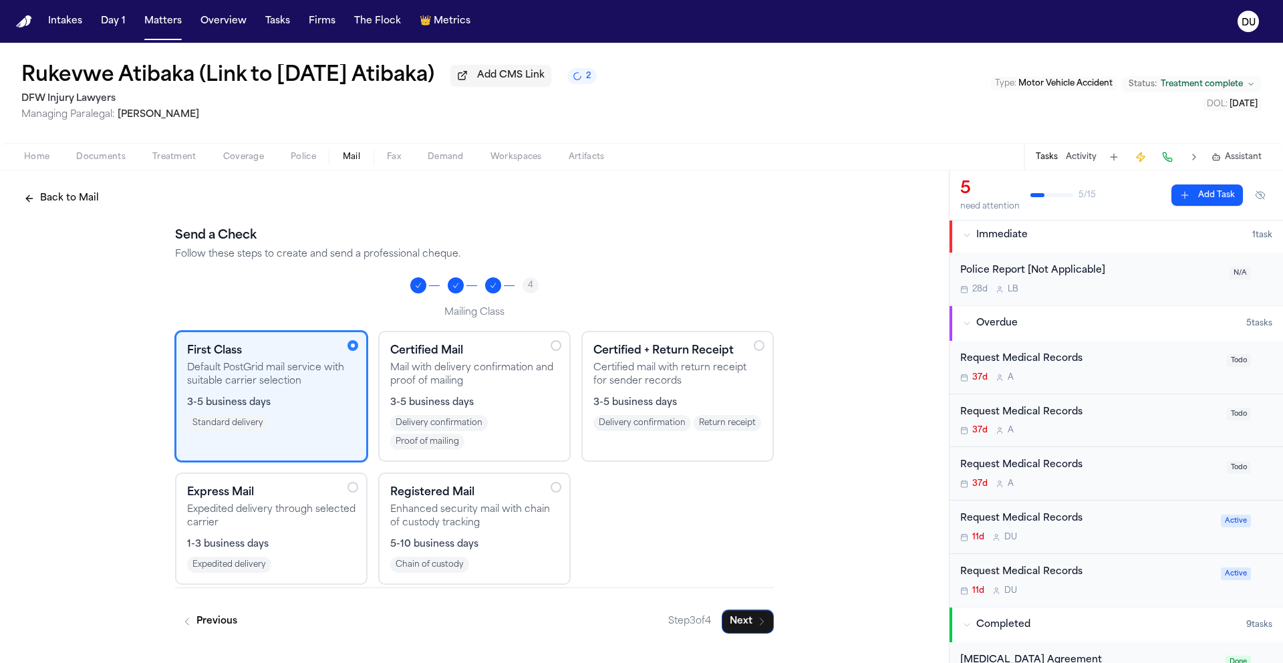
scroll to position [0, 0]
click at [742, 627] on button "Next" at bounding box center [748, 621] width 52 height 24
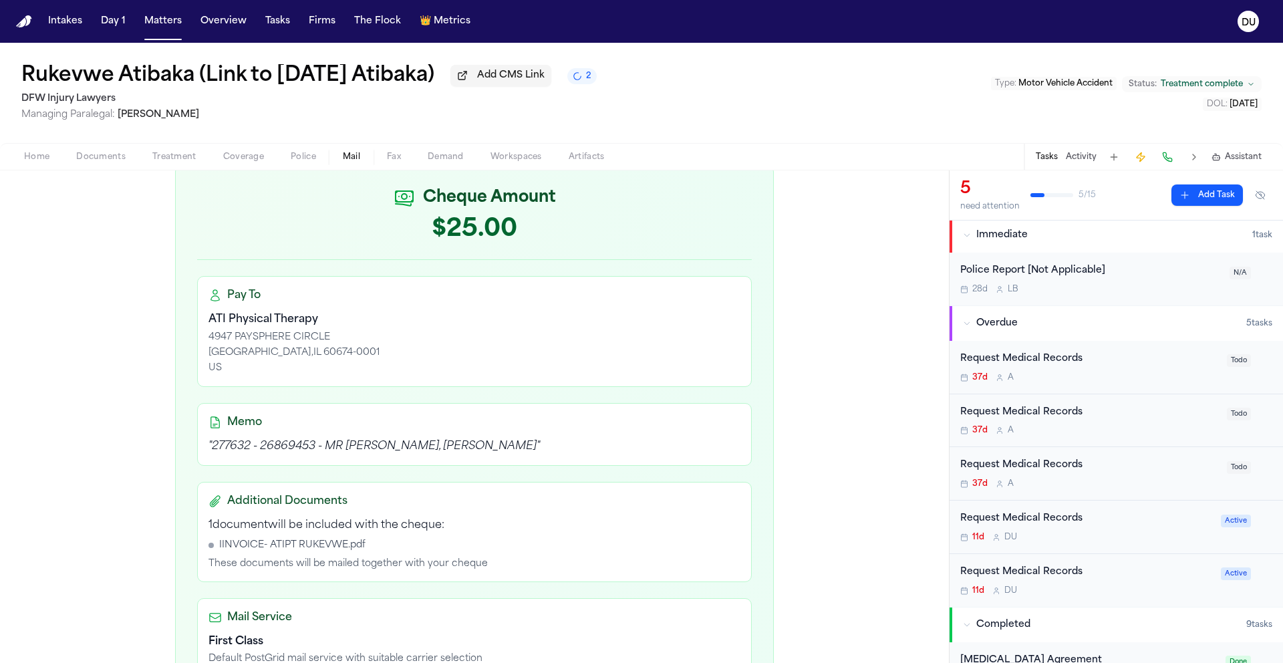
scroll to position [378, 0]
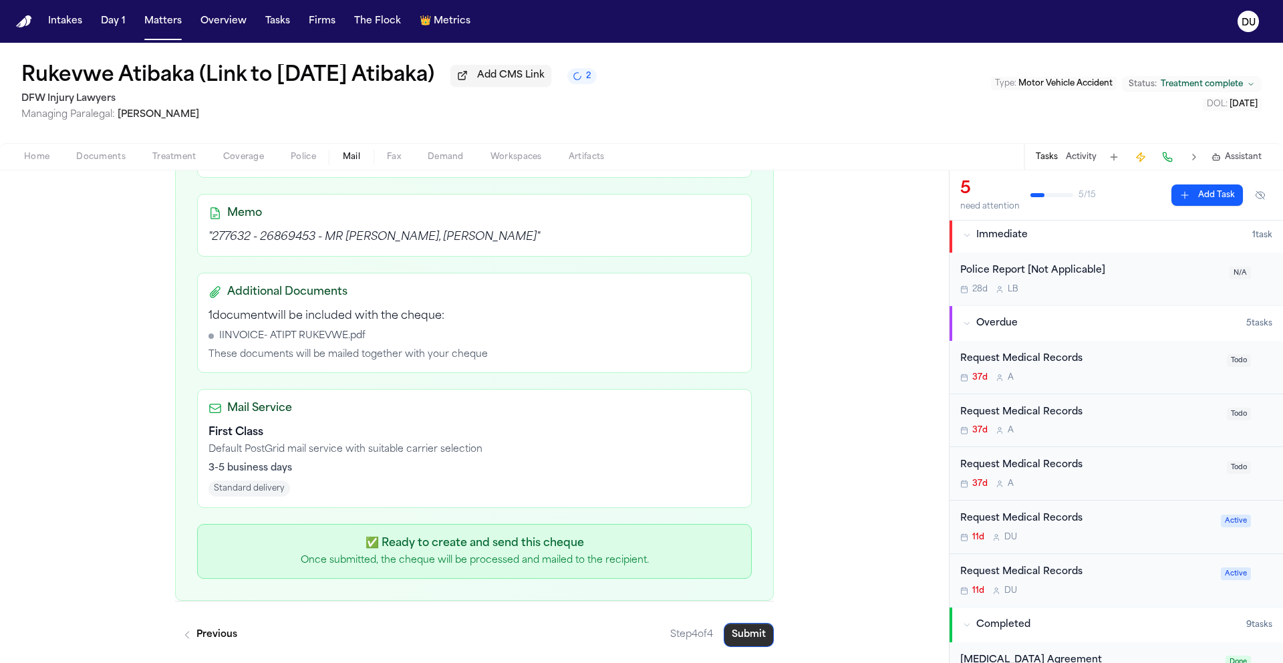
click at [740, 634] on button "Submit" at bounding box center [749, 635] width 50 height 24
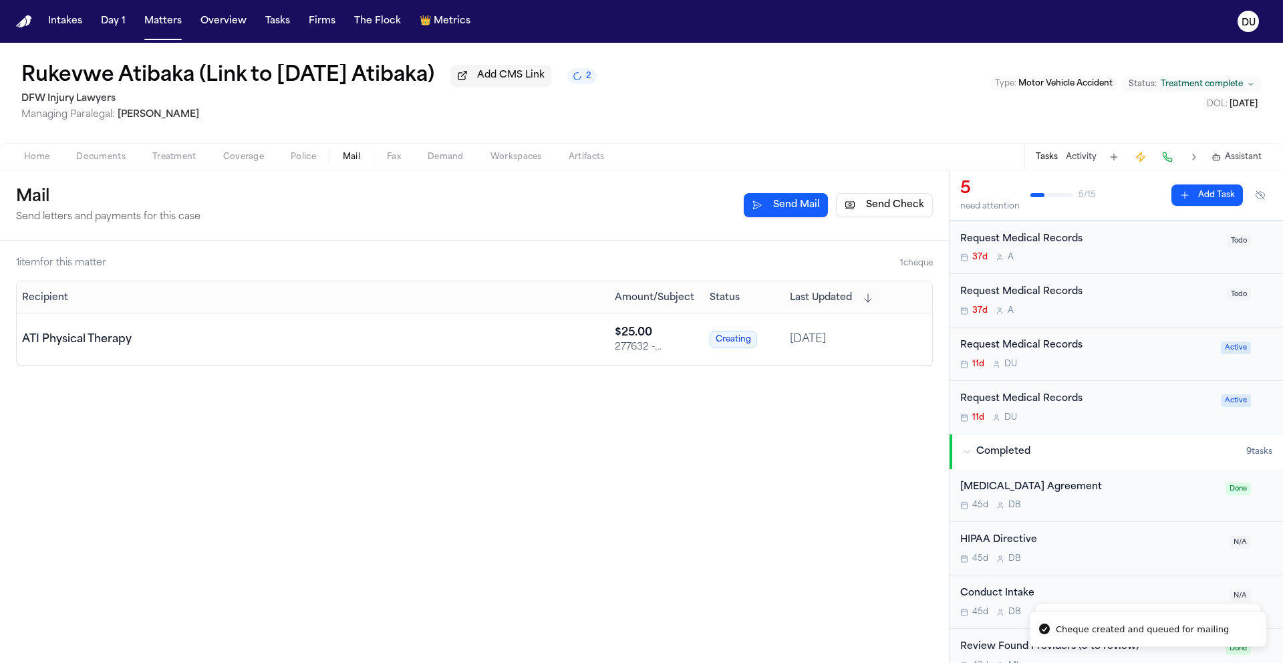
scroll to position [196, 0]
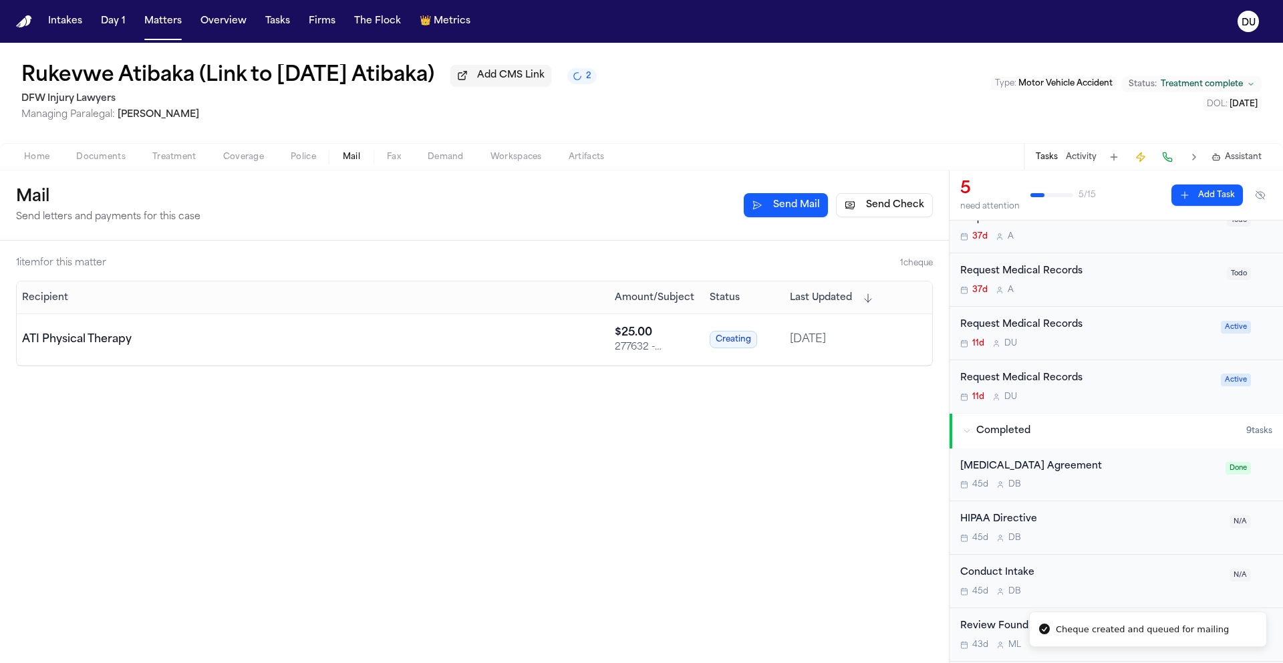
click at [1057, 383] on div "Request Medical Records" at bounding box center [1086, 378] width 253 height 15
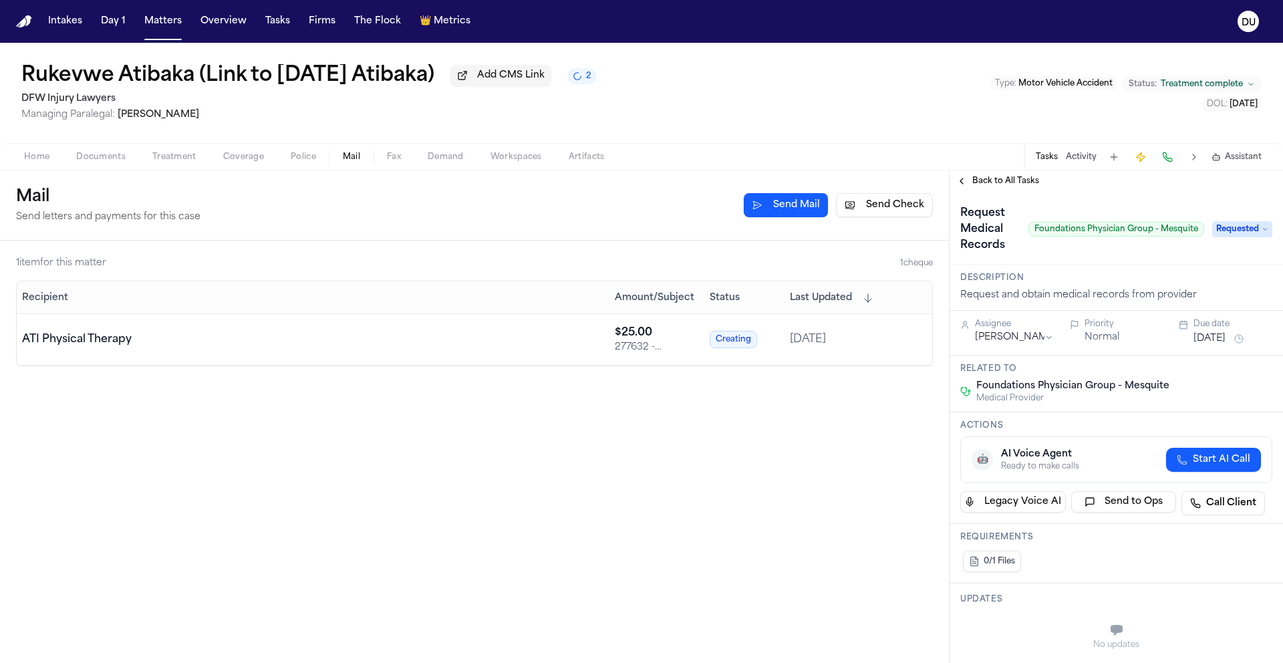
click at [992, 186] on span "Back to All Tasks" at bounding box center [1005, 181] width 67 height 11
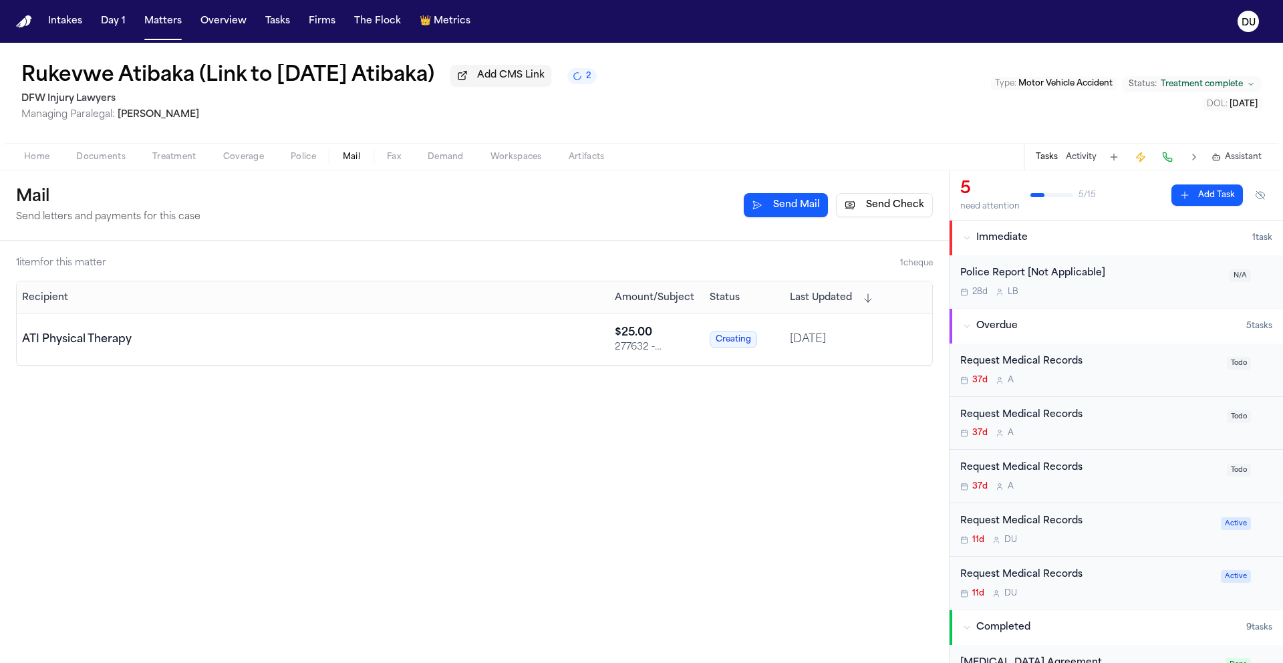
click at [1032, 526] on div "Request Medical Records" at bounding box center [1086, 521] width 253 height 15
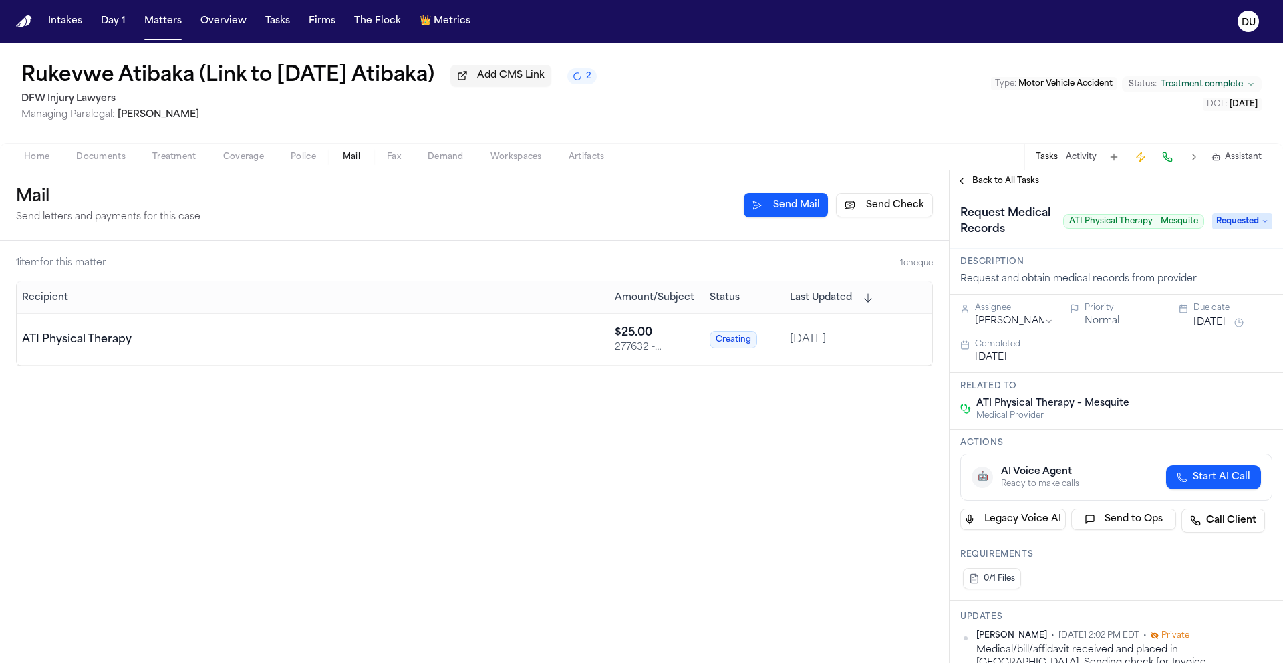
click at [1234, 228] on span "Requested" at bounding box center [1242, 221] width 60 height 16
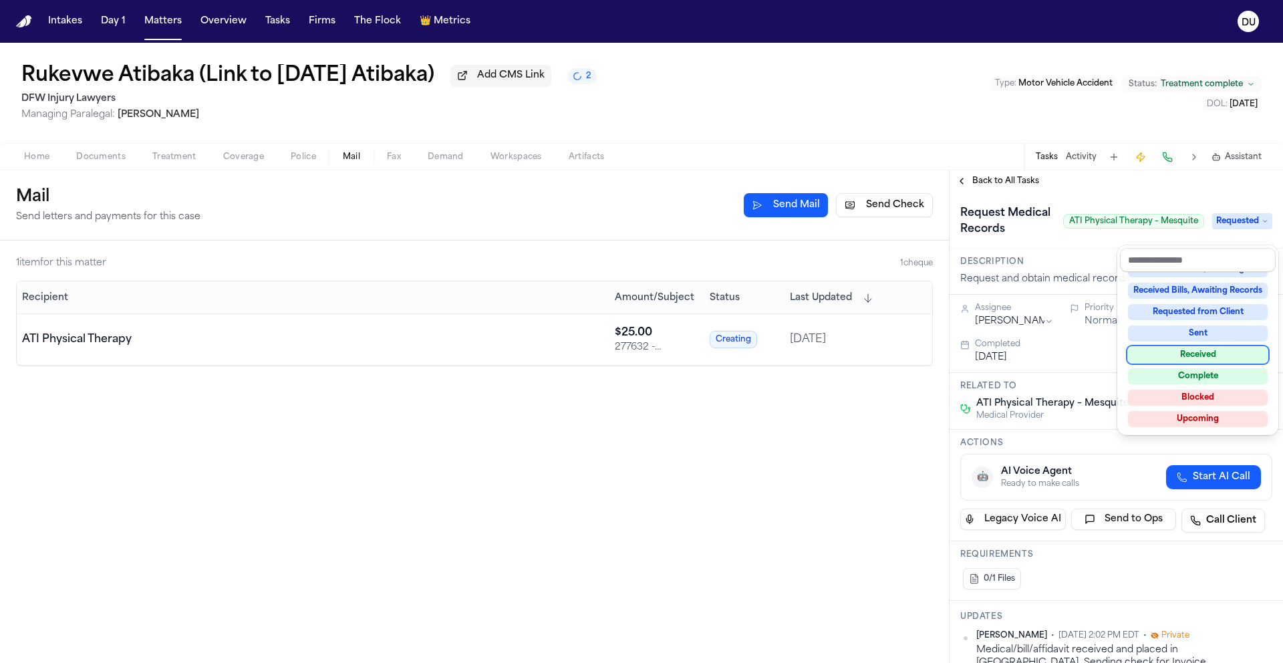
click at [1194, 358] on div "Received" at bounding box center [1198, 355] width 140 height 16
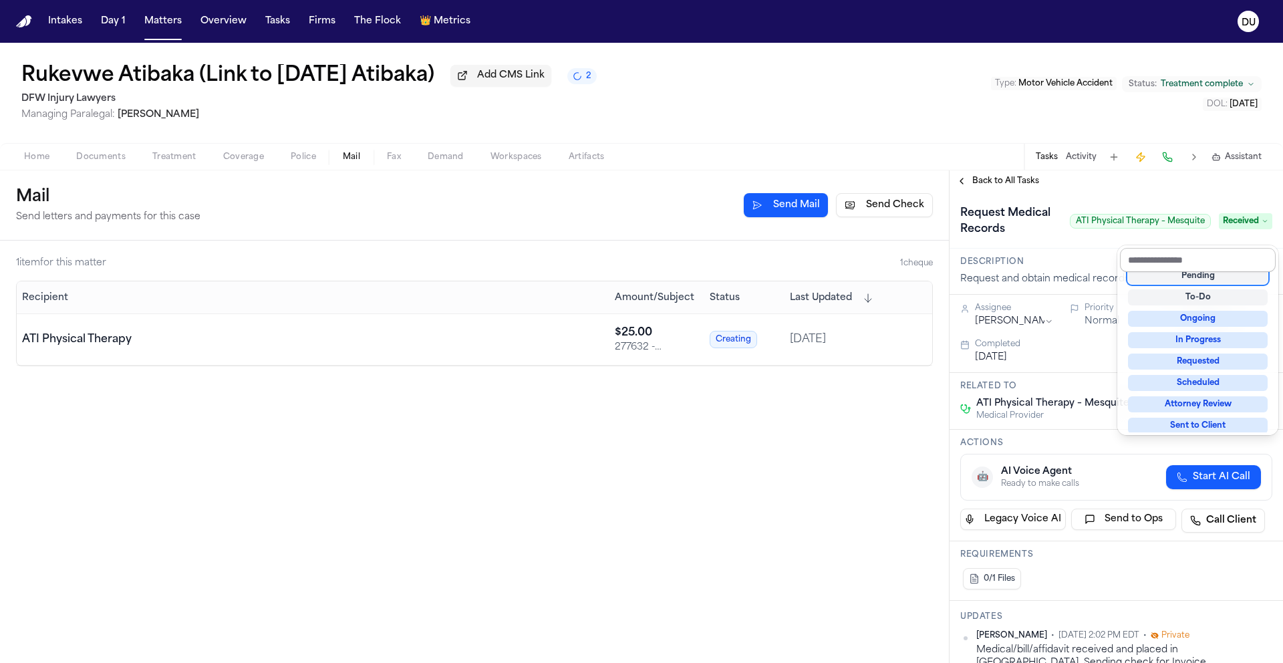
scroll to position [27, 0]
click at [1125, 211] on div "Request Medical Records ATI Physical Therapy – Mesquite Received" at bounding box center [1116, 220] width 312 height 37
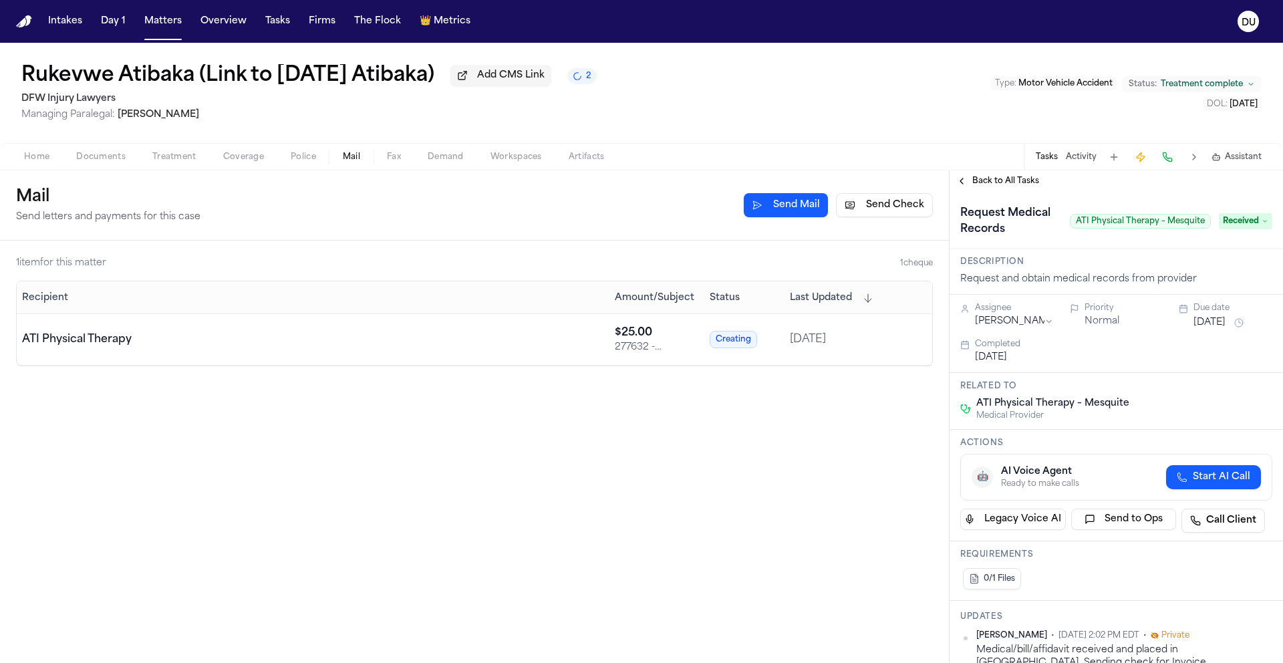
click at [1010, 175] on div "Back to All Tasks" at bounding box center [1116, 180] width 333 height 21
click at [1010, 182] on span "Back to All Tasks" at bounding box center [1005, 181] width 67 height 11
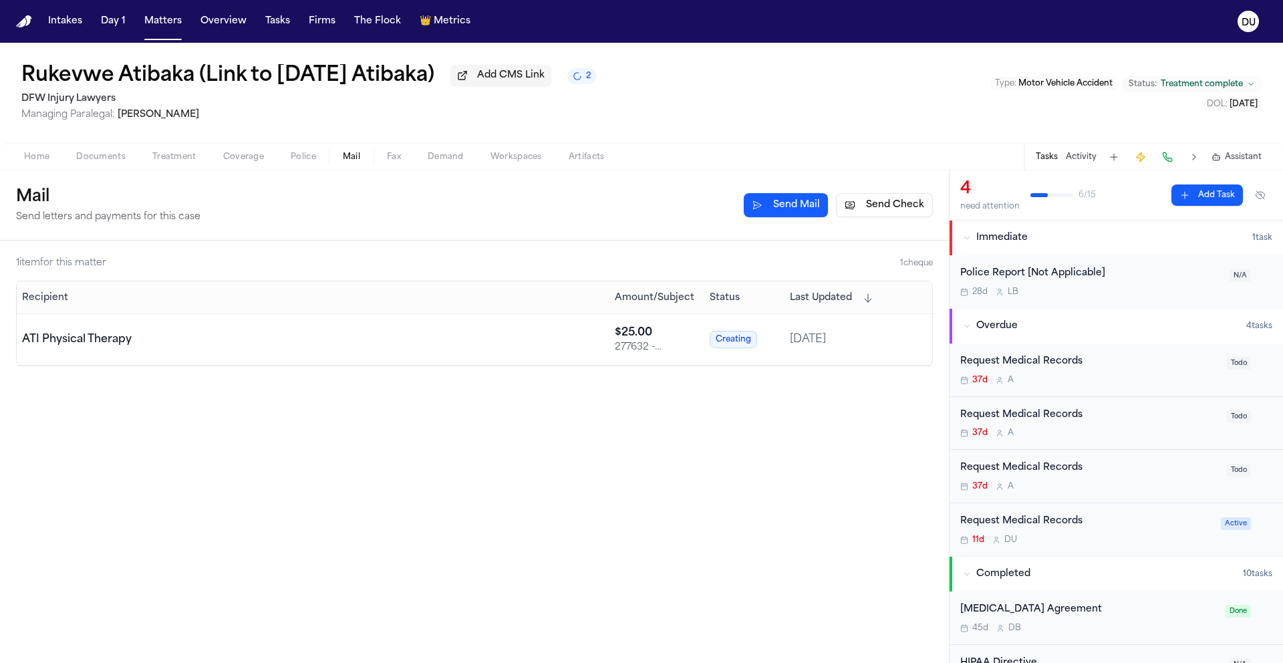
click at [1031, 368] on div "Request Medical Records" at bounding box center [1089, 361] width 259 height 15
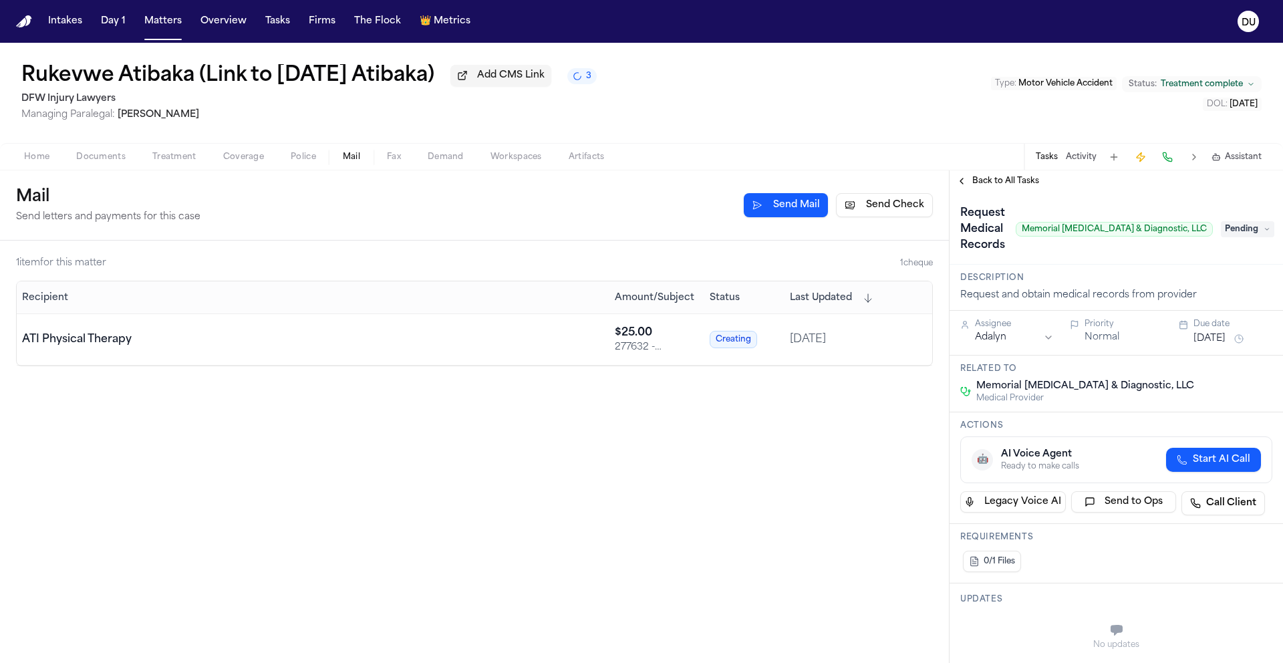
click at [1008, 184] on span "Back to All Tasks" at bounding box center [1005, 181] width 67 height 11
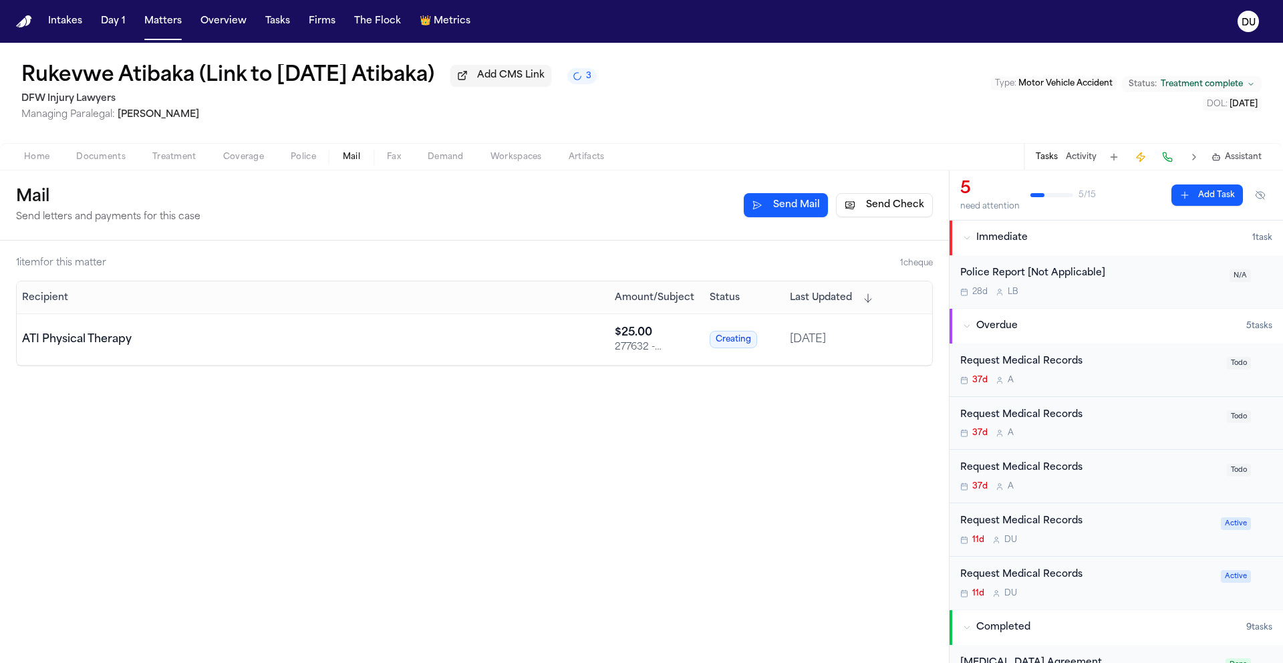
click at [1053, 423] on div "Request Medical Records" at bounding box center [1089, 415] width 259 height 15
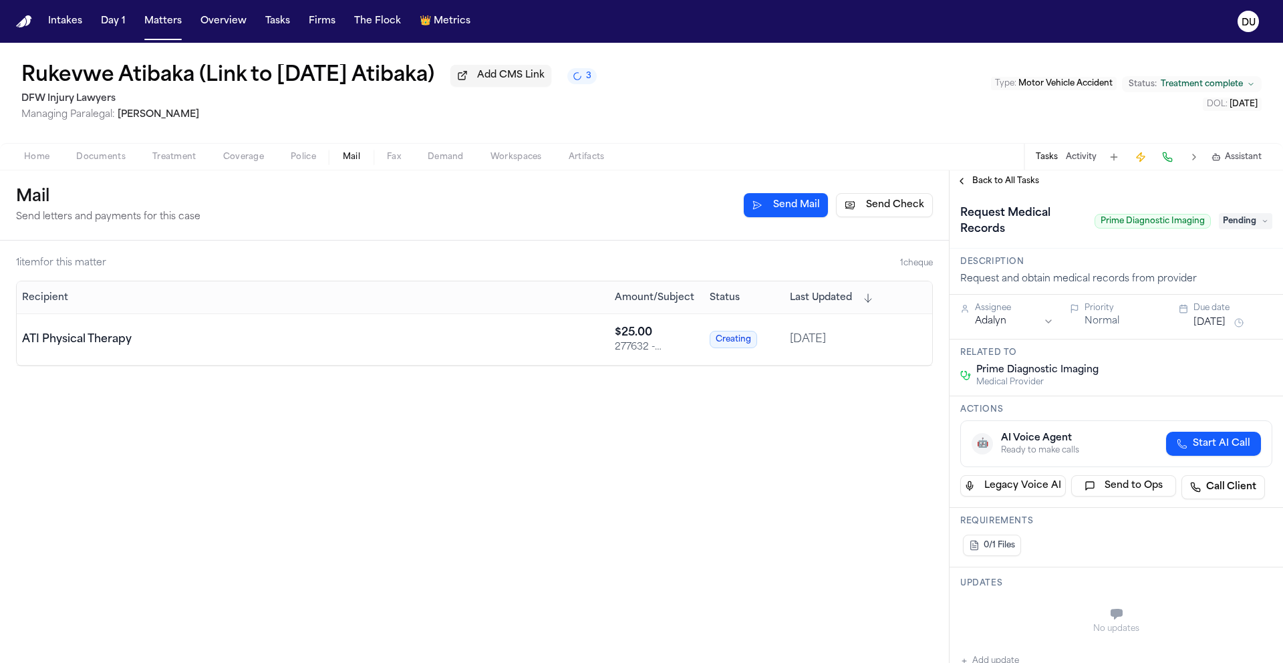
click at [1008, 180] on span "Back to All Tasks" at bounding box center [1005, 181] width 67 height 11
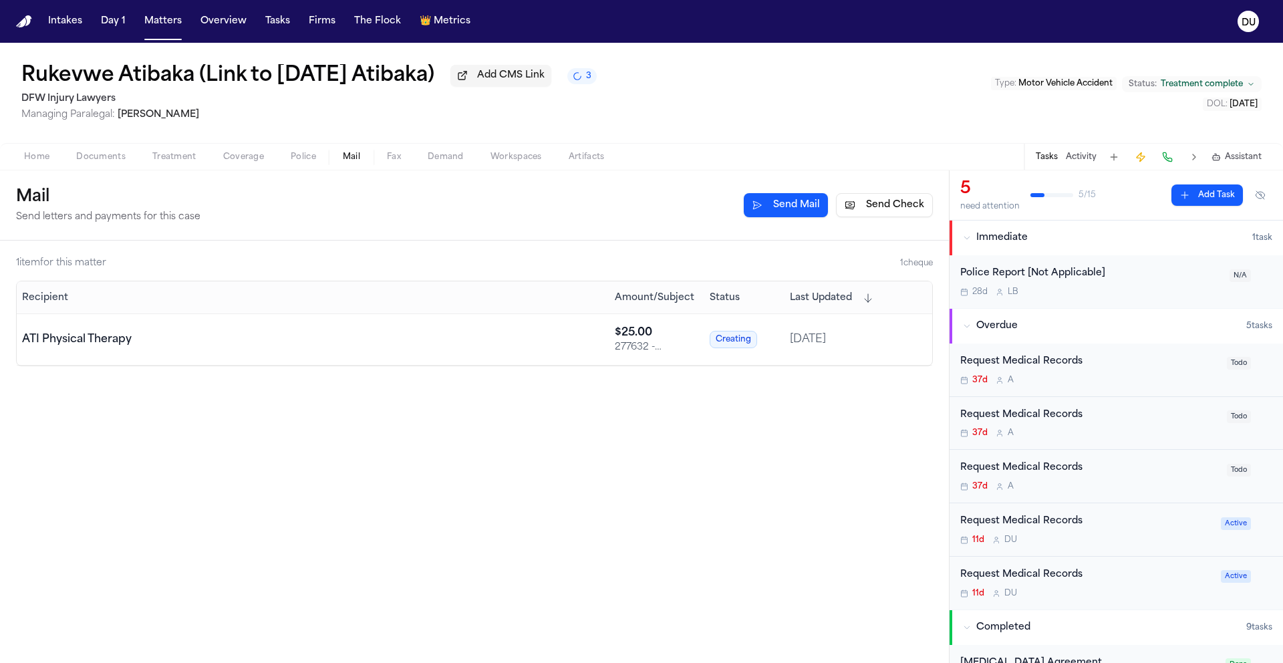
click at [1040, 476] on div "Request Medical Records" at bounding box center [1089, 467] width 259 height 15
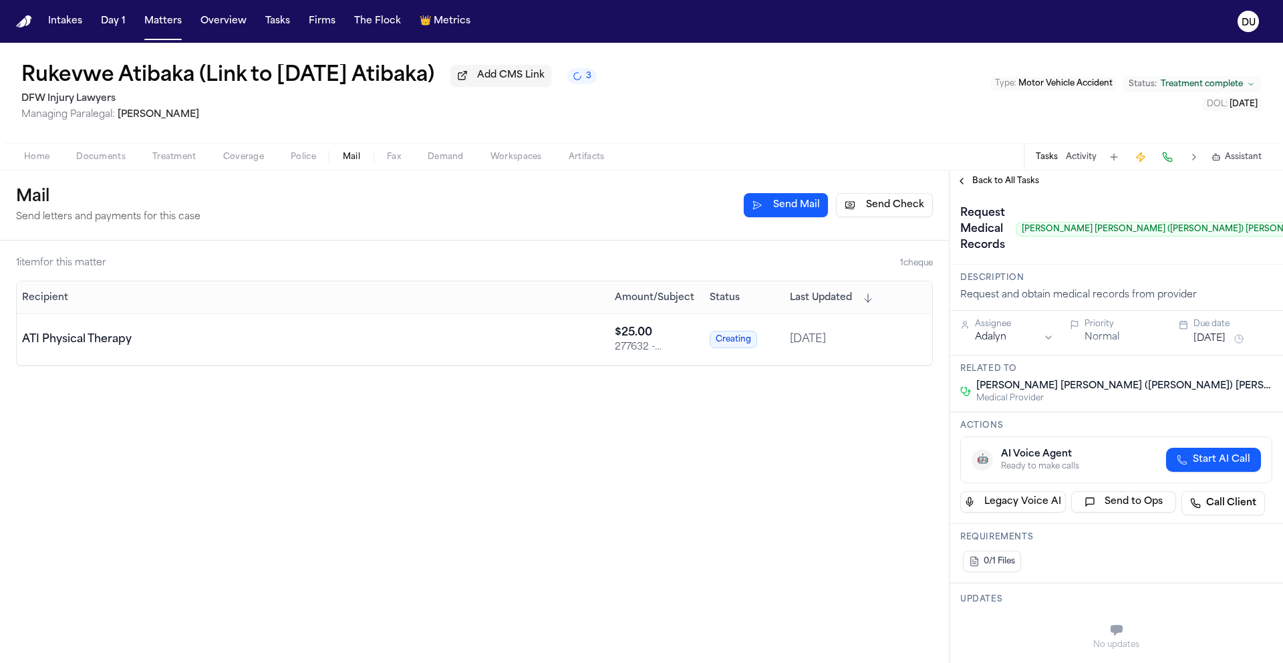
click at [1003, 182] on span "Back to All Tasks" at bounding box center [1005, 181] width 67 height 11
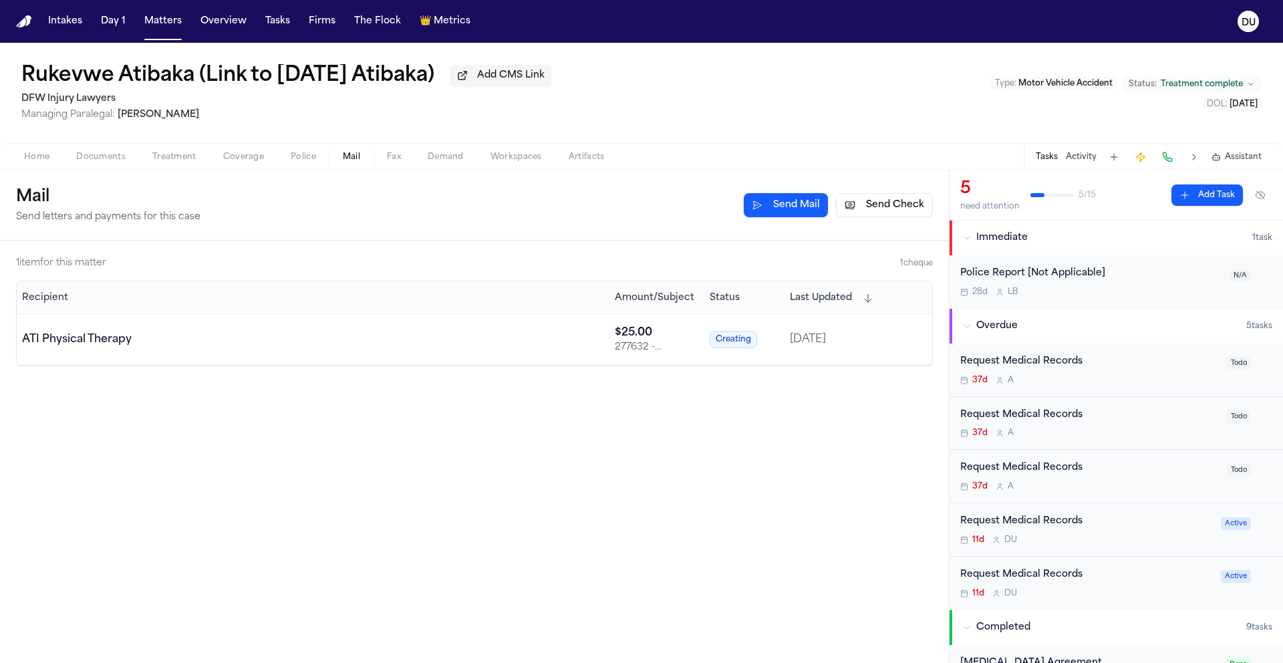
click at [1035, 587] on div "Request Medical Records 11d D U" at bounding box center [1086, 582] width 253 height 31
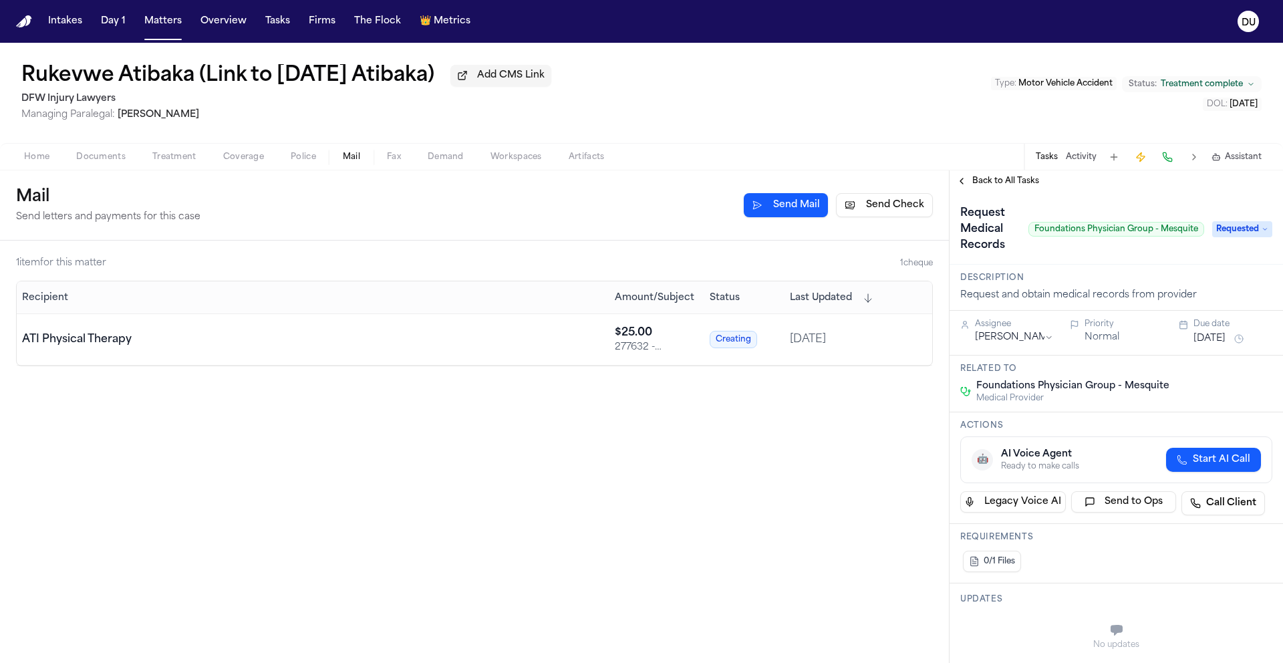
click at [1017, 186] on span "Back to All Tasks" at bounding box center [1005, 181] width 67 height 11
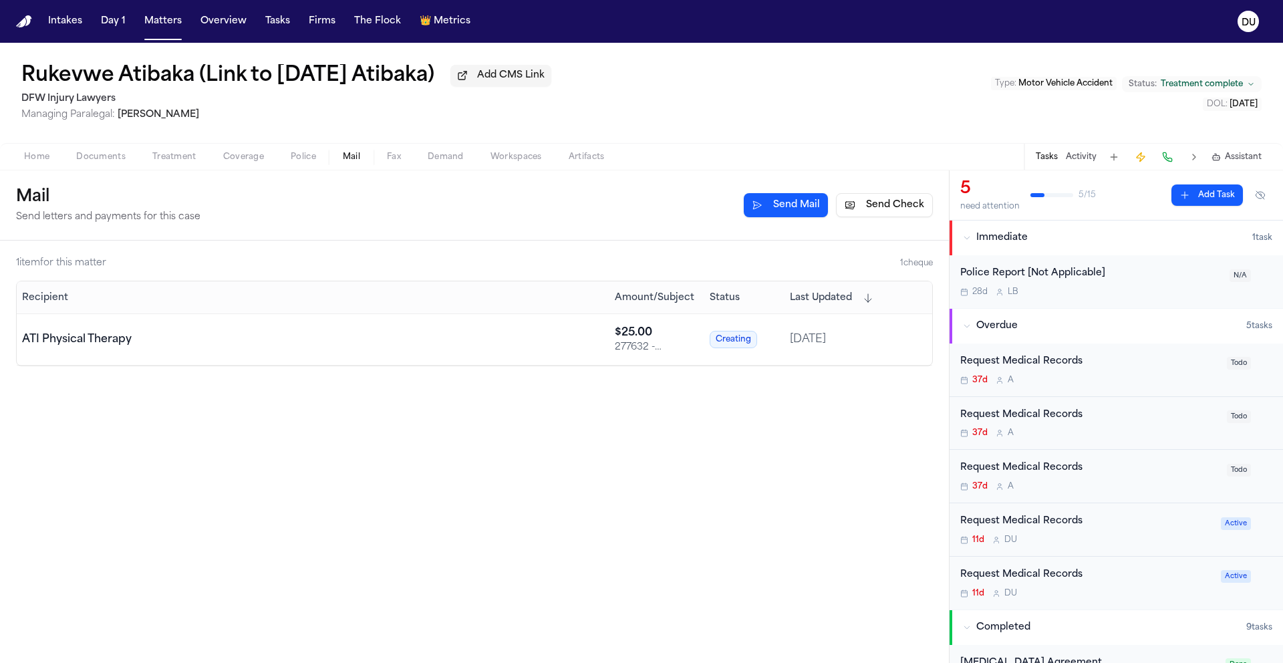
click at [1047, 462] on div "Request Medical Records" at bounding box center [1089, 467] width 259 height 15
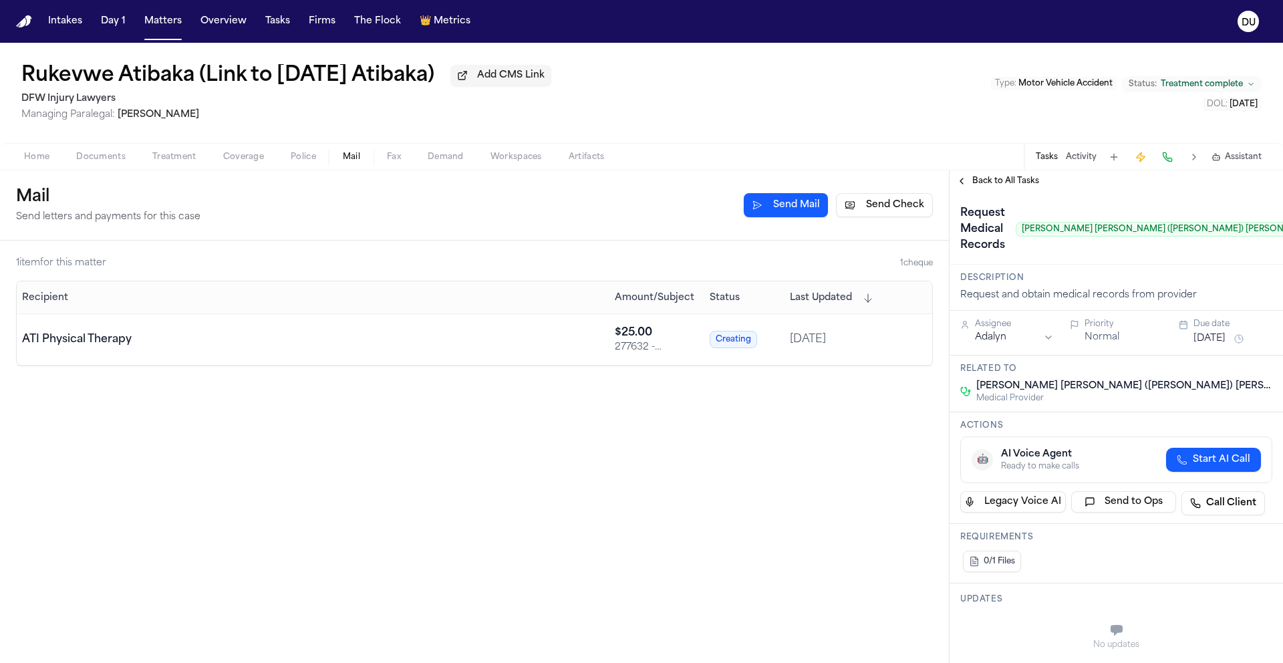
click at [1025, 186] on span "Back to All Tasks" at bounding box center [1005, 181] width 67 height 11
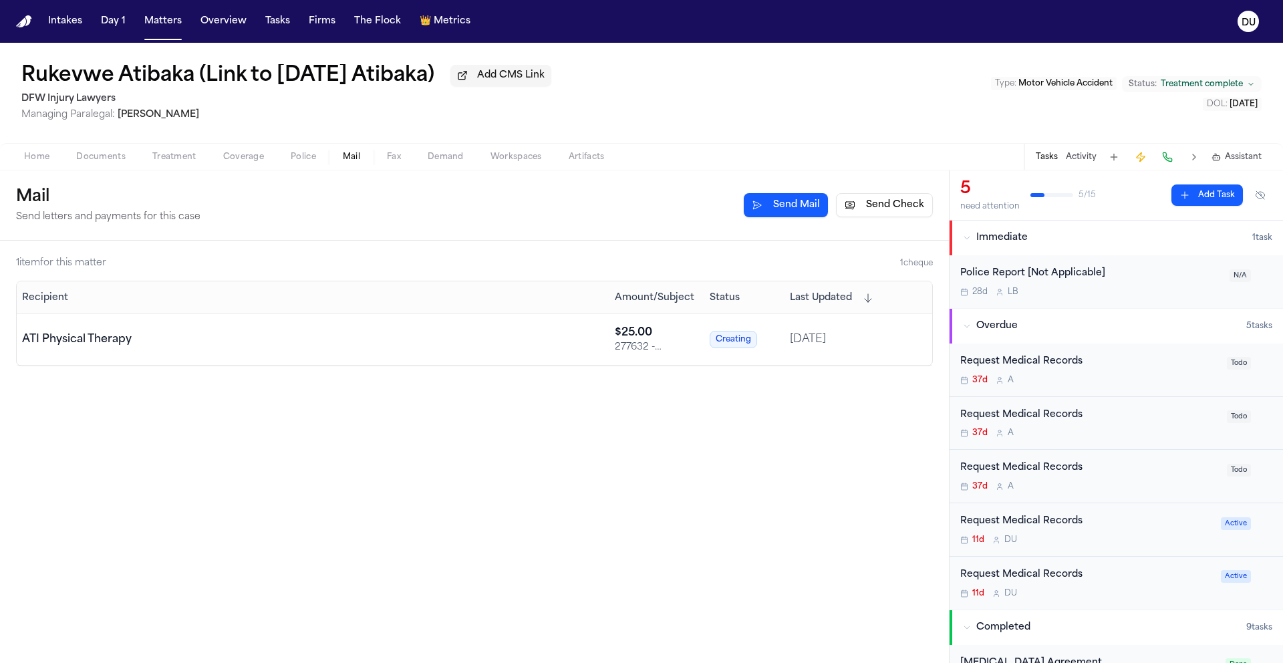
click at [1055, 422] on div "Request Medical Records" at bounding box center [1089, 415] width 259 height 15
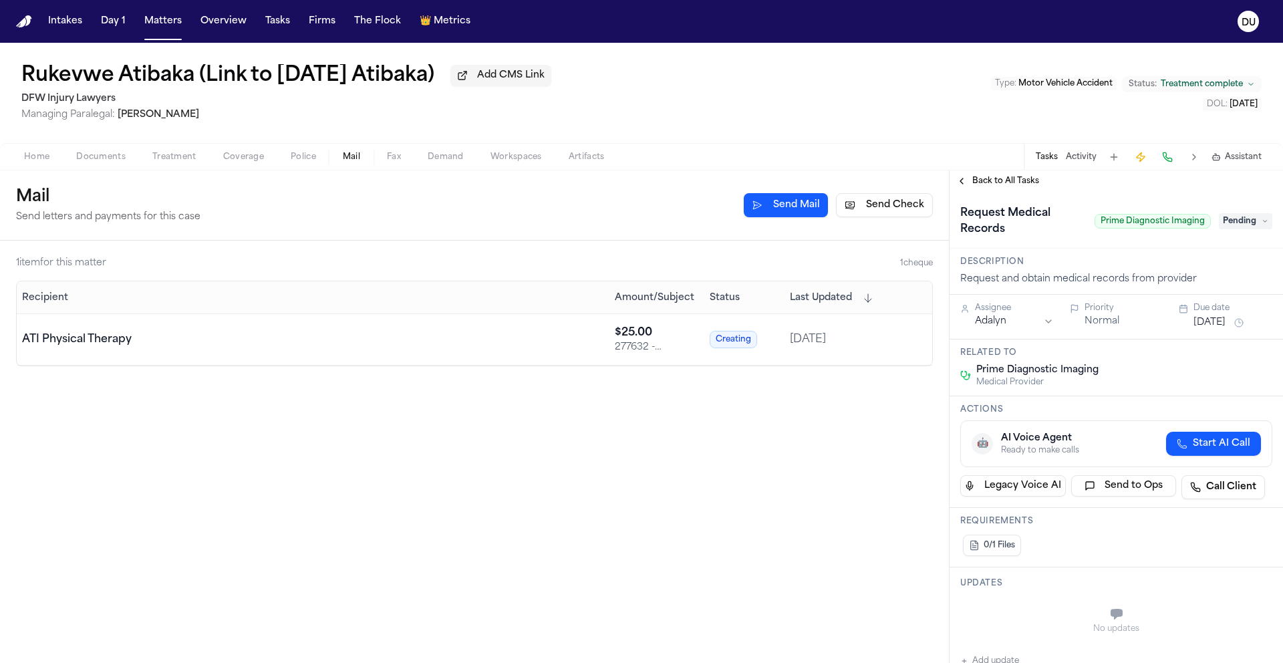
click at [1250, 226] on span "Pending" at bounding box center [1245, 221] width 53 height 16
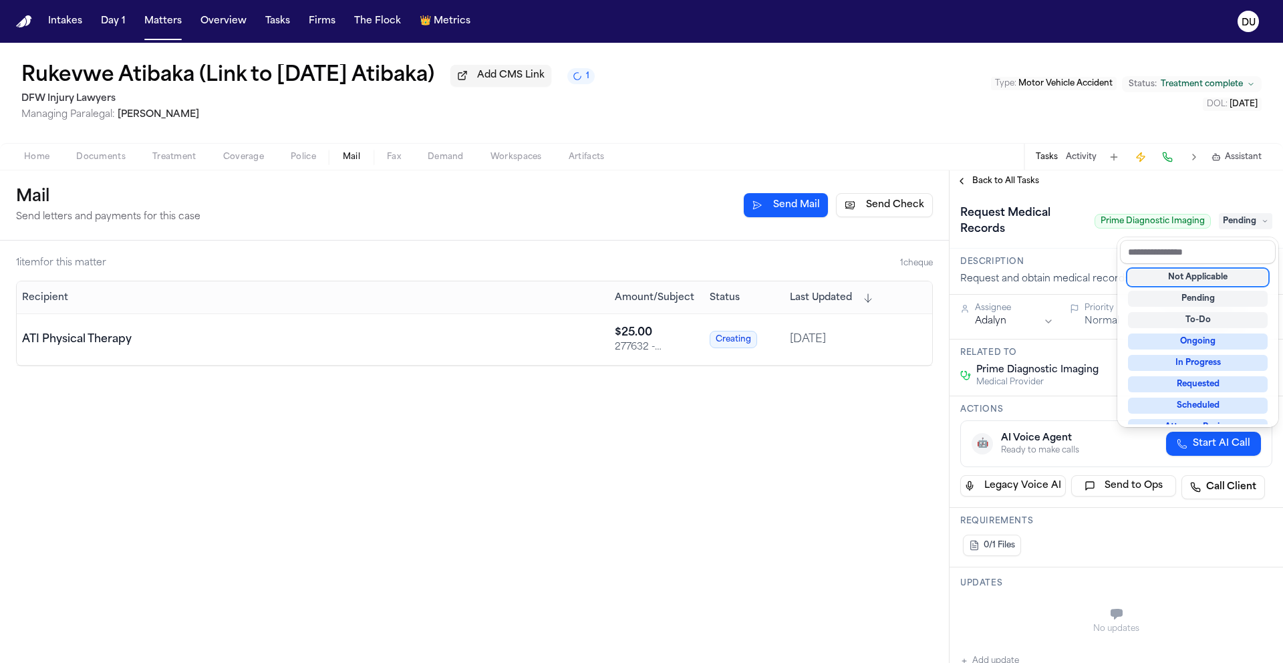
click at [1202, 272] on div "Not Applicable" at bounding box center [1198, 277] width 140 height 16
click at [1013, 186] on div "**********" at bounding box center [1116, 416] width 333 height 493
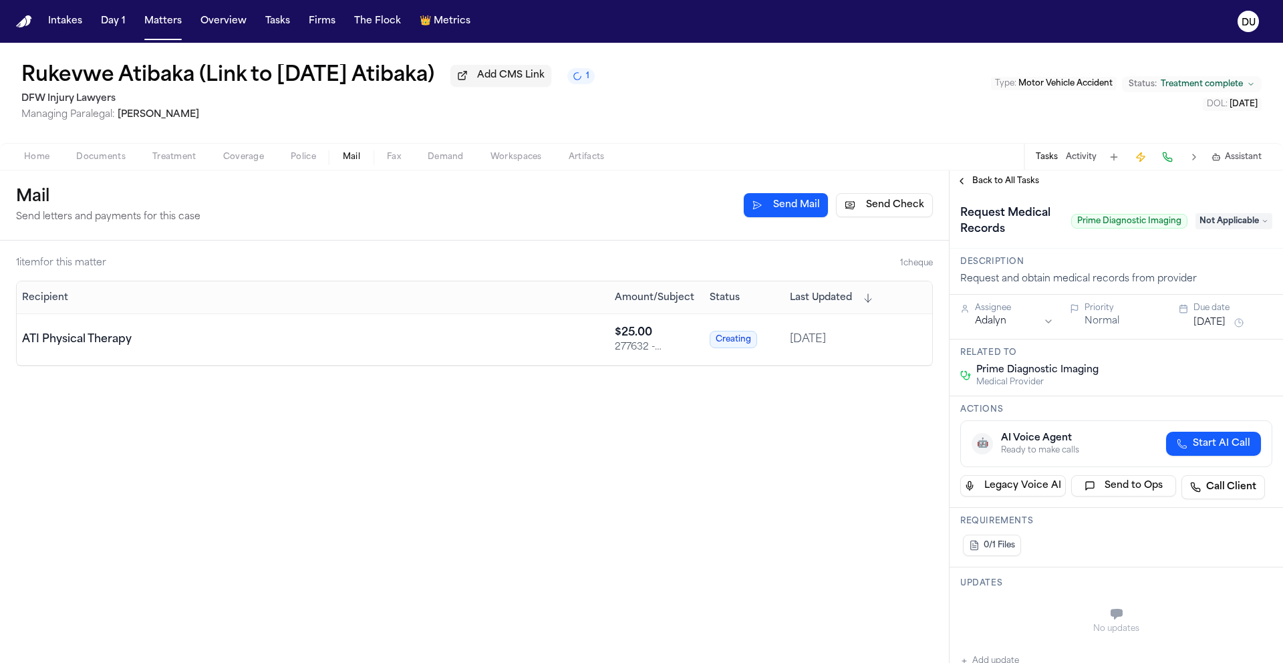
click at [1014, 185] on span "Back to All Tasks" at bounding box center [1005, 181] width 67 height 11
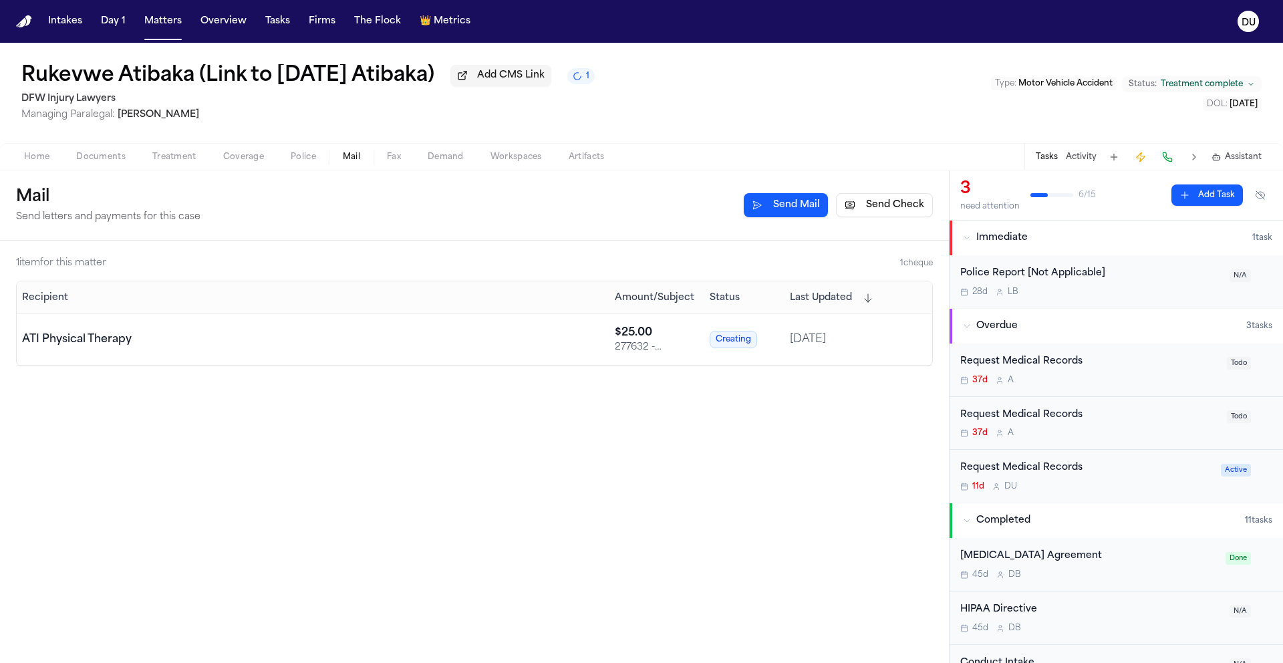
click at [1045, 369] on div "Request Medical Records" at bounding box center [1089, 361] width 259 height 15
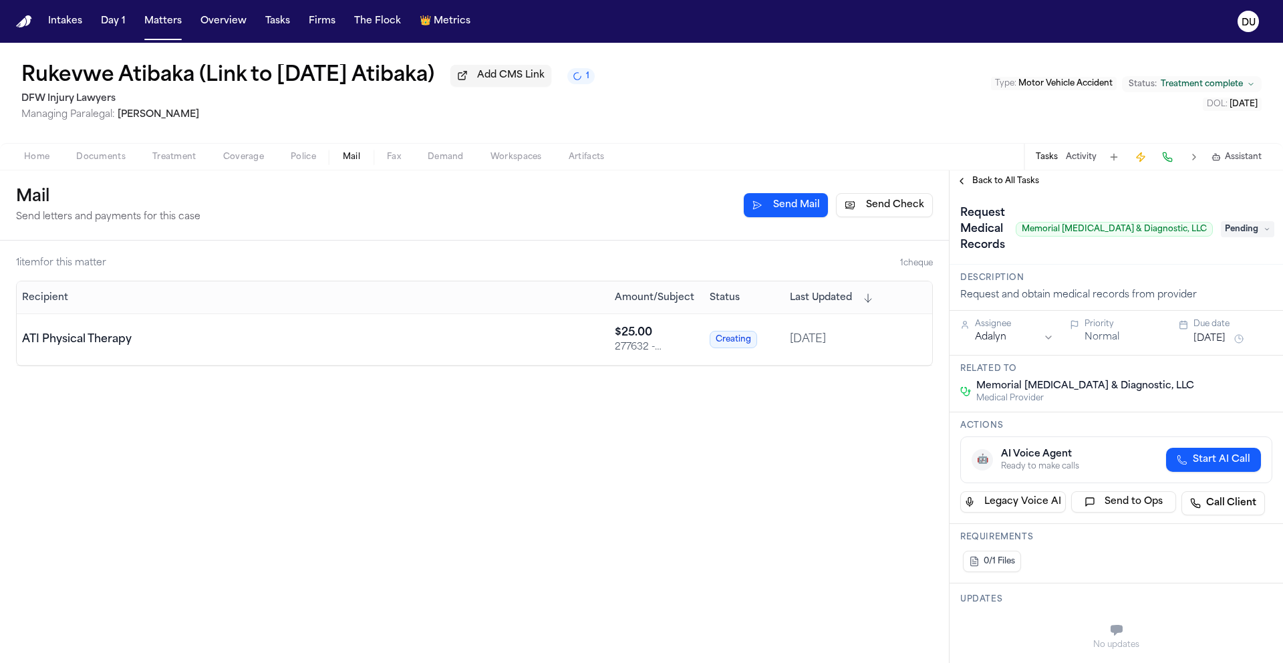
click at [992, 183] on span "Back to All Tasks" at bounding box center [1005, 181] width 67 height 11
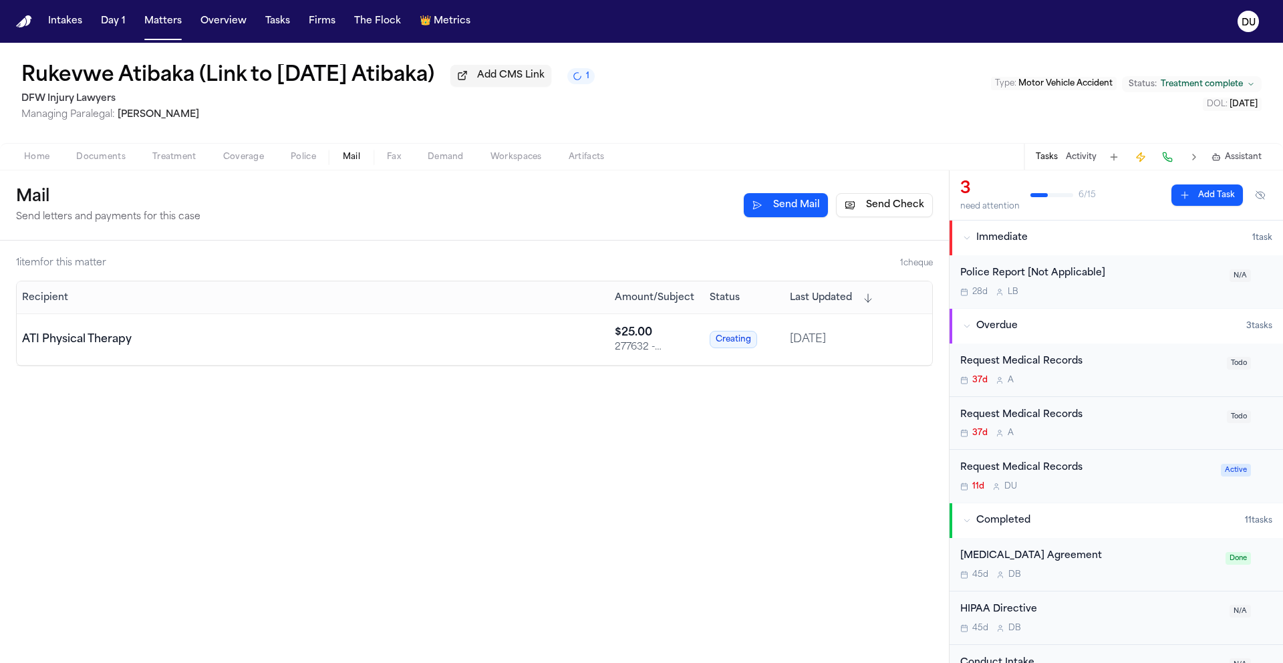
click at [1028, 422] on div "Request Medical Records" at bounding box center [1089, 415] width 259 height 15
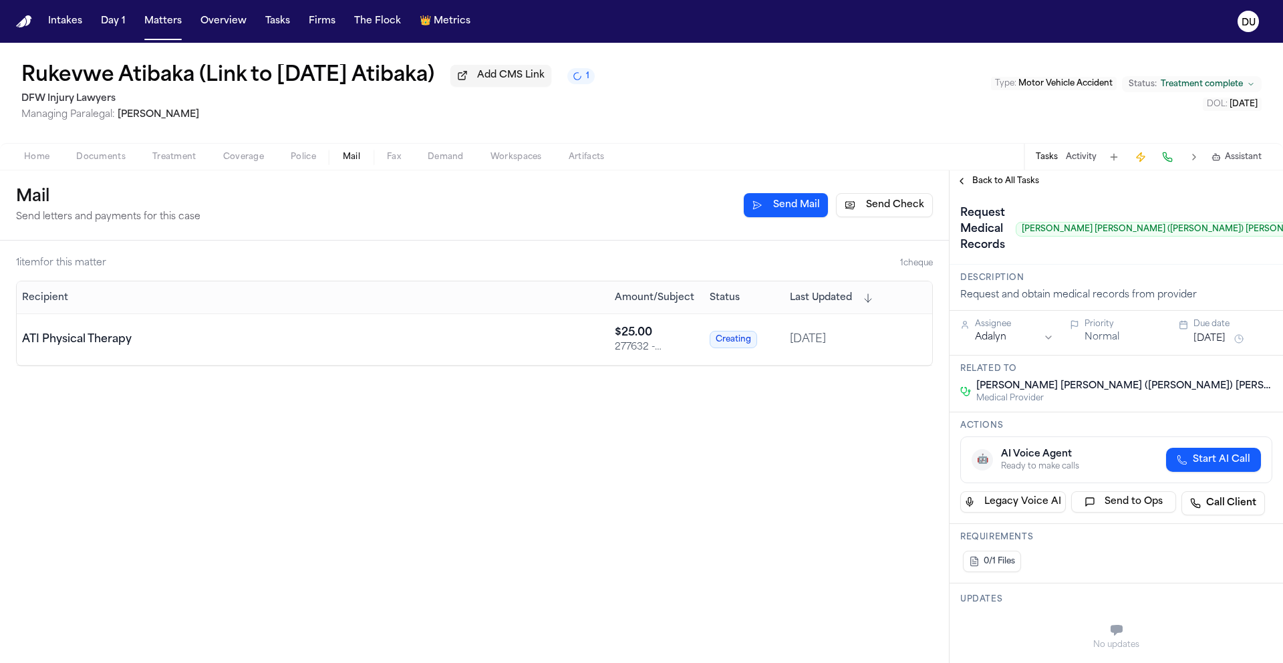
click at [1015, 186] on span "Back to All Tasks" at bounding box center [1005, 181] width 67 height 11
